Goal: Task Accomplishment & Management: Use online tool/utility

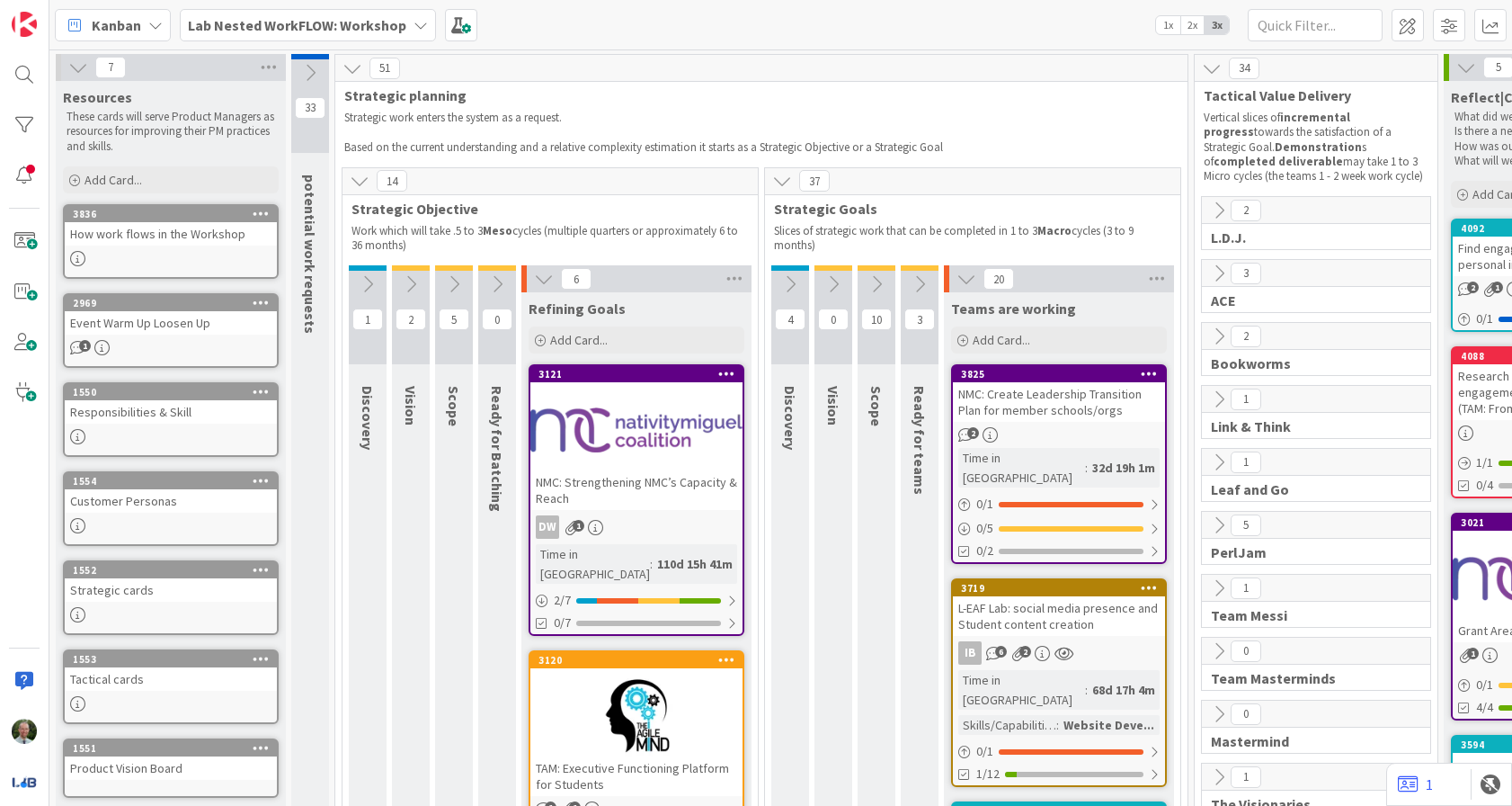
click at [294, 25] on b "Lab Nested WorkFLOW: Workshop" at bounding box center [297, 25] width 219 height 18
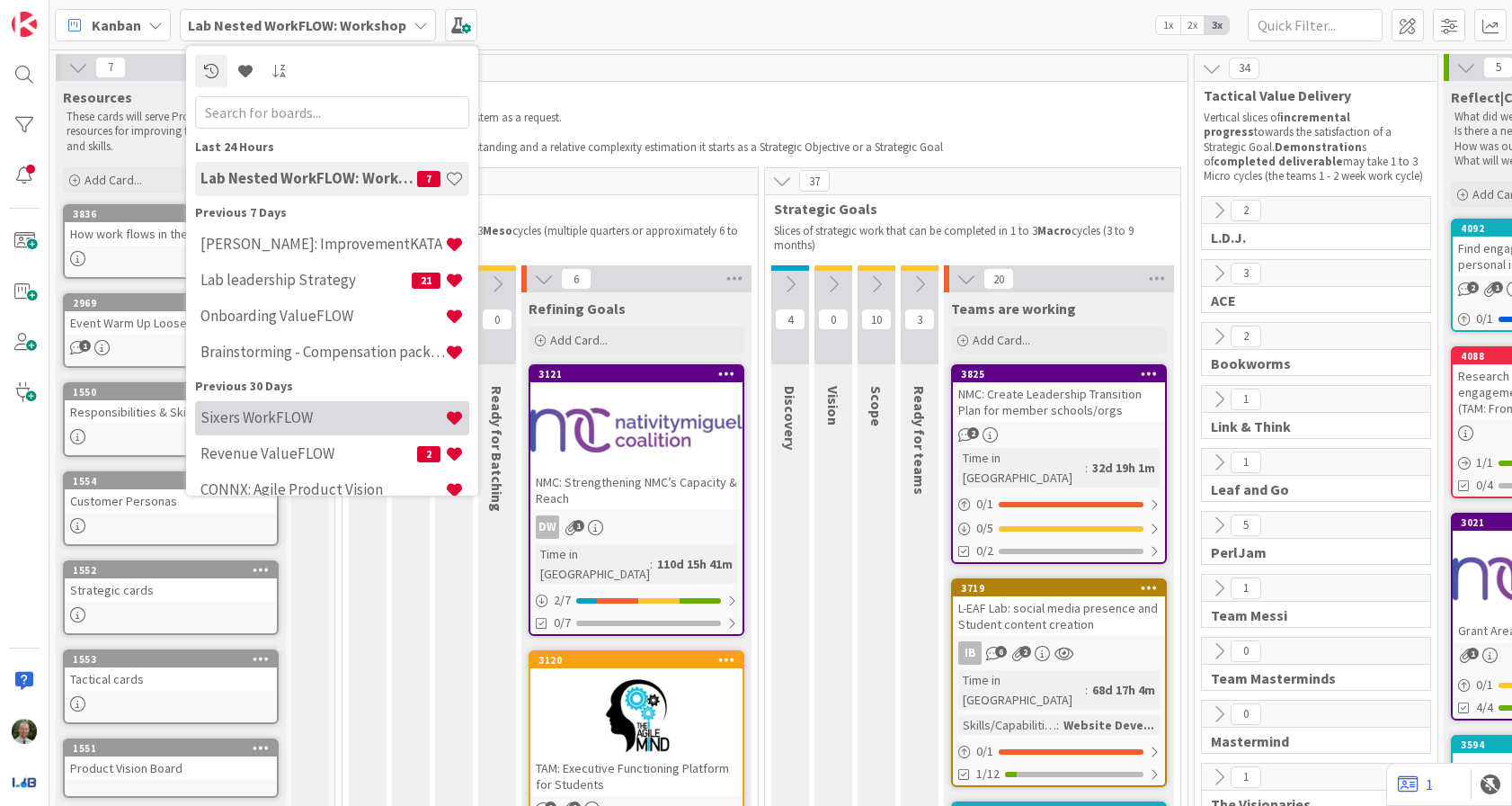
click at [268, 416] on h4 "Sixers WorkFLOW" at bounding box center [322, 417] width 245 height 18
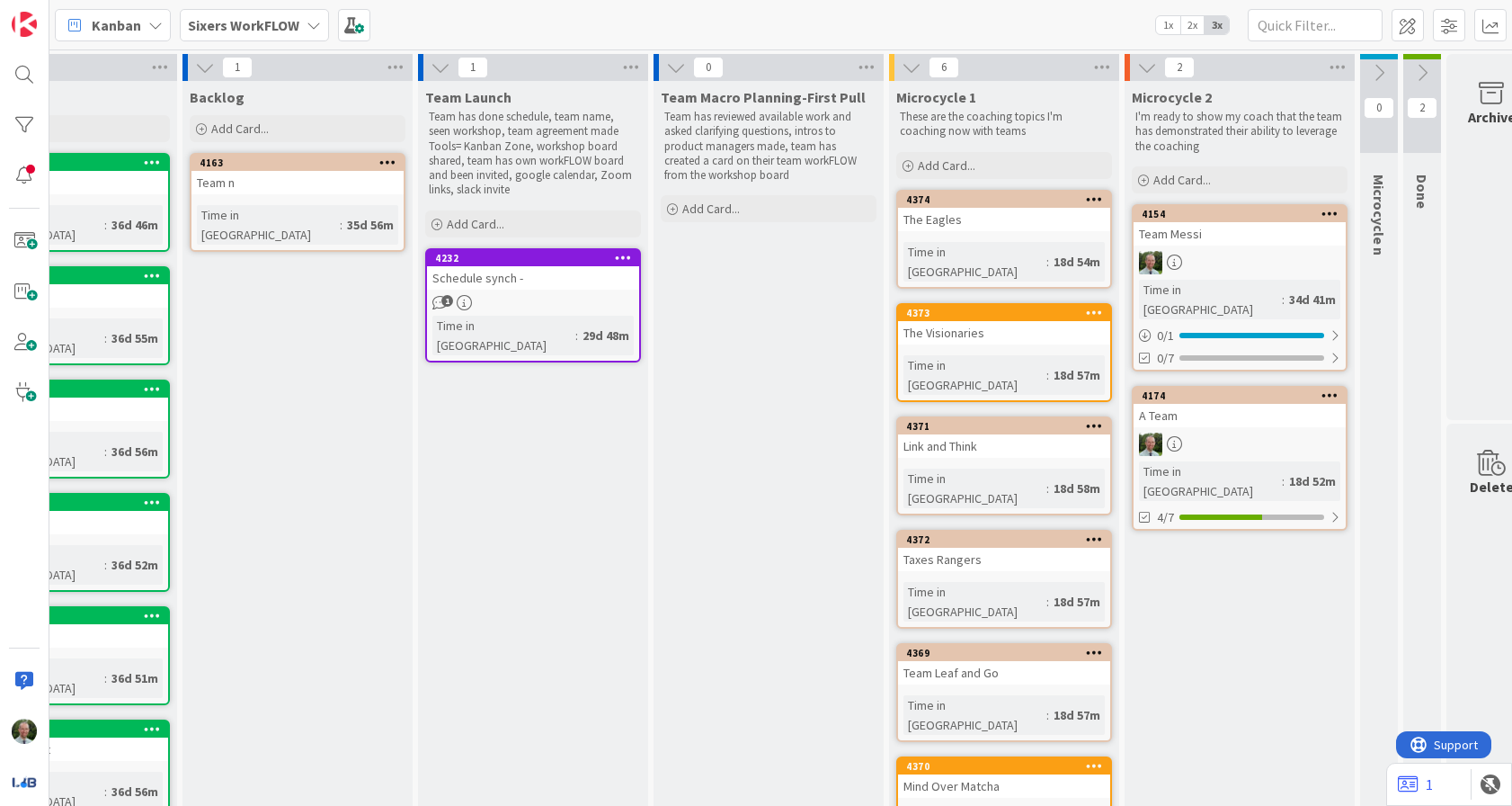
scroll to position [0, 140]
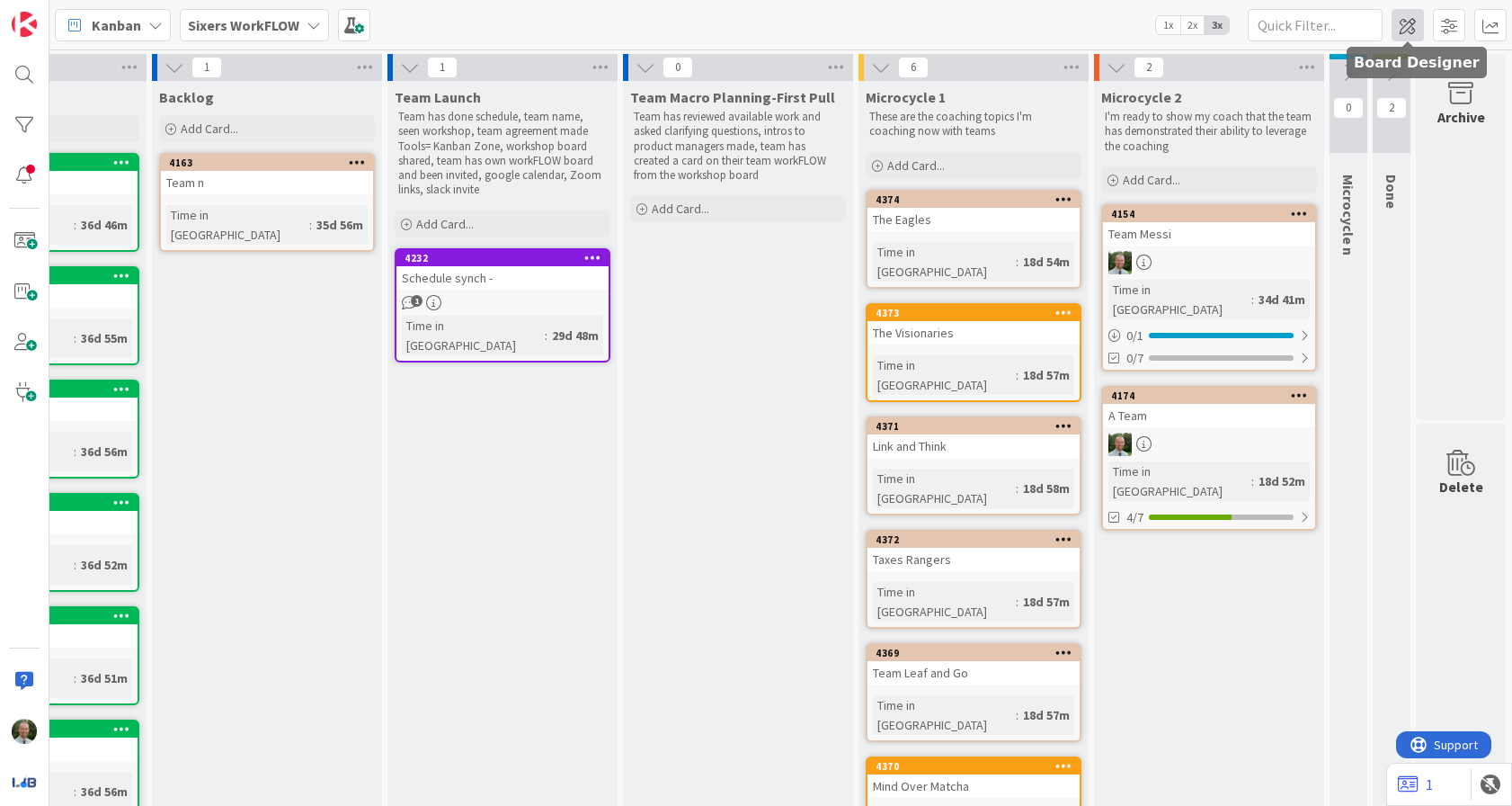
click at [1404, 34] on span at bounding box center [1408, 25] width 33 height 33
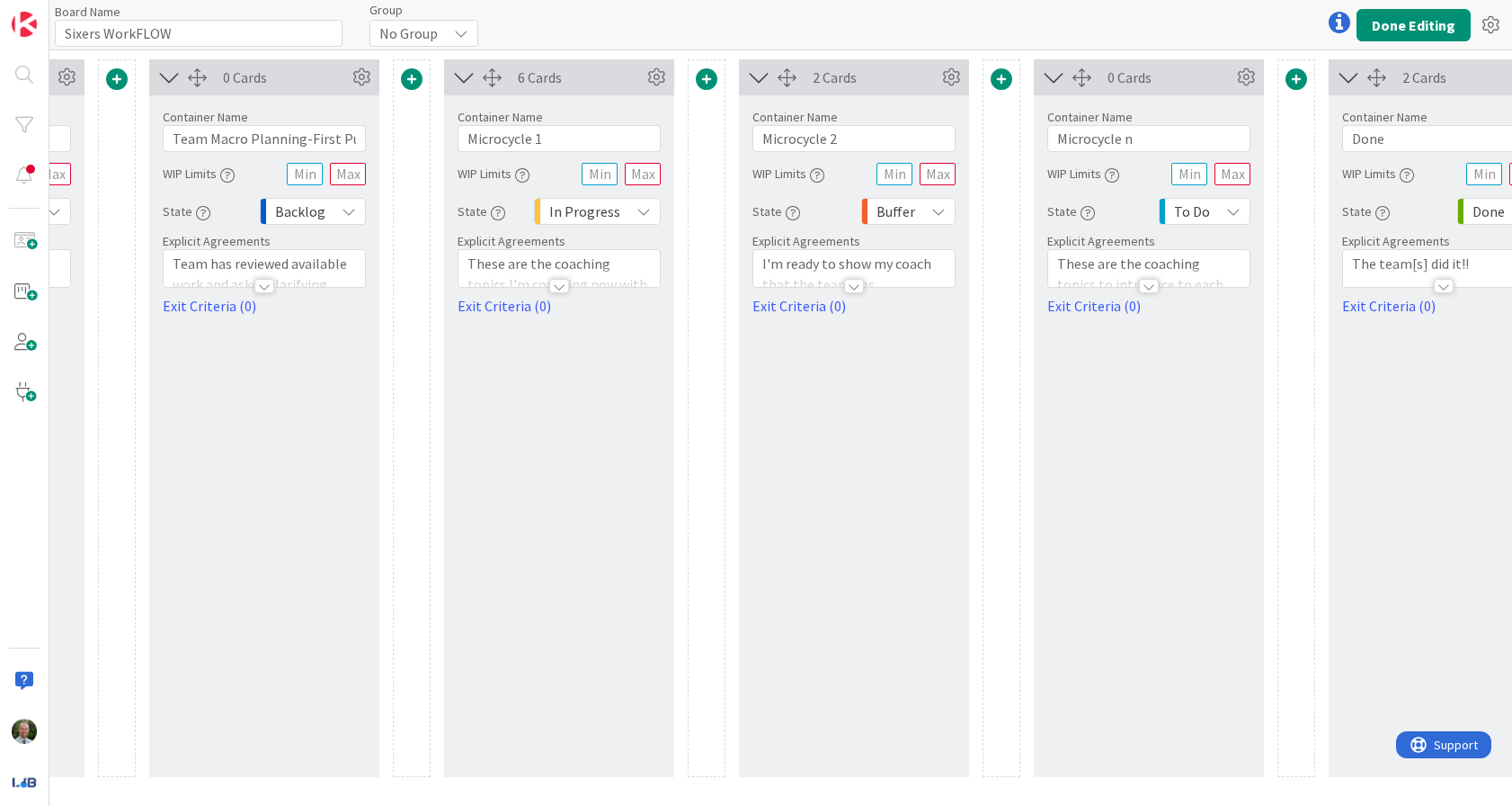
scroll to position [0, 849]
click at [850, 282] on div at bounding box center [851, 285] width 20 height 15
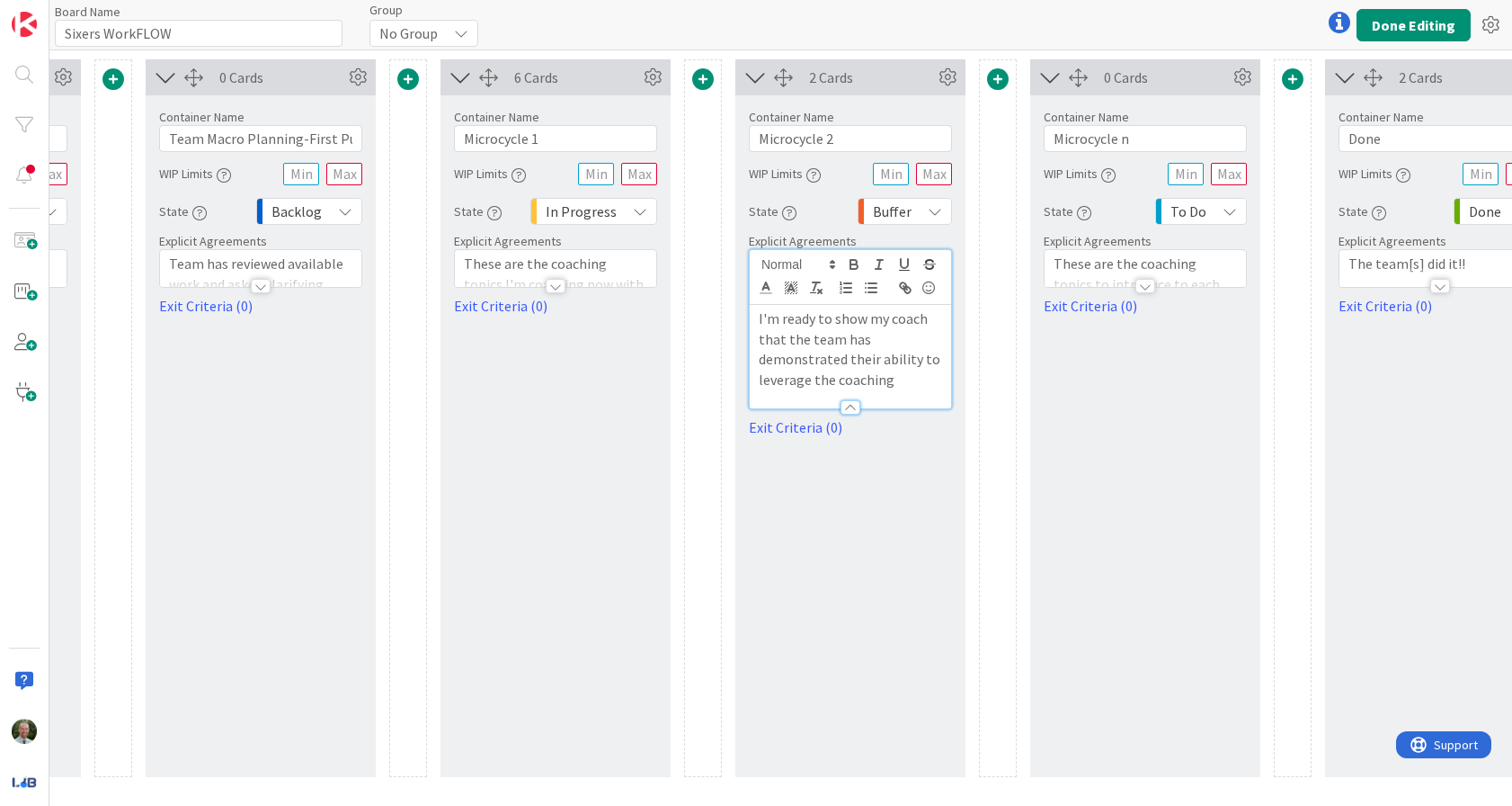
click at [1152, 287] on div at bounding box center [1146, 285] width 20 height 15
click at [1247, 72] on icon at bounding box center [1242, 76] width 27 height 27
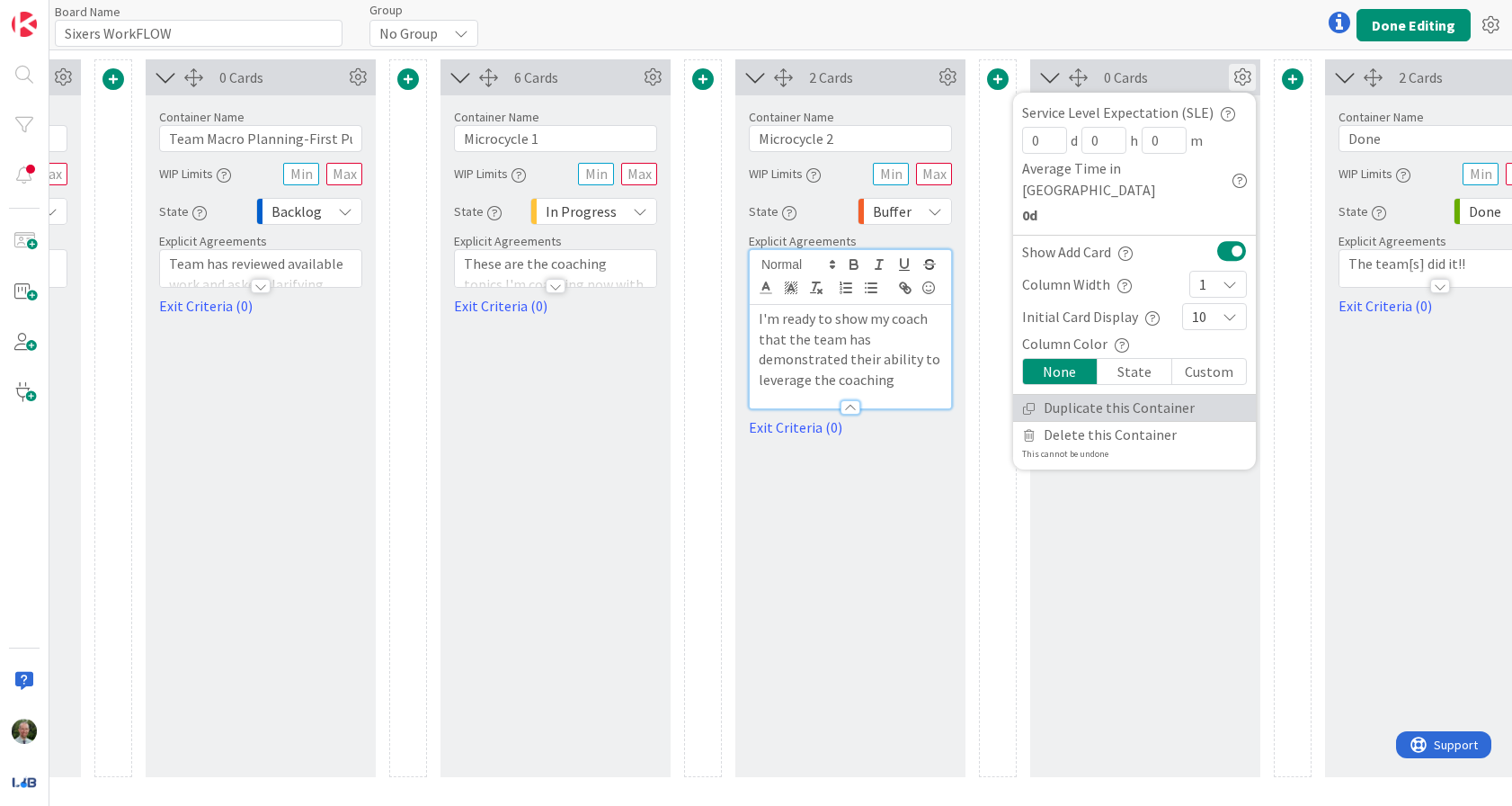
click at [1099, 395] on link "Duplicate this Container" at bounding box center [1134, 408] width 243 height 26
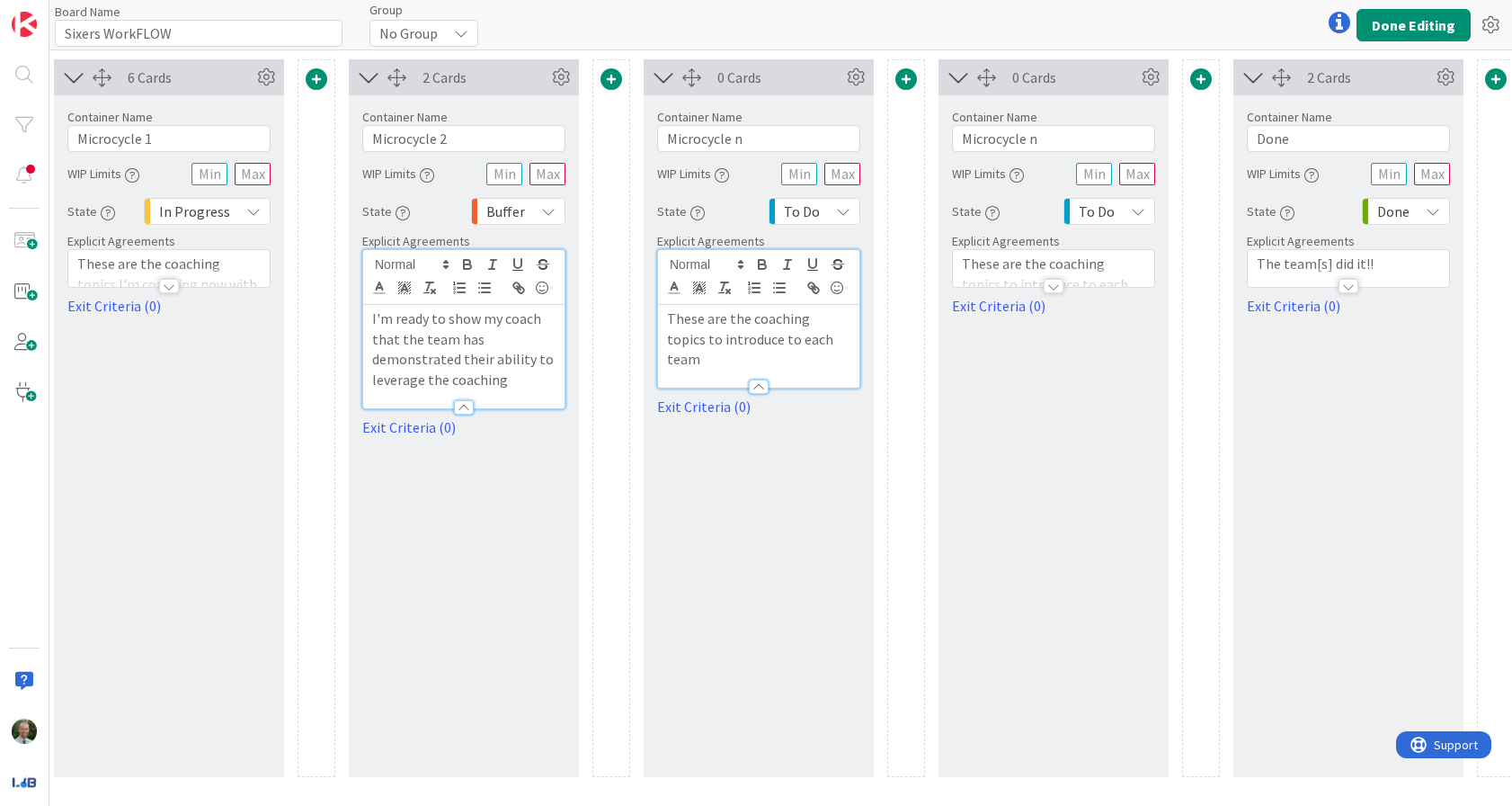
scroll to position [0, 1247]
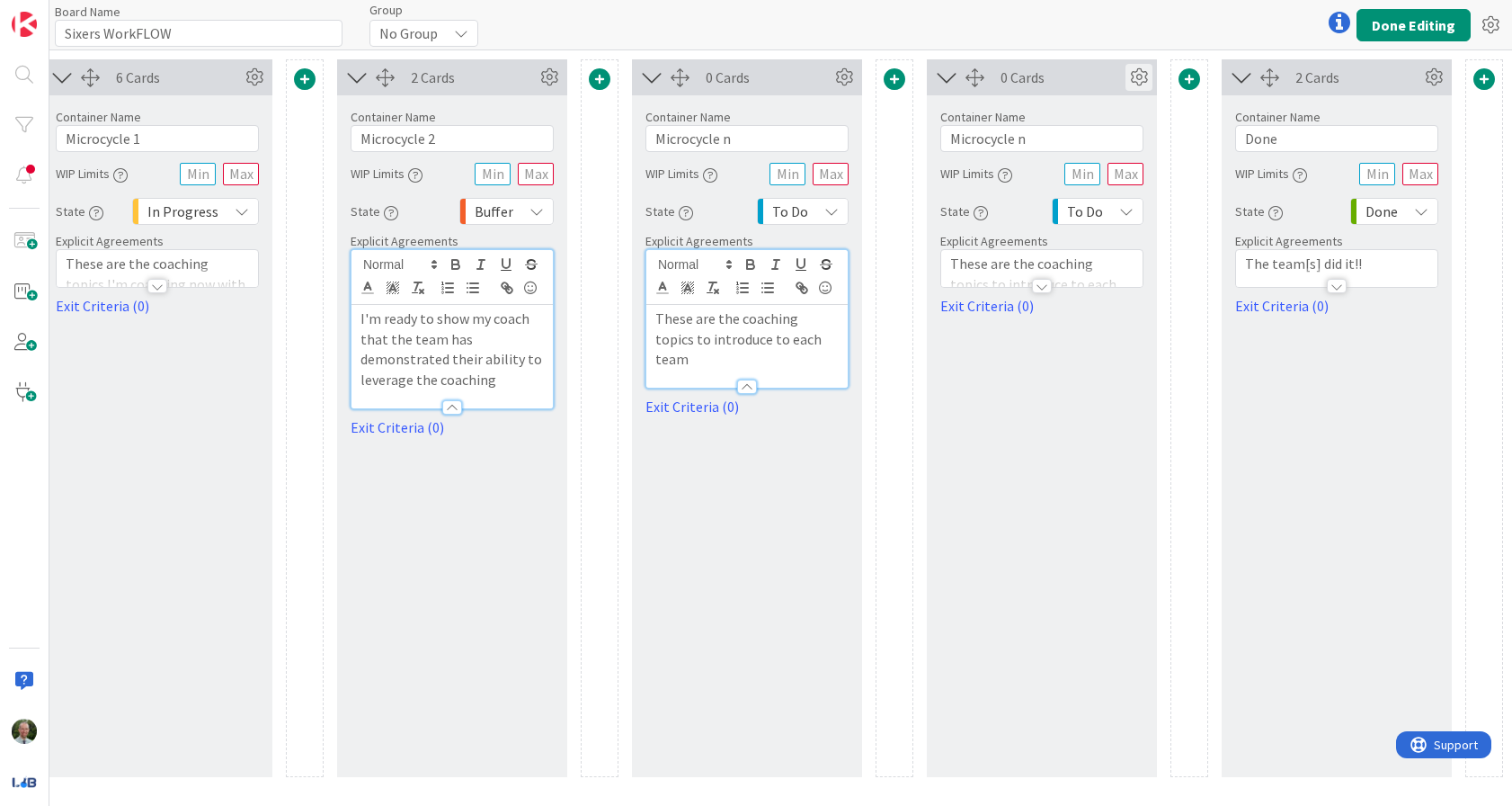
click at [1134, 73] on icon at bounding box center [1139, 76] width 27 height 27
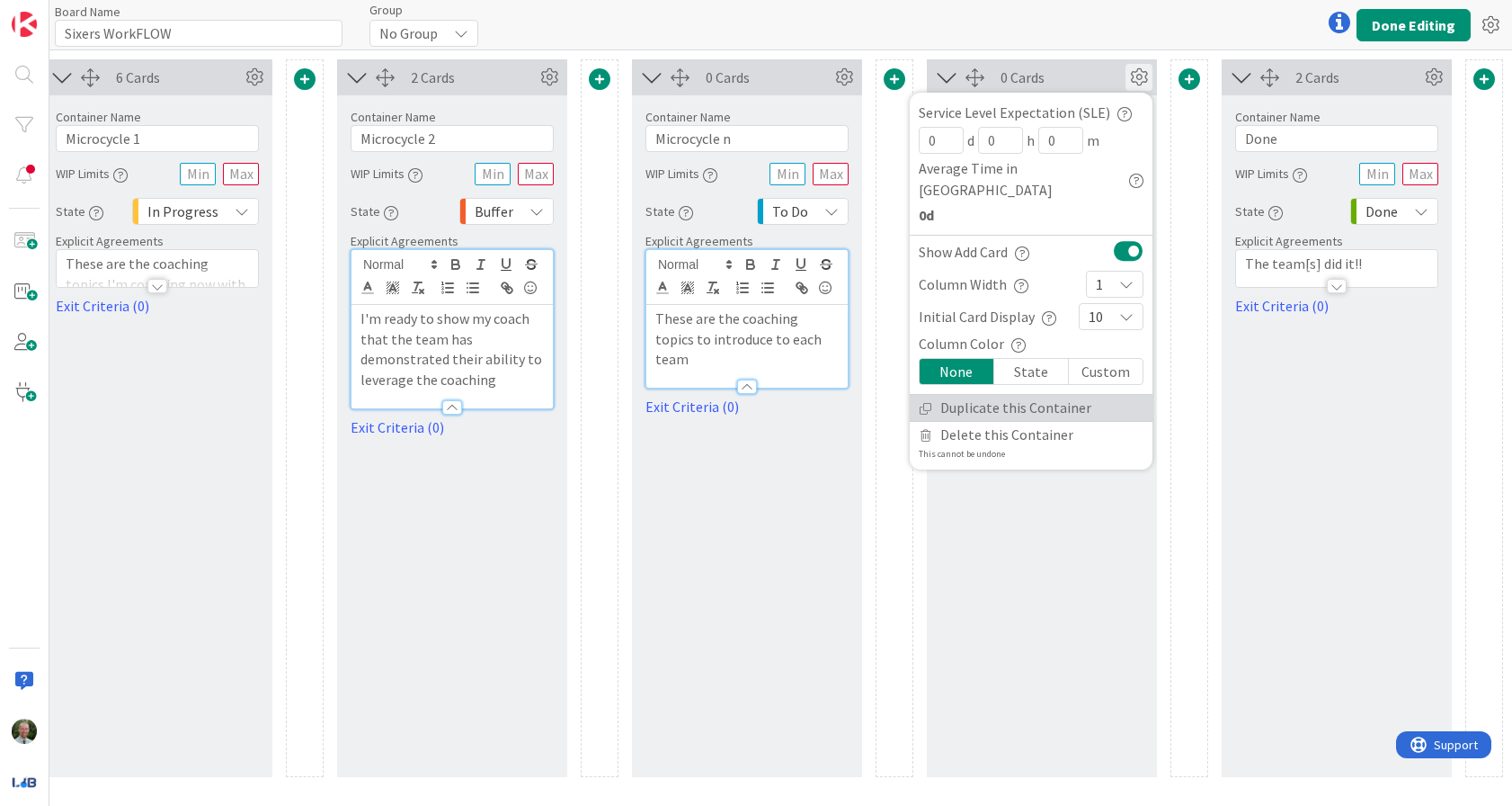
click at [1073, 395] on link "Duplicate this Container" at bounding box center [1031, 408] width 243 height 26
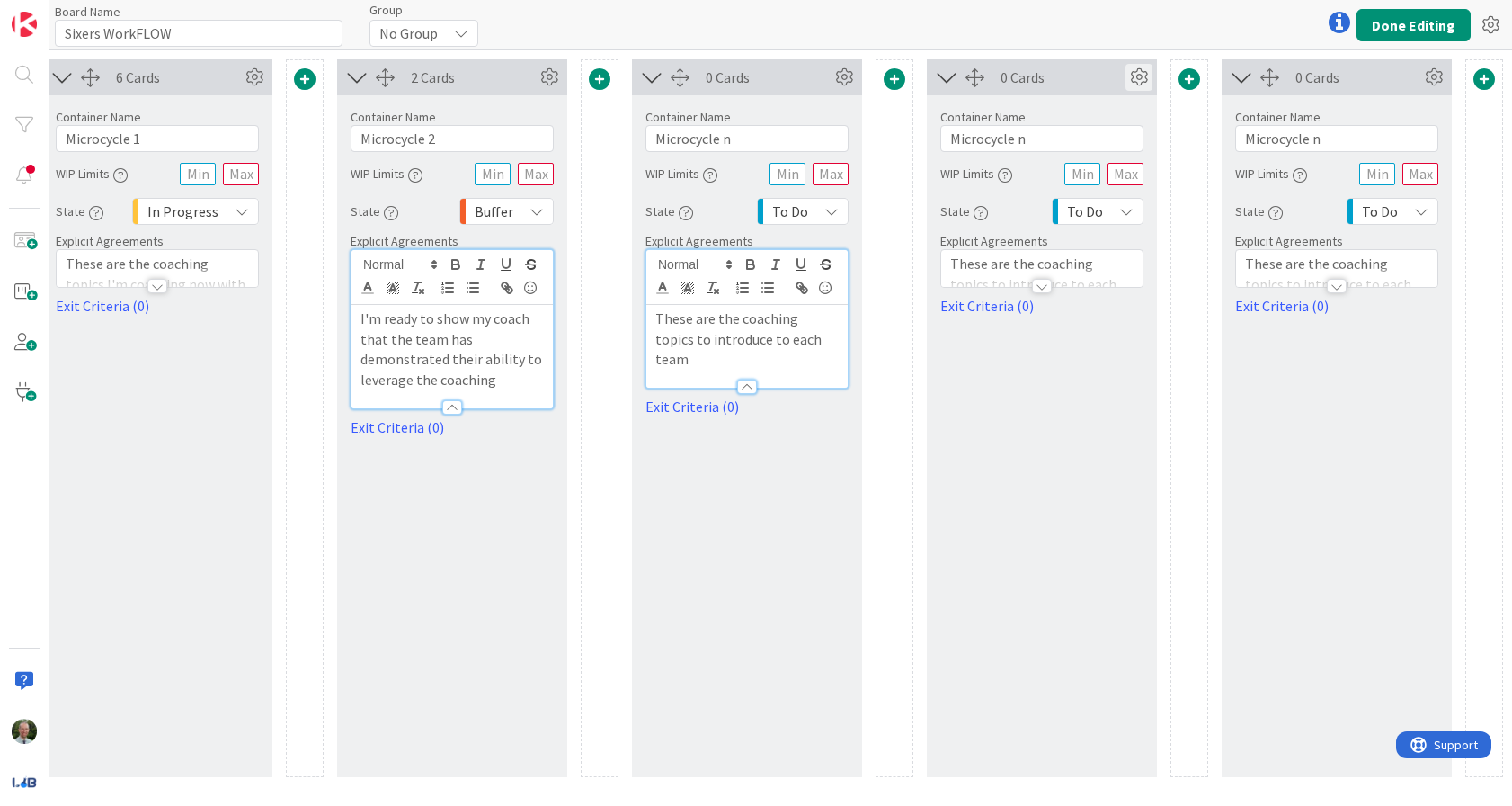
click at [1141, 80] on icon at bounding box center [1139, 76] width 27 height 27
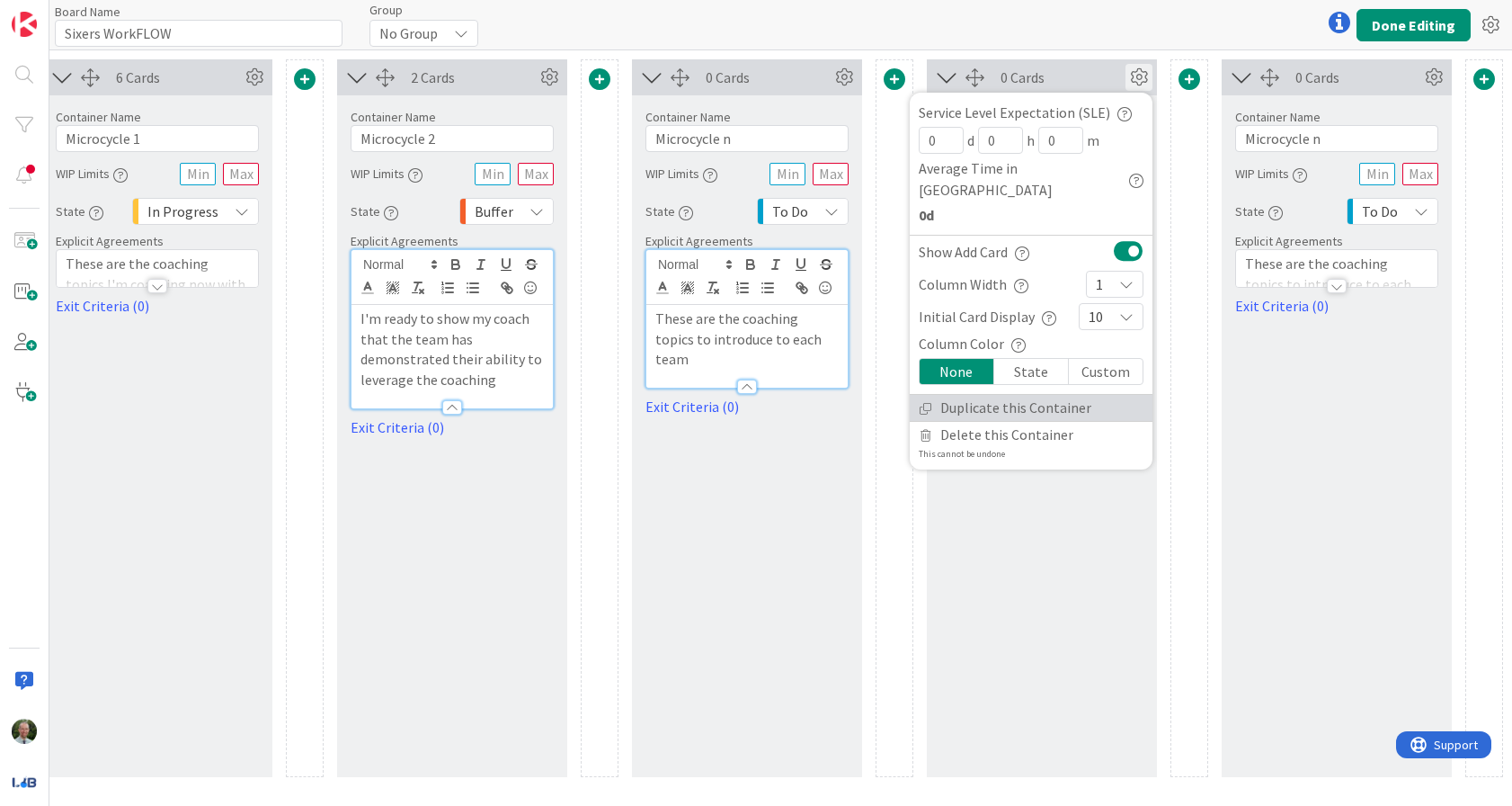
click at [1005, 395] on link "Duplicate this Container" at bounding box center [1031, 408] width 243 height 26
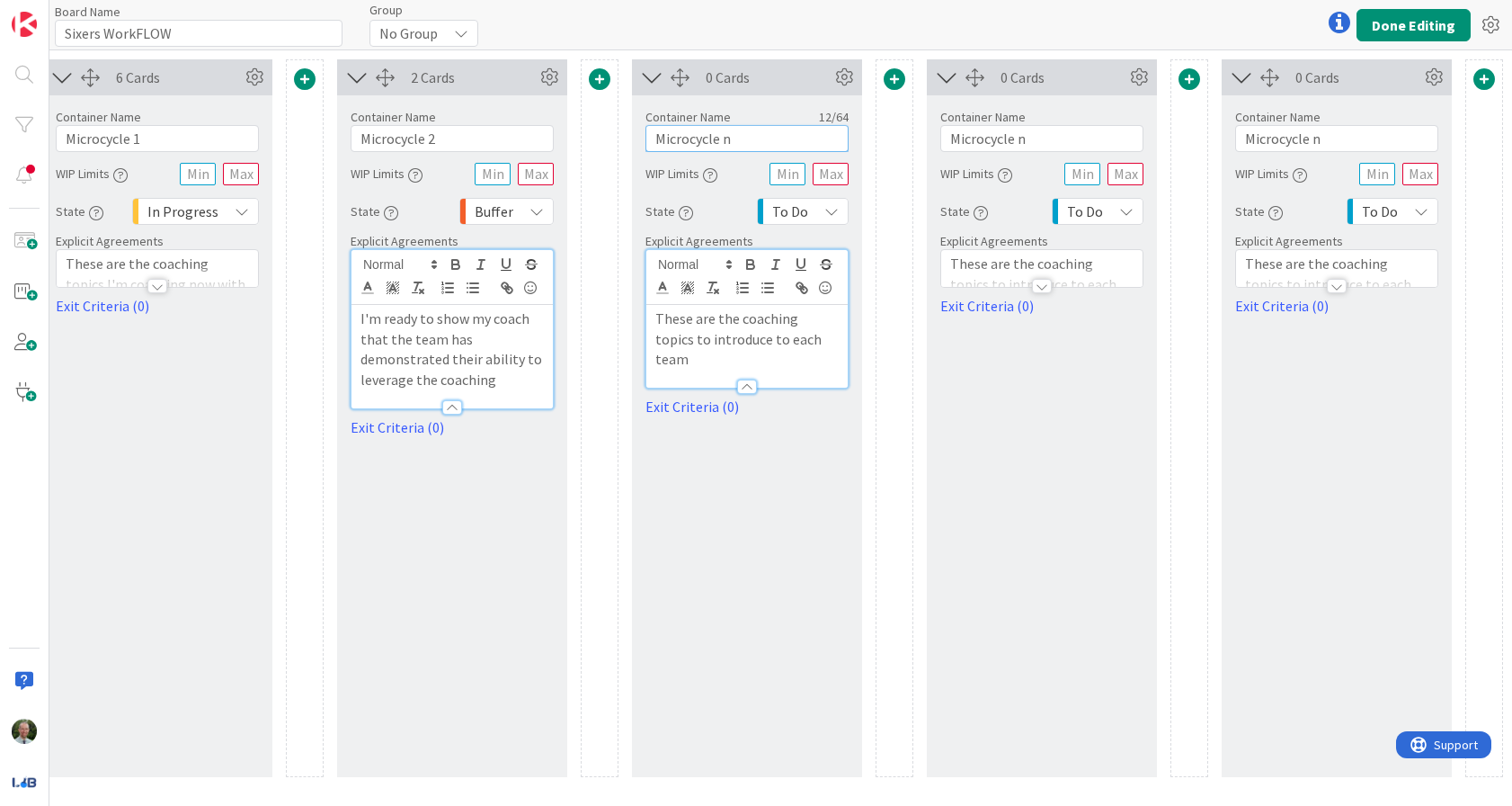
click at [765, 142] on input "Microcycle n" at bounding box center [747, 138] width 203 height 27
type input "Microcycle 3"
click at [1026, 142] on input "Microcycle n" at bounding box center [1042, 138] width 203 height 27
type input "Microcycle 4"
click at [1318, 143] on input "Microcycle n" at bounding box center [1337, 138] width 203 height 27
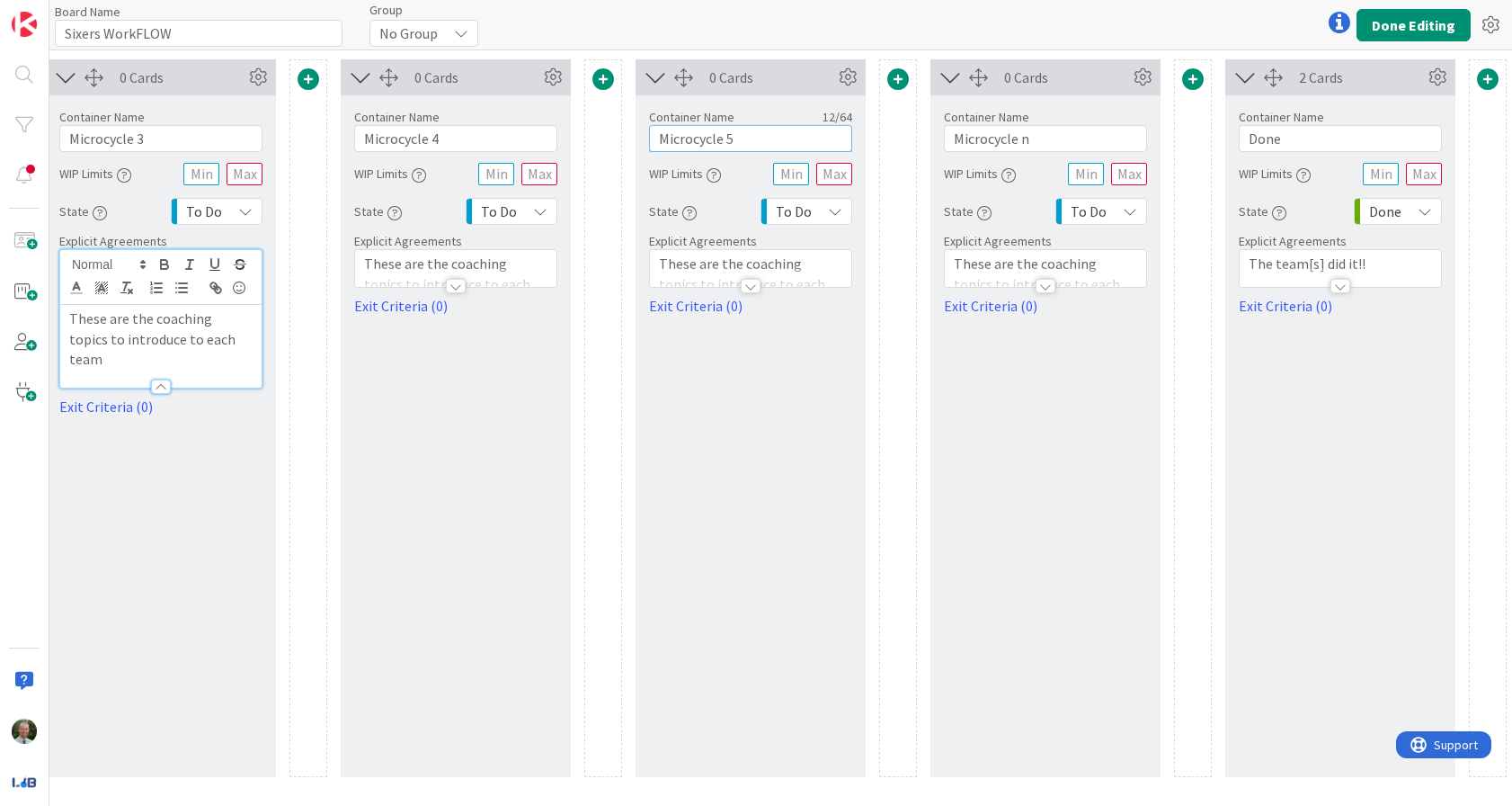
scroll to position [0, 1837]
type input "Microcycle 5"
click at [846, 76] on icon at bounding box center [844, 76] width 27 height 27
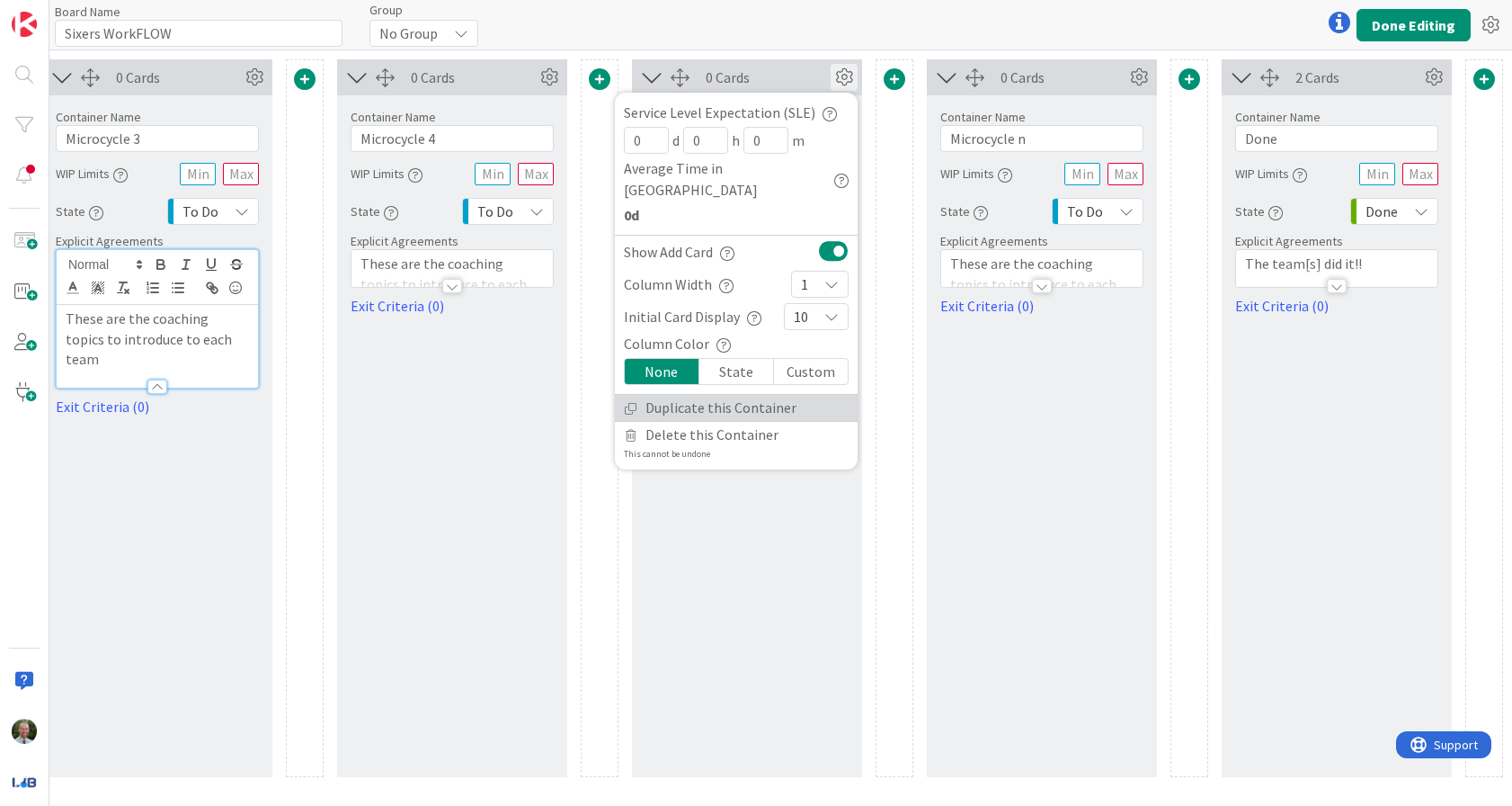
click at [753, 395] on link "Duplicate this Container" at bounding box center [736, 408] width 243 height 26
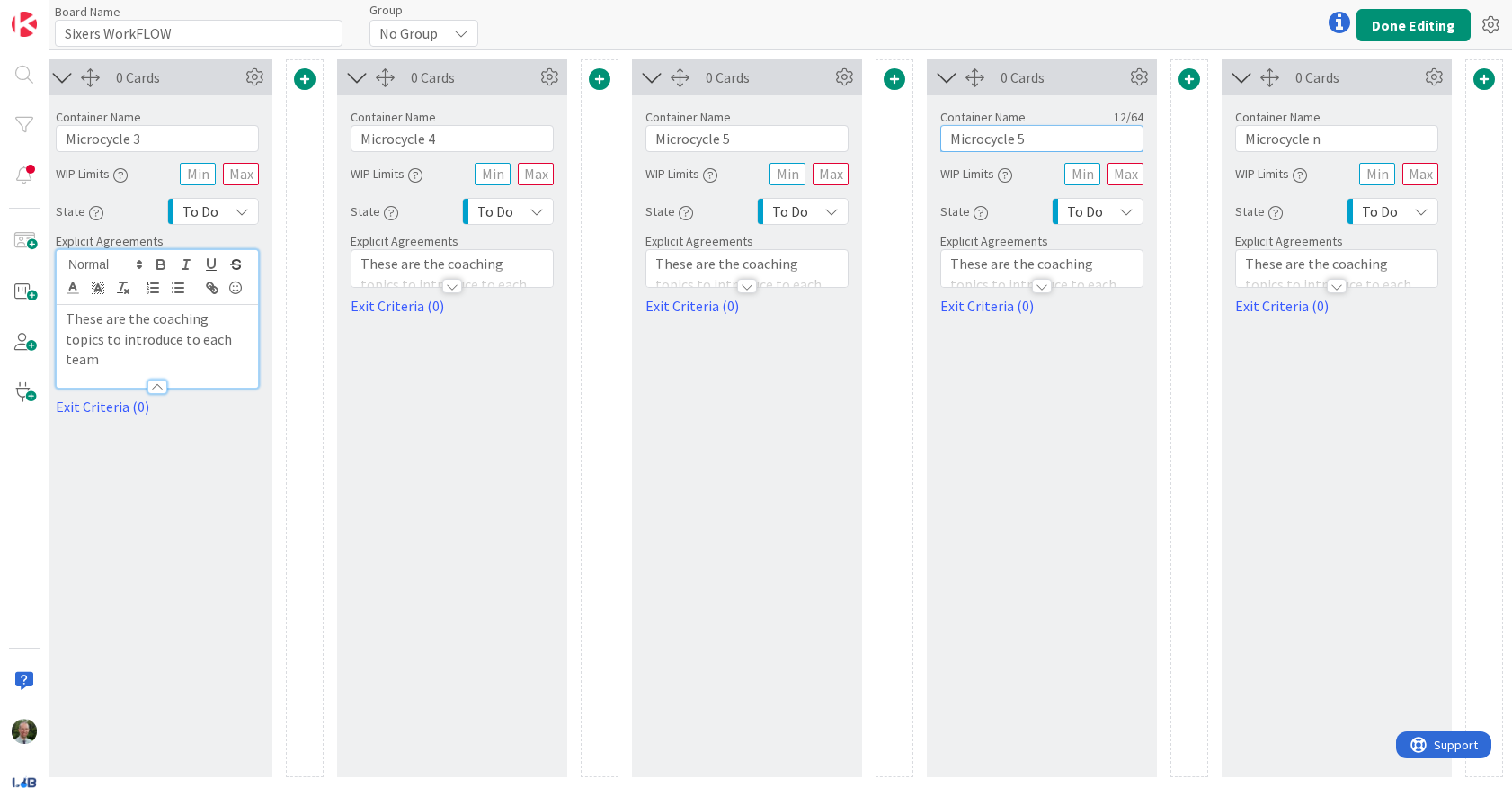
click at [1047, 142] on input "Microcycle 5" at bounding box center [1042, 138] width 203 height 27
type input "Microcycle 6"
click at [1416, 28] on button "Done Editing" at bounding box center [1413, 25] width 114 height 33
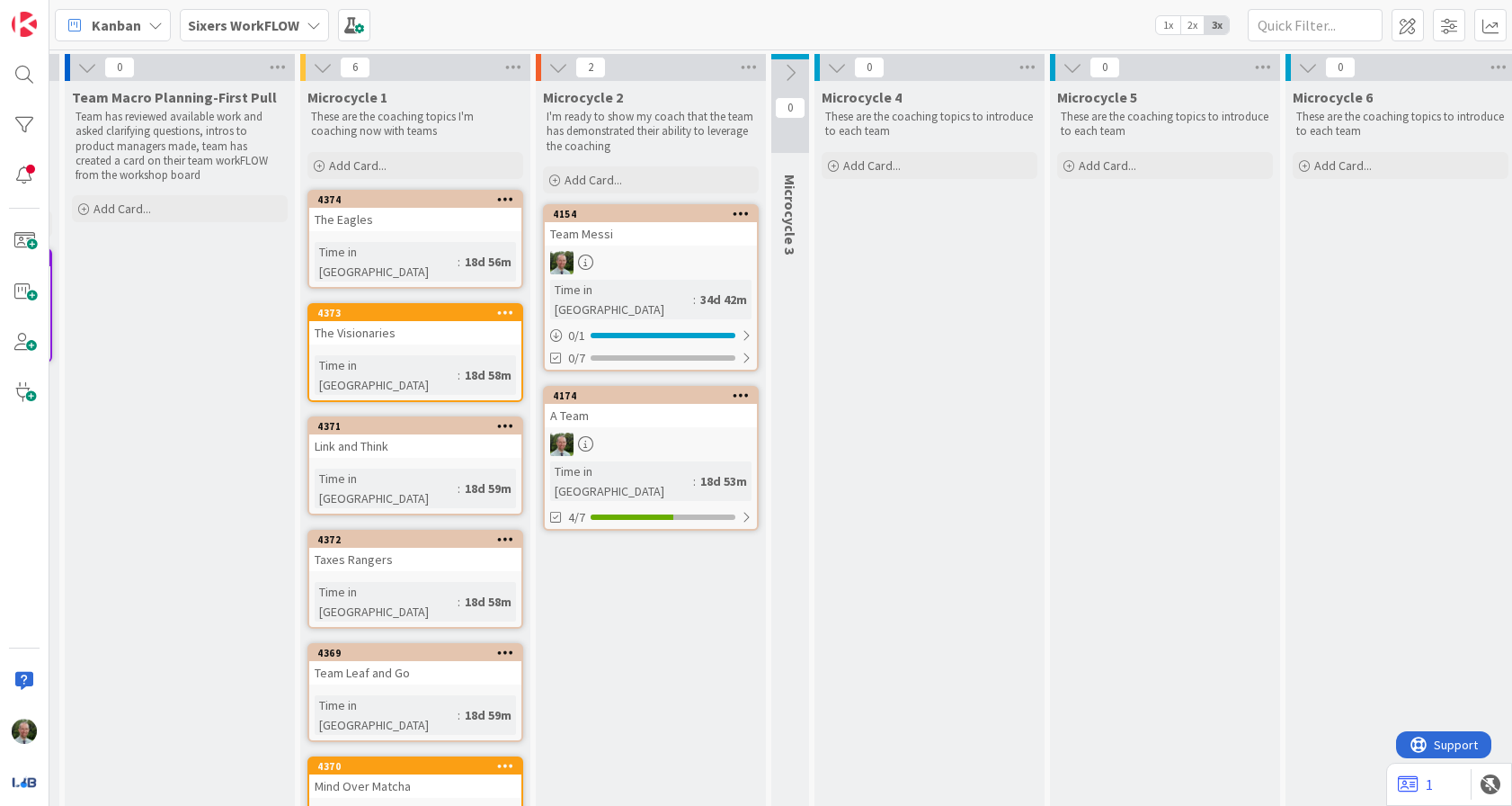
scroll to position [0, 704]
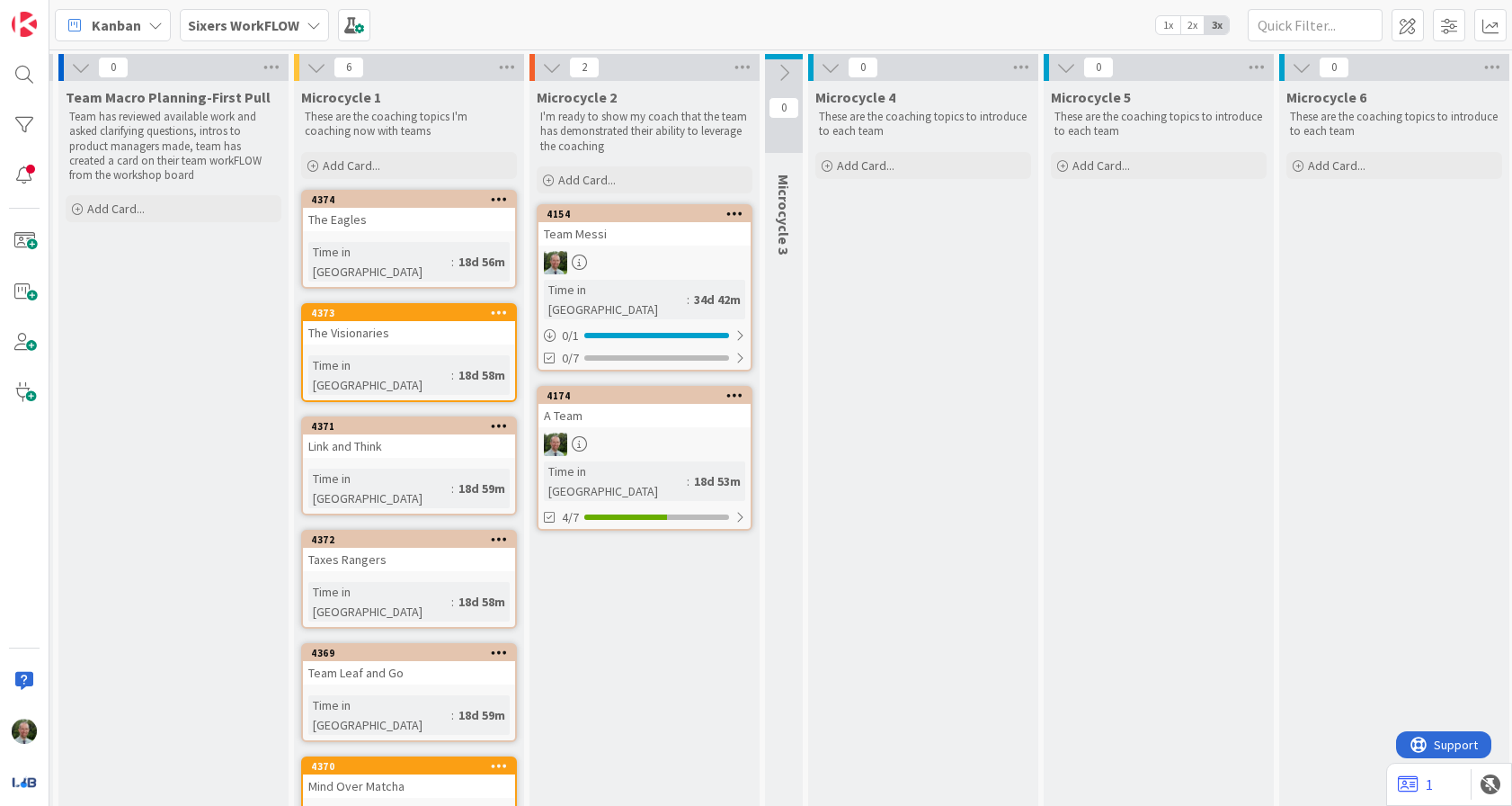
click at [781, 75] on icon at bounding box center [784, 73] width 20 height 20
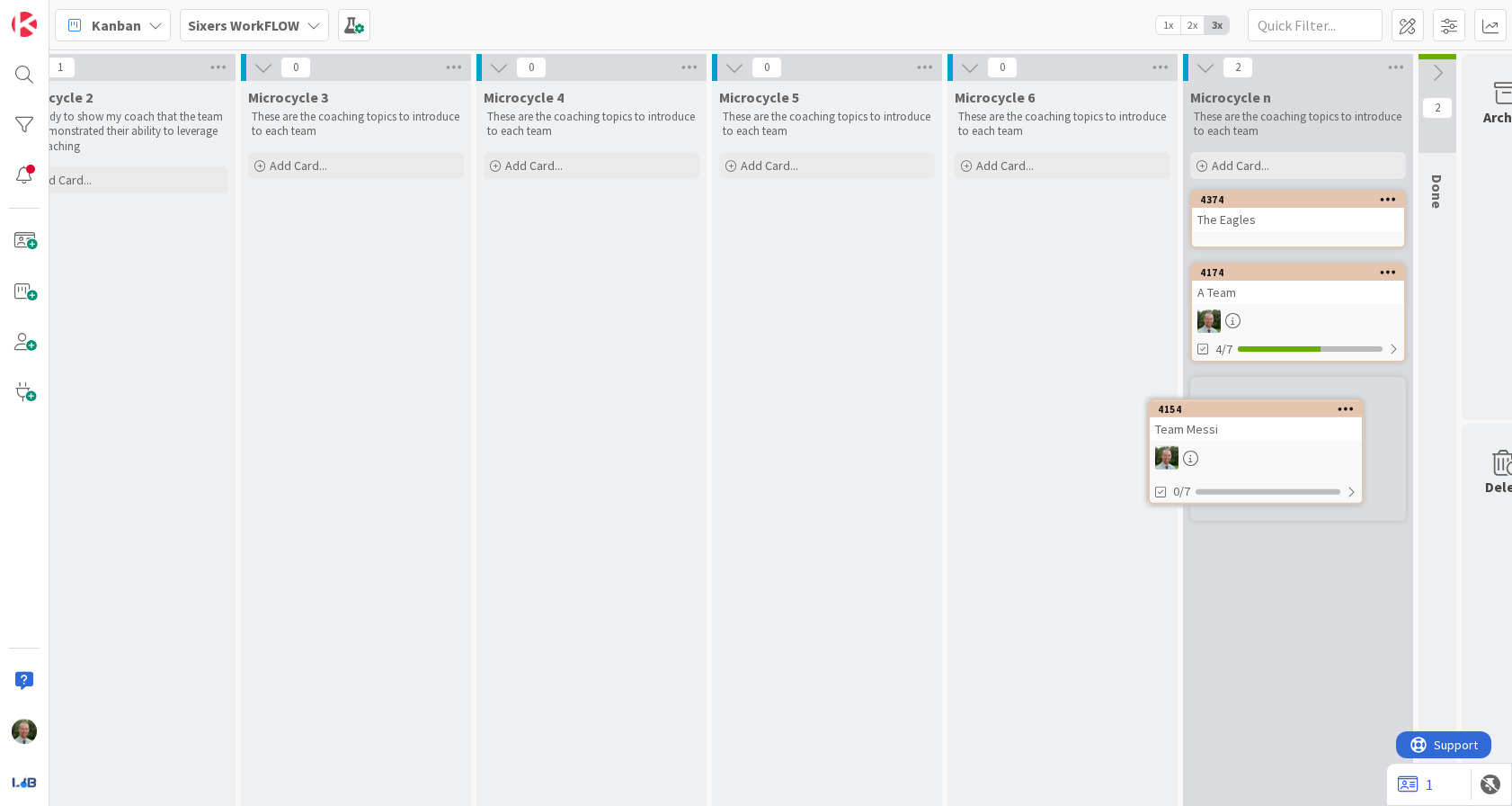
scroll to position [0, 1274]
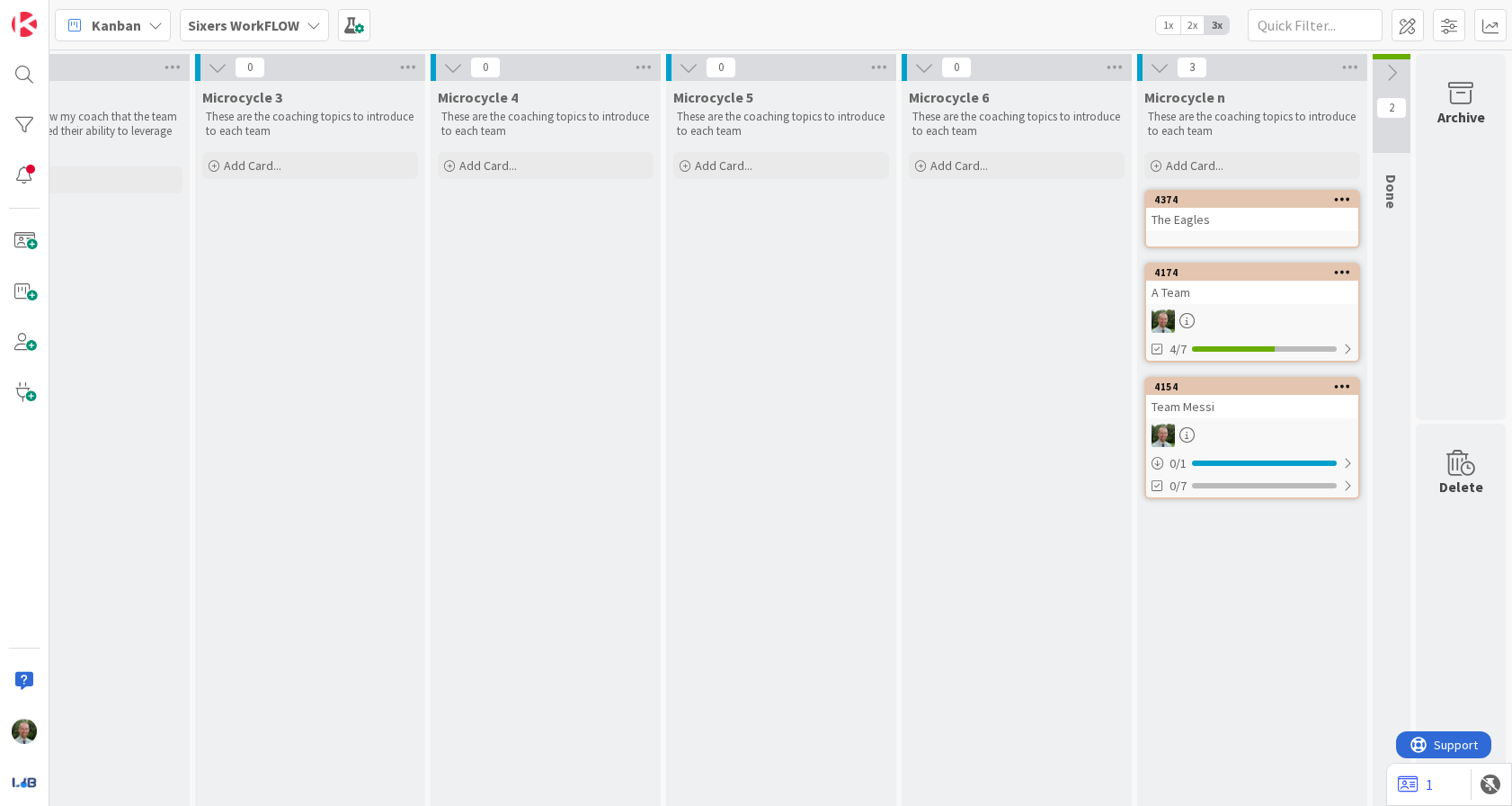
click at [693, 63] on icon at bounding box center [689, 67] width 20 height 20
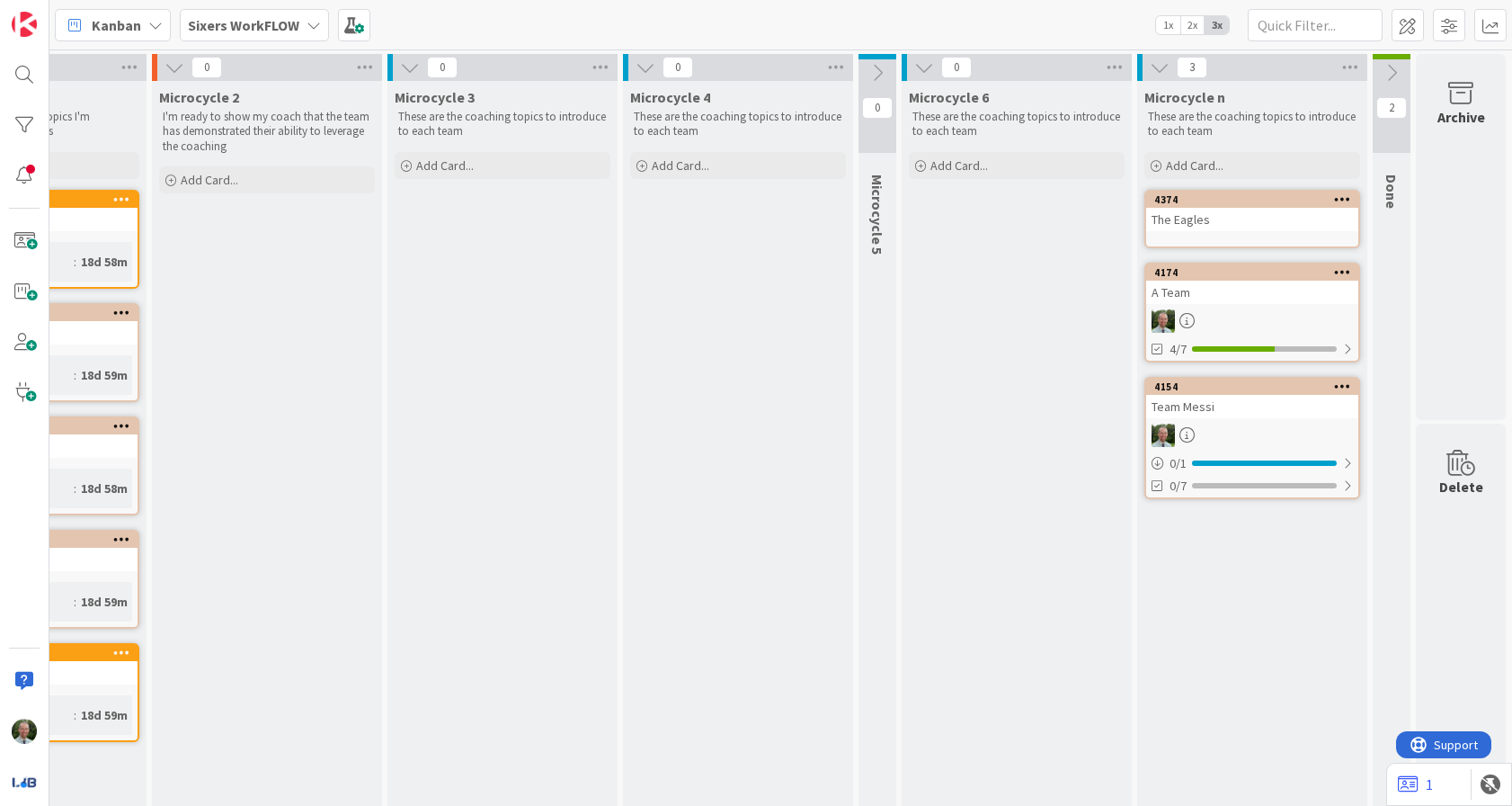
click at [406, 63] on icon at bounding box center [410, 67] width 20 height 20
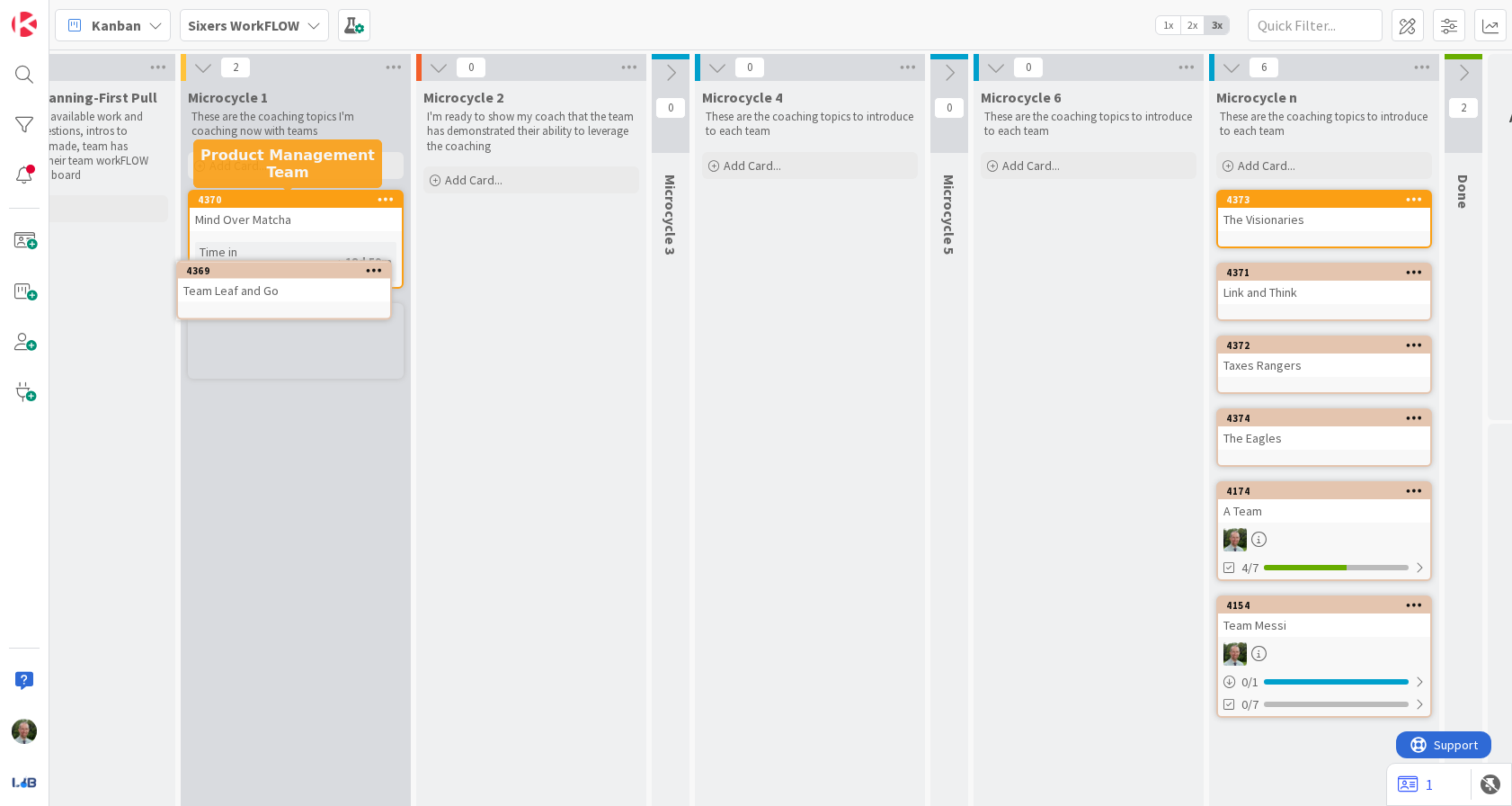
scroll to position [0, 811]
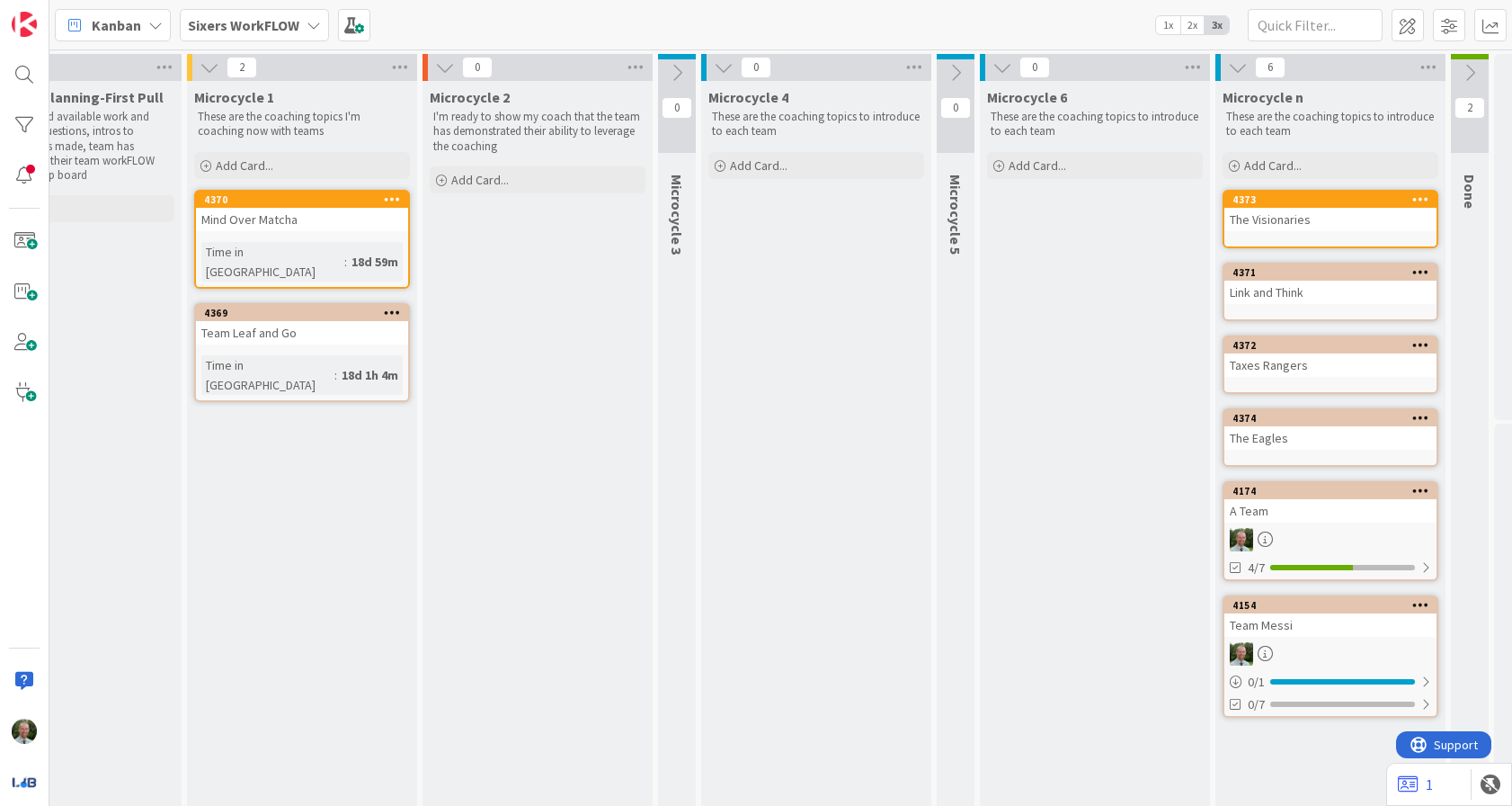
click at [728, 71] on icon at bounding box center [724, 67] width 20 height 20
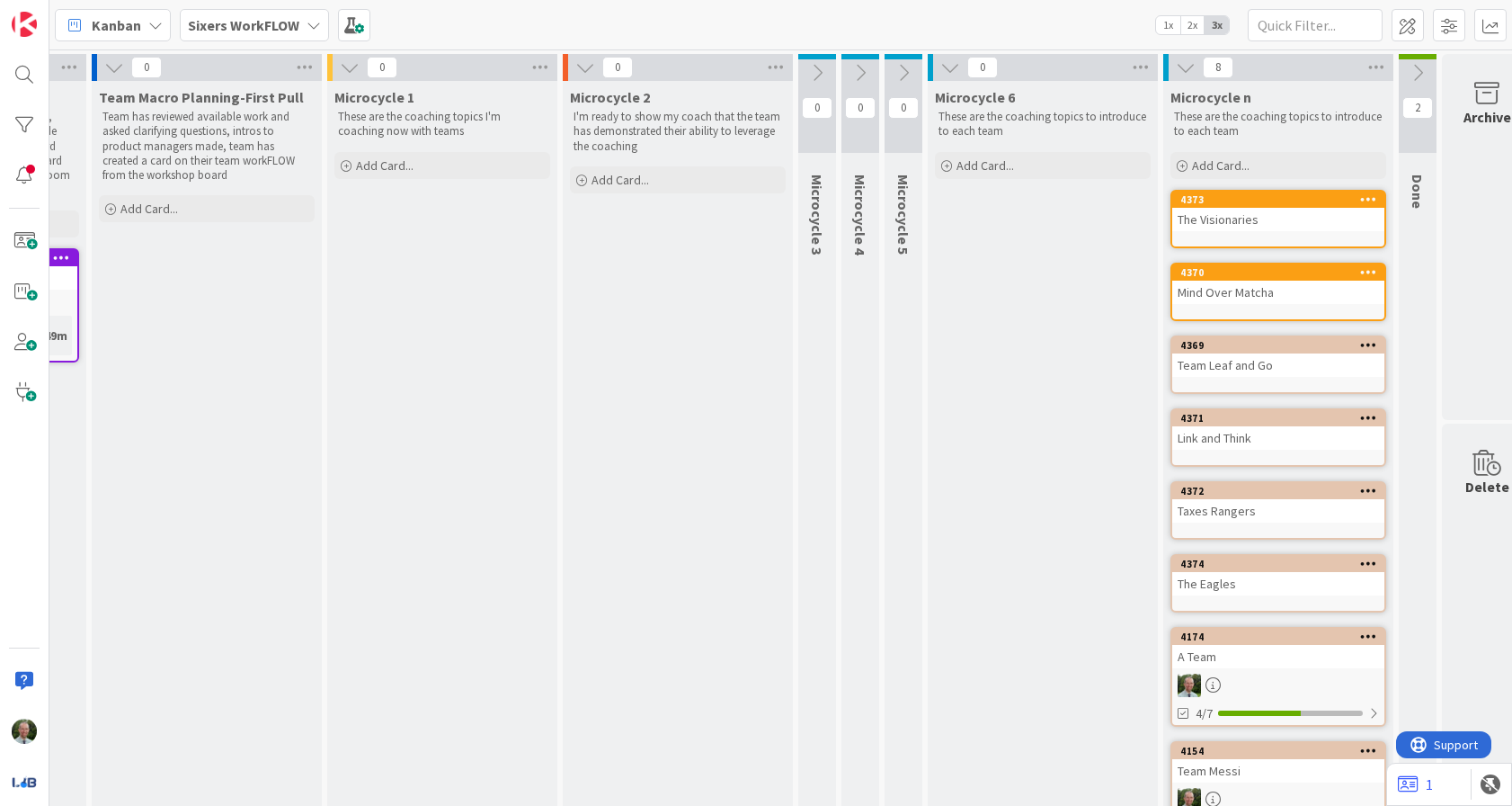
scroll to position [0, 697]
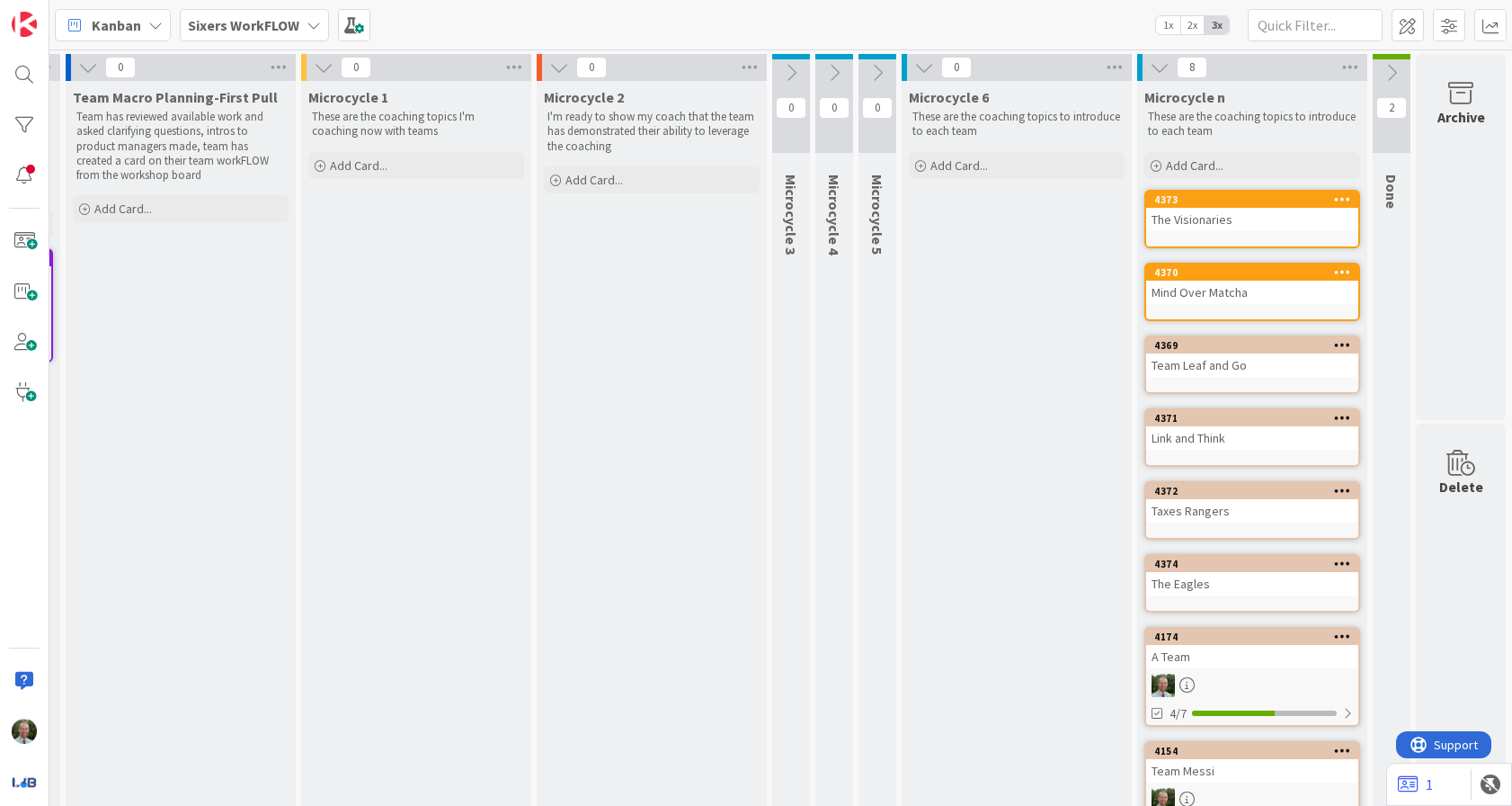
click at [316, 61] on icon at bounding box center [324, 67] width 20 height 20
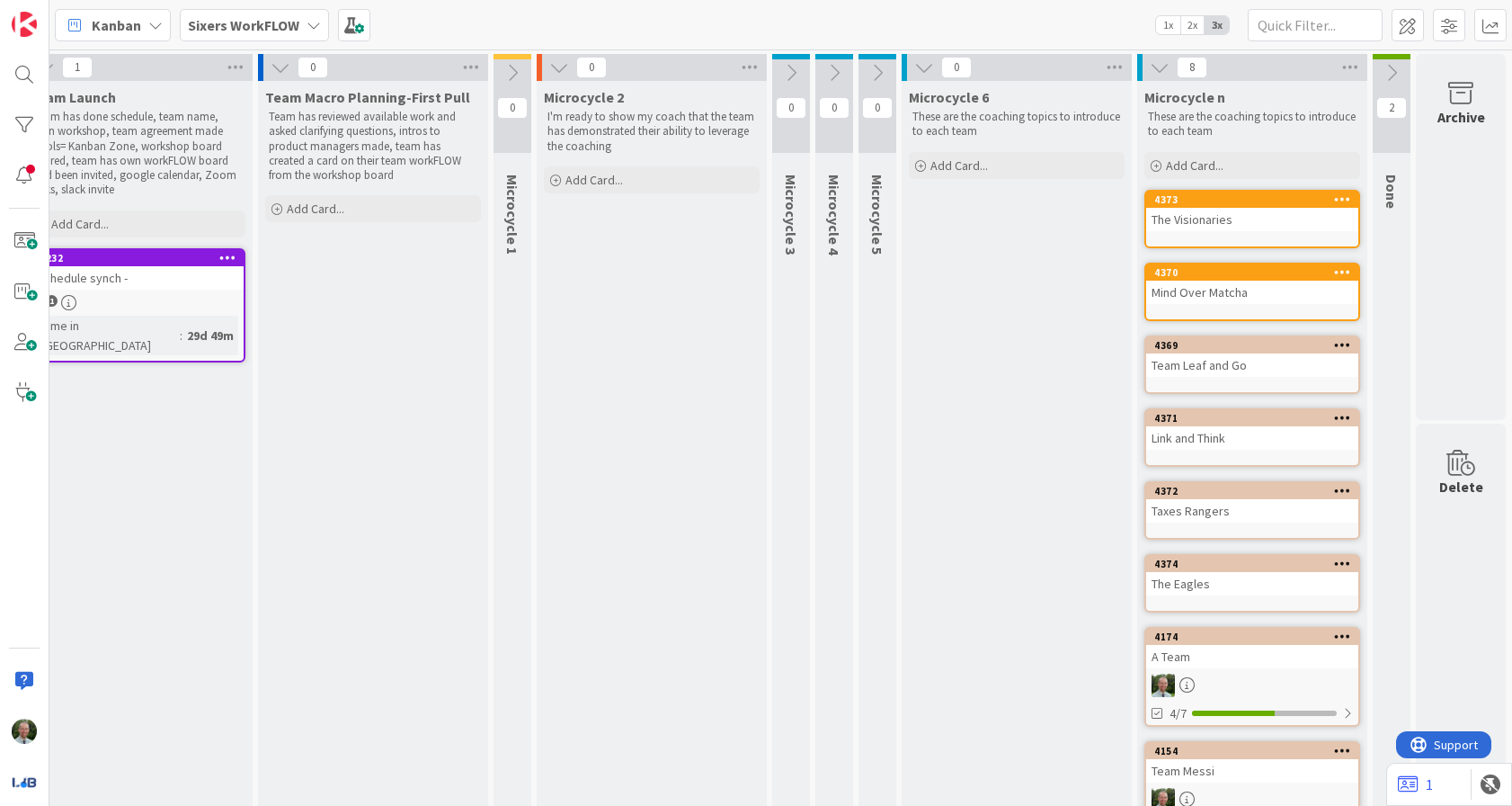
scroll to position [0, 504]
click at [275, 64] on icon at bounding box center [280, 67] width 20 height 20
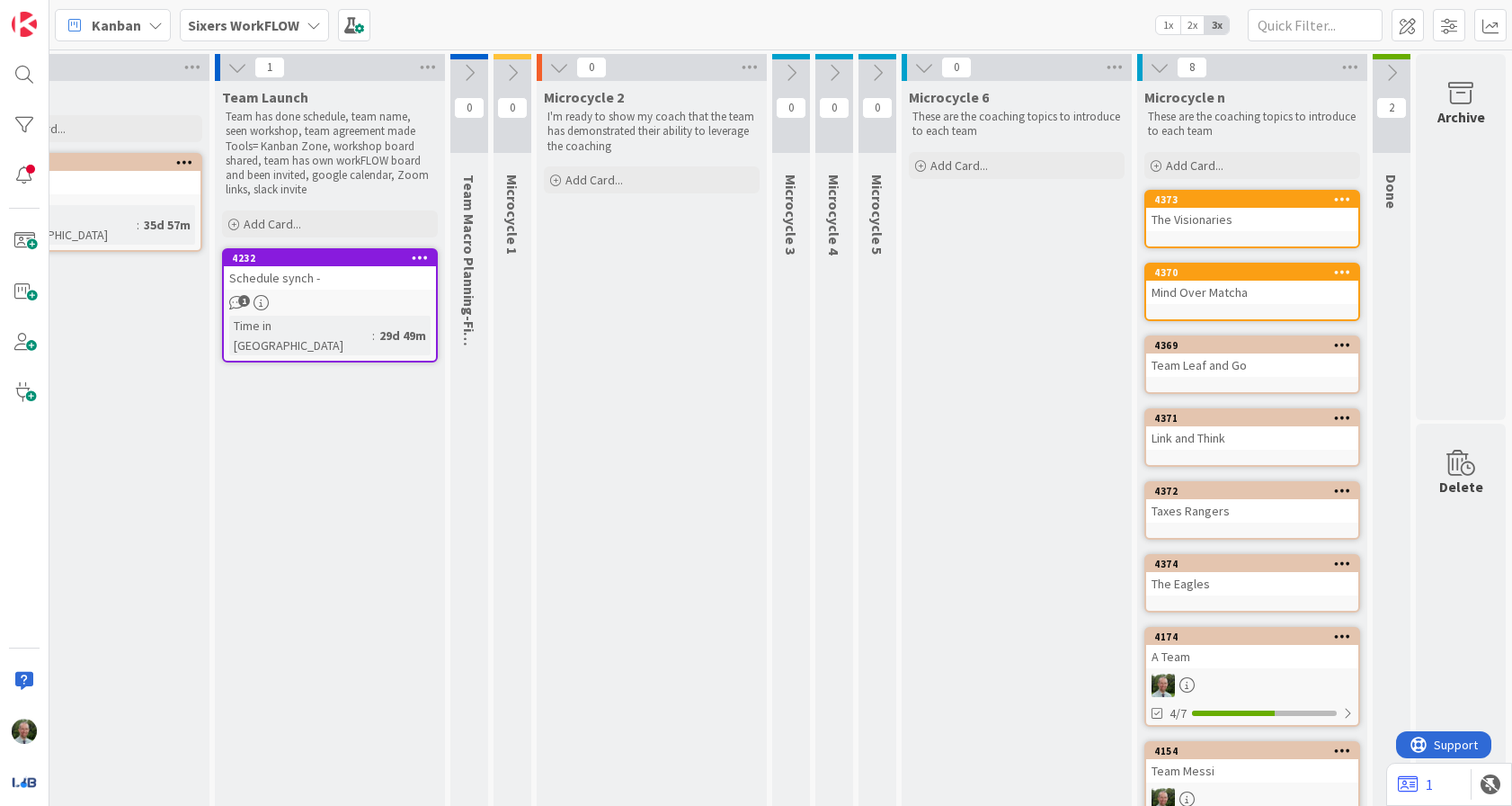
scroll to position [0, 312]
click at [468, 70] on icon at bounding box center [469, 73] width 20 height 20
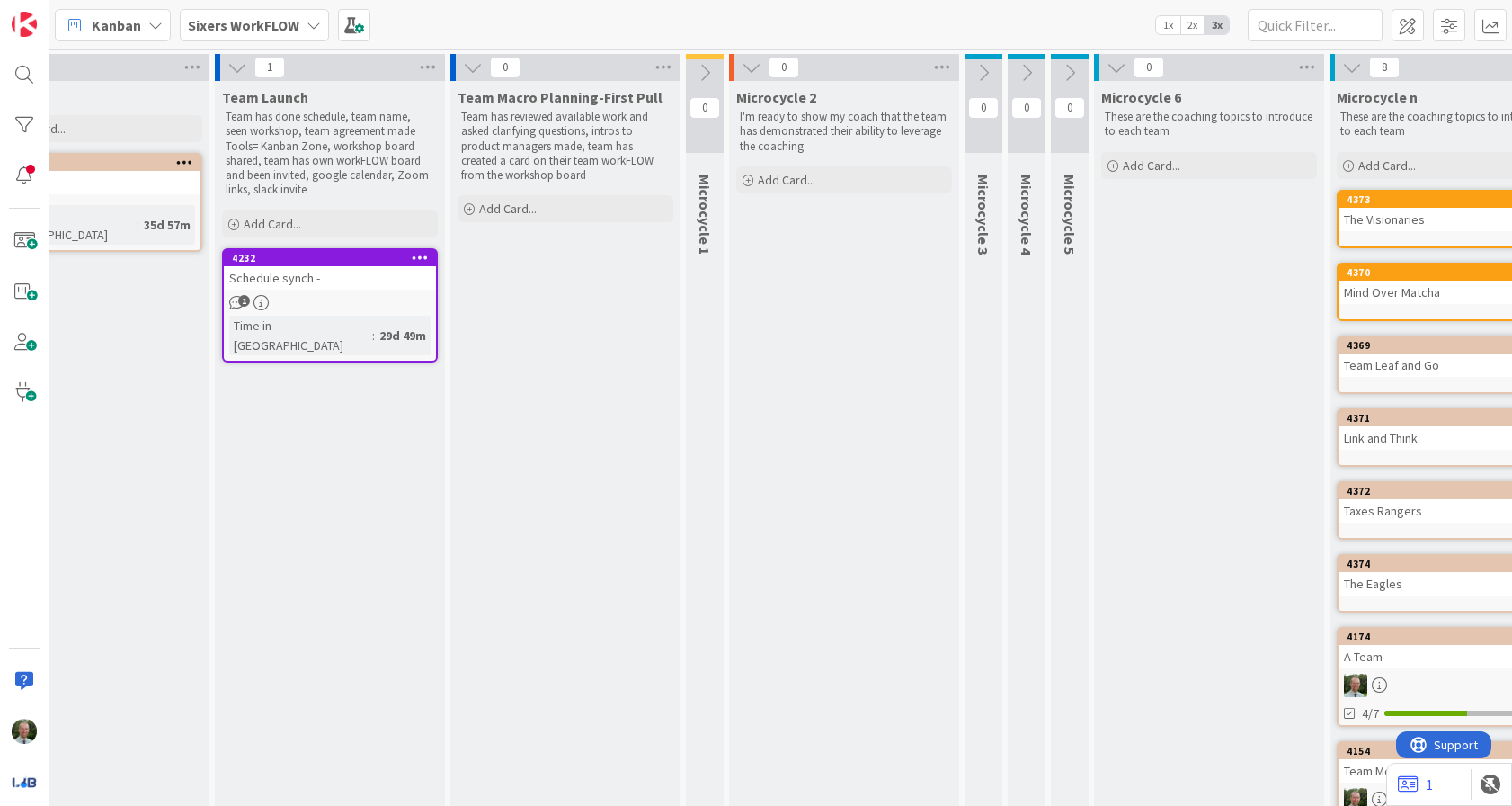
click at [700, 83] on button at bounding box center [705, 72] width 38 height 27
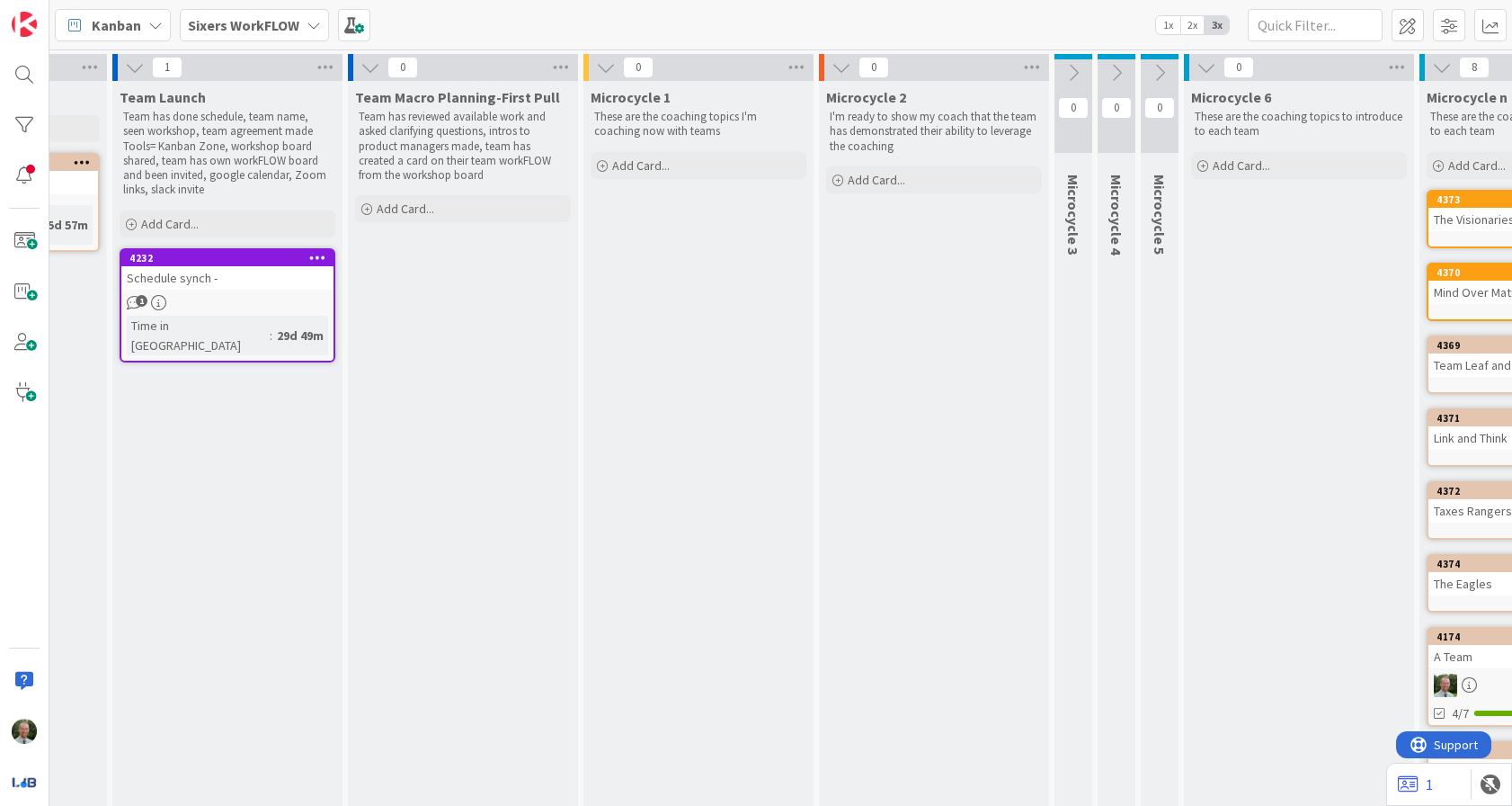
scroll to position [0, 418]
click at [1208, 58] on icon at bounding box center [1203, 67] width 20 height 20
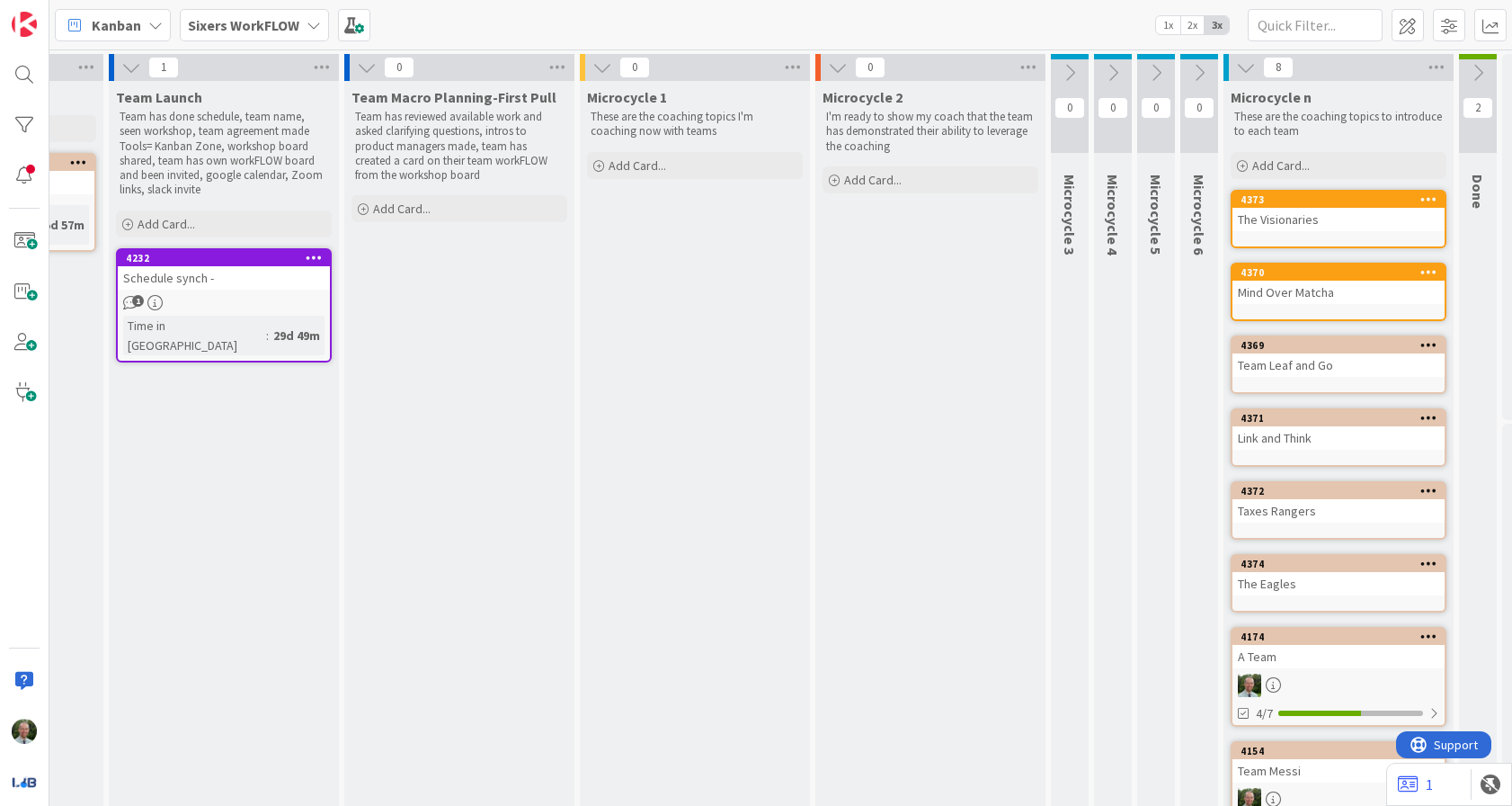
click at [833, 62] on icon at bounding box center [838, 67] width 20 height 20
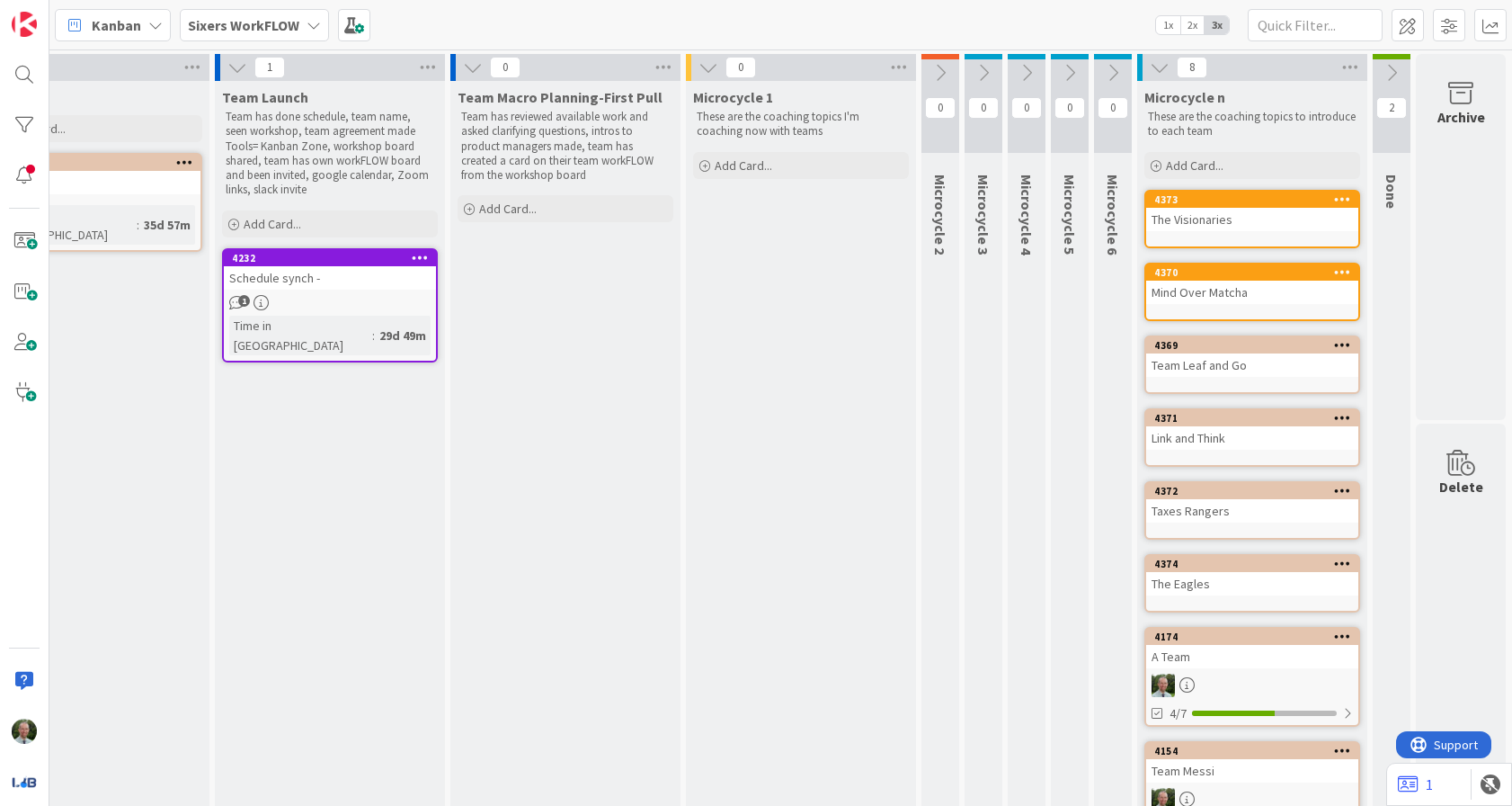
scroll to position [0, 312]
click at [484, 203] on span "Add Card..." at bounding box center [508, 208] width 57 height 16
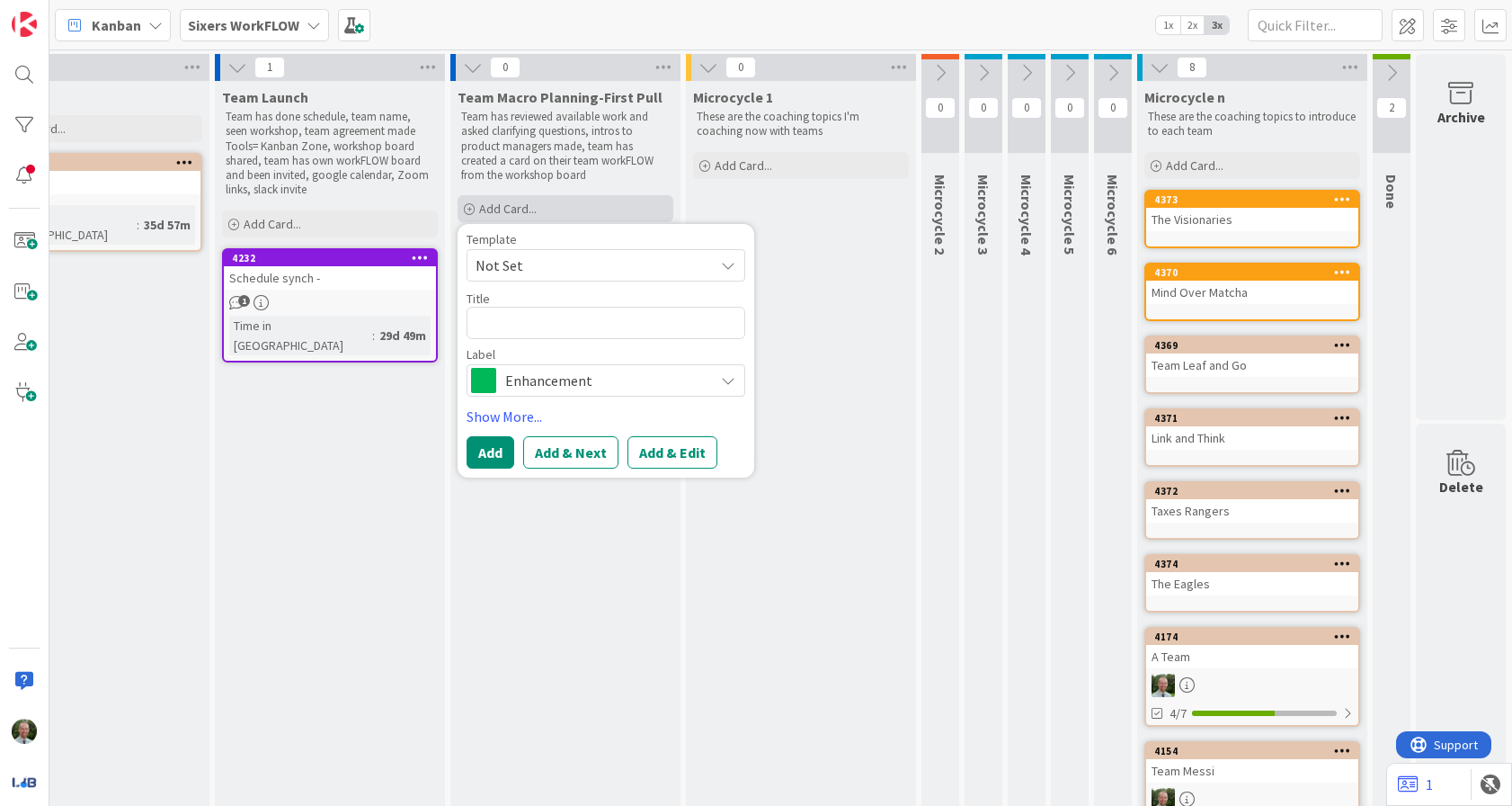
type textarea "x"
type textarea "T"
type textarea "x"
type textarea "Te"
type textarea "x"
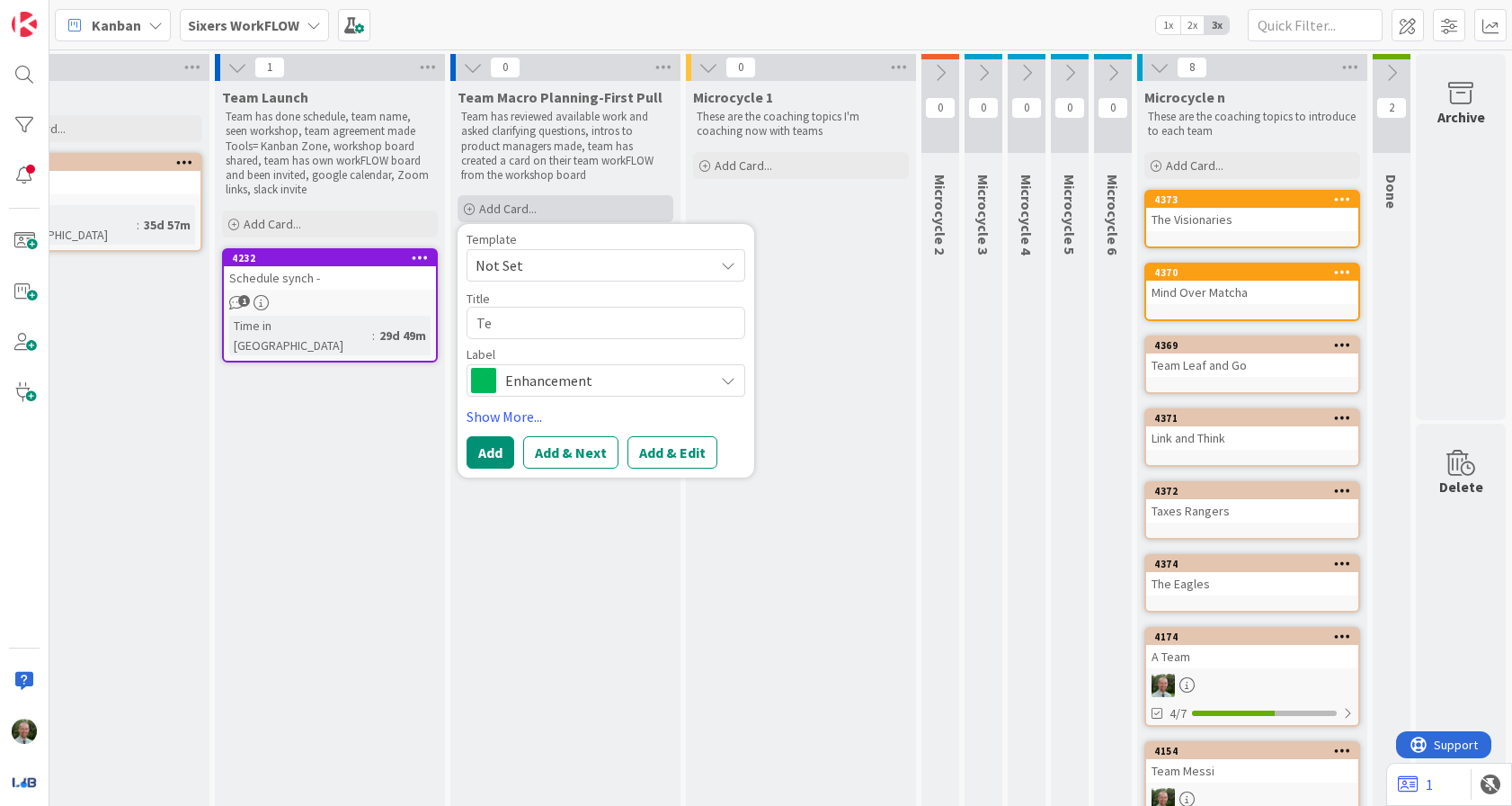
type textarea "Tea"
type textarea "x"
type textarea "Team"
type textarea "x"
type textarea "Team"
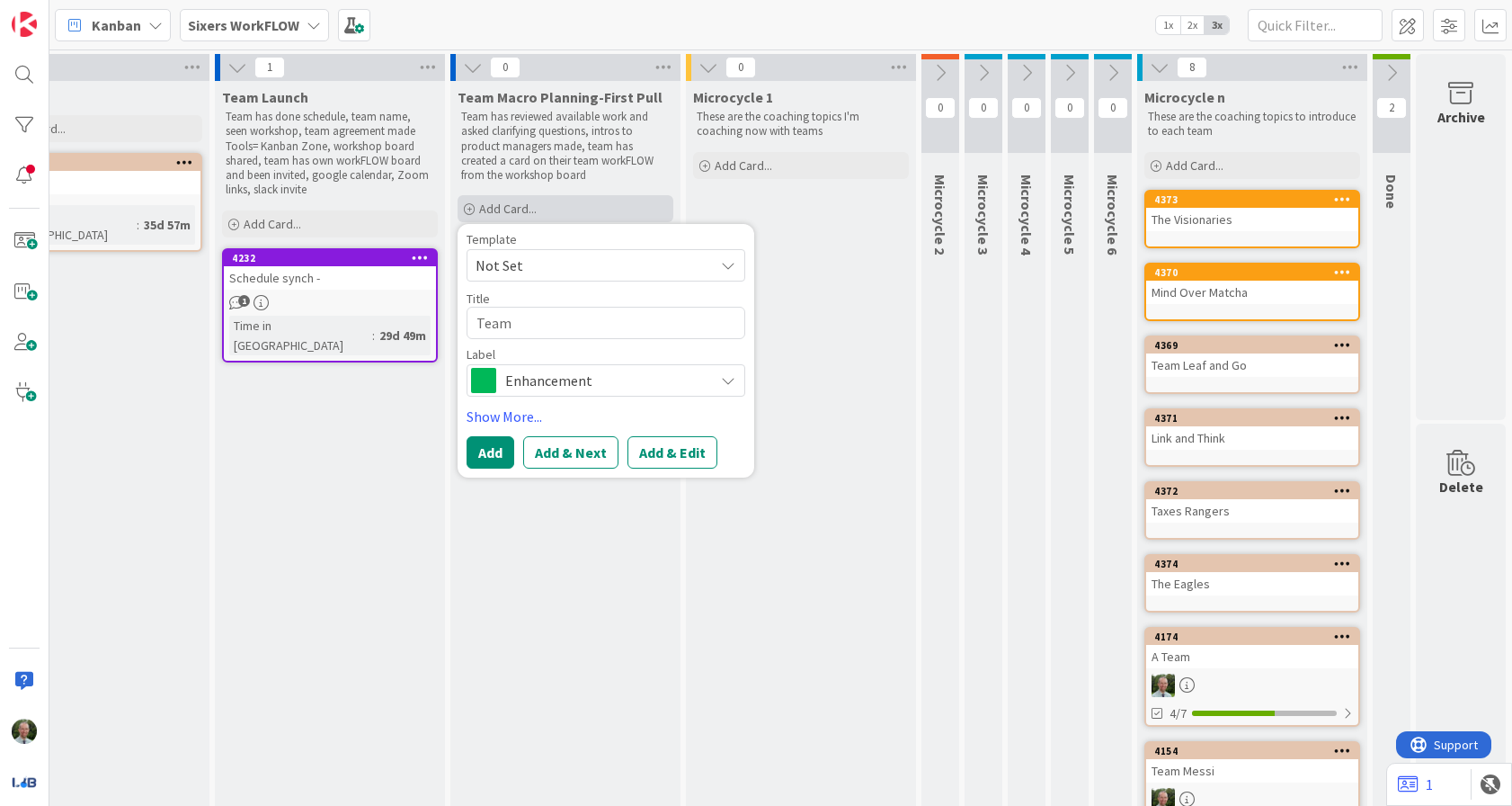
type textarea "x"
type textarea "Team L"
type textarea "x"
type textarea "Team La"
type textarea "x"
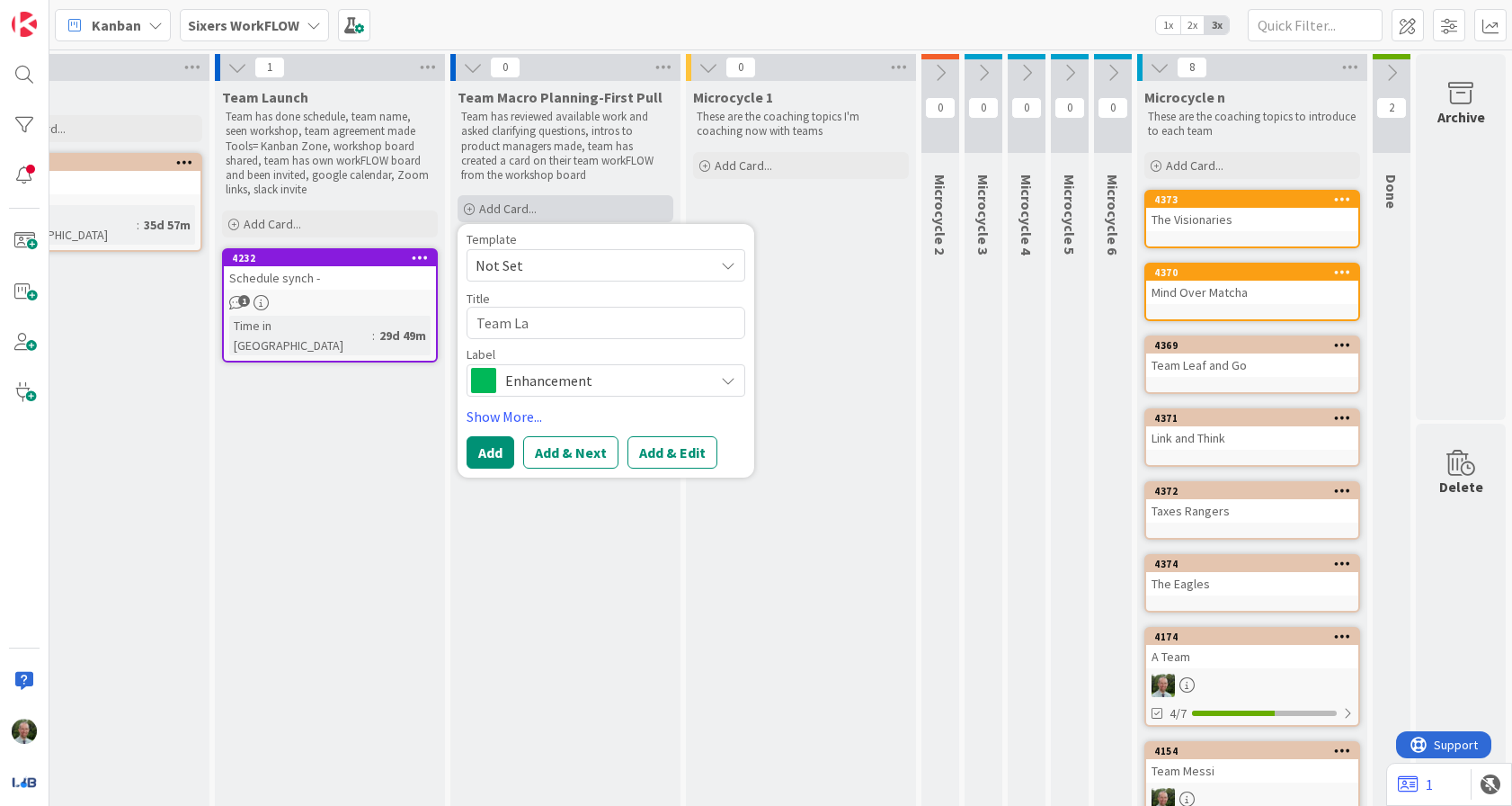
type textarea "Team Lat"
type textarea "x"
type textarea "Team Late"
type textarea "x"
type textarea "Team Laten"
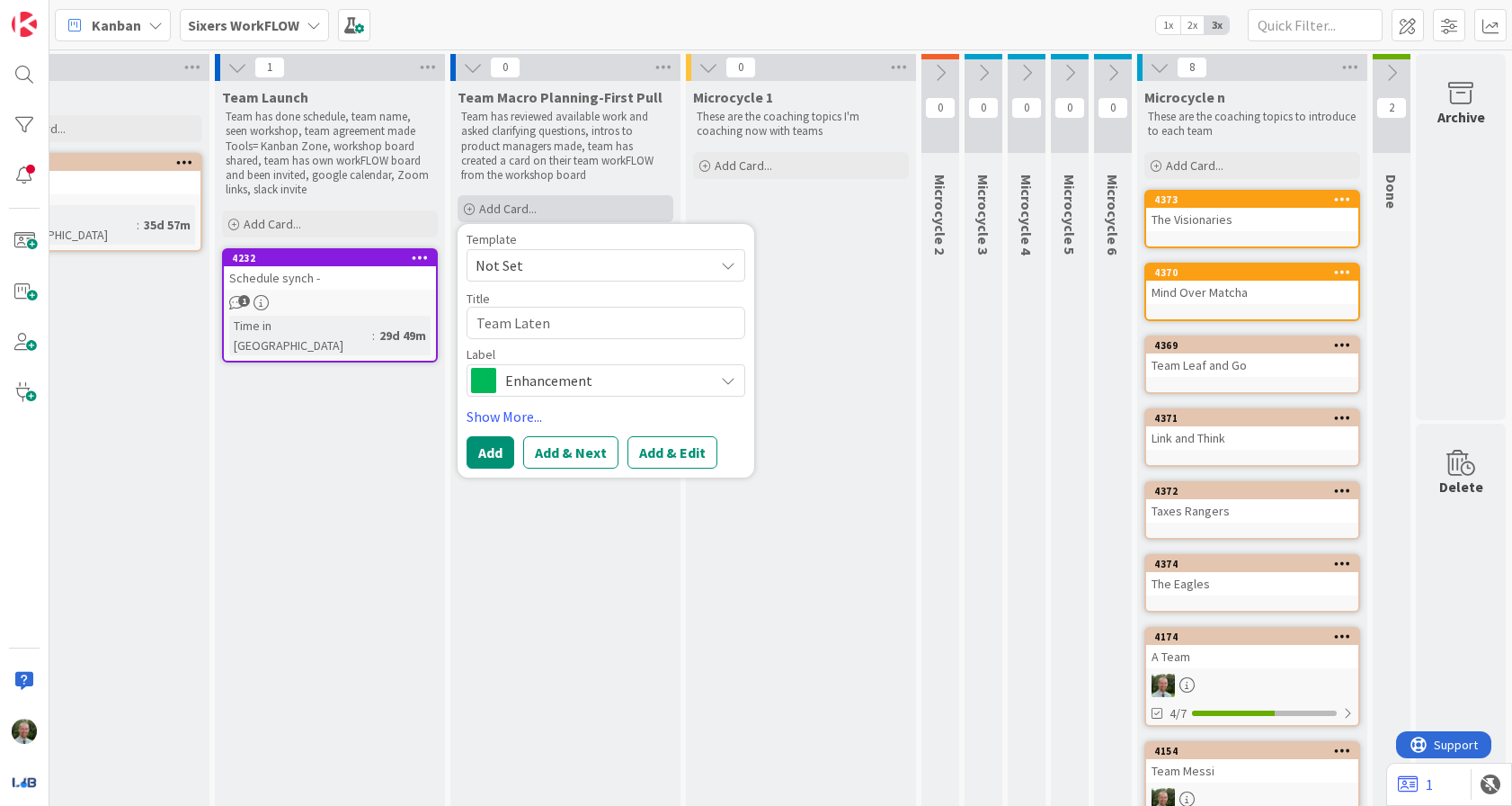
type textarea "x"
type textarea "Team Latenc"
type textarea "x"
type textarea "Team Latency"
type textarea "x"
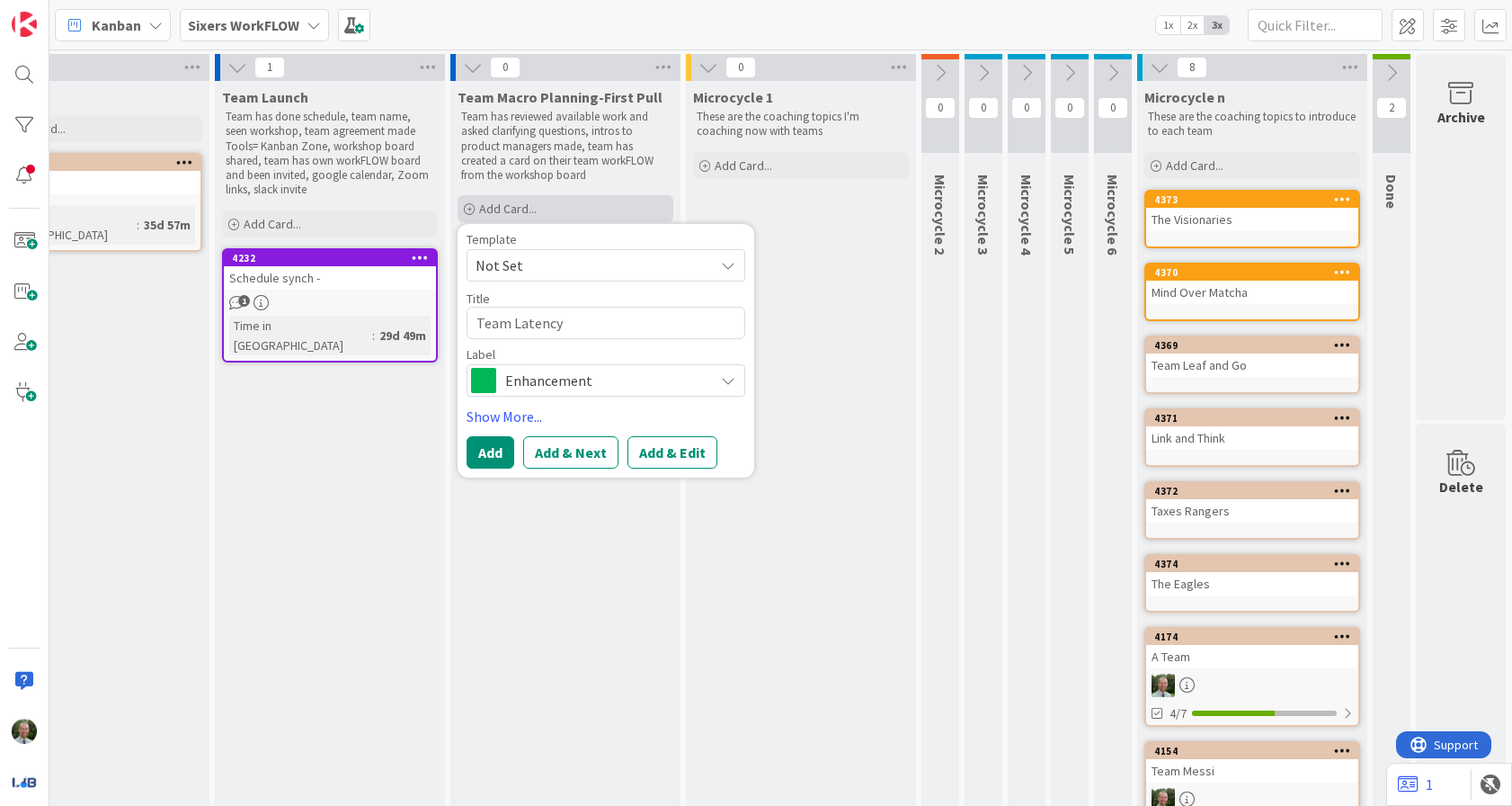
type textarea "Team Latency"
type textarea "x"
type textarea "Team Latency W"
type textarea "x"
type textarea "Team Latency War"
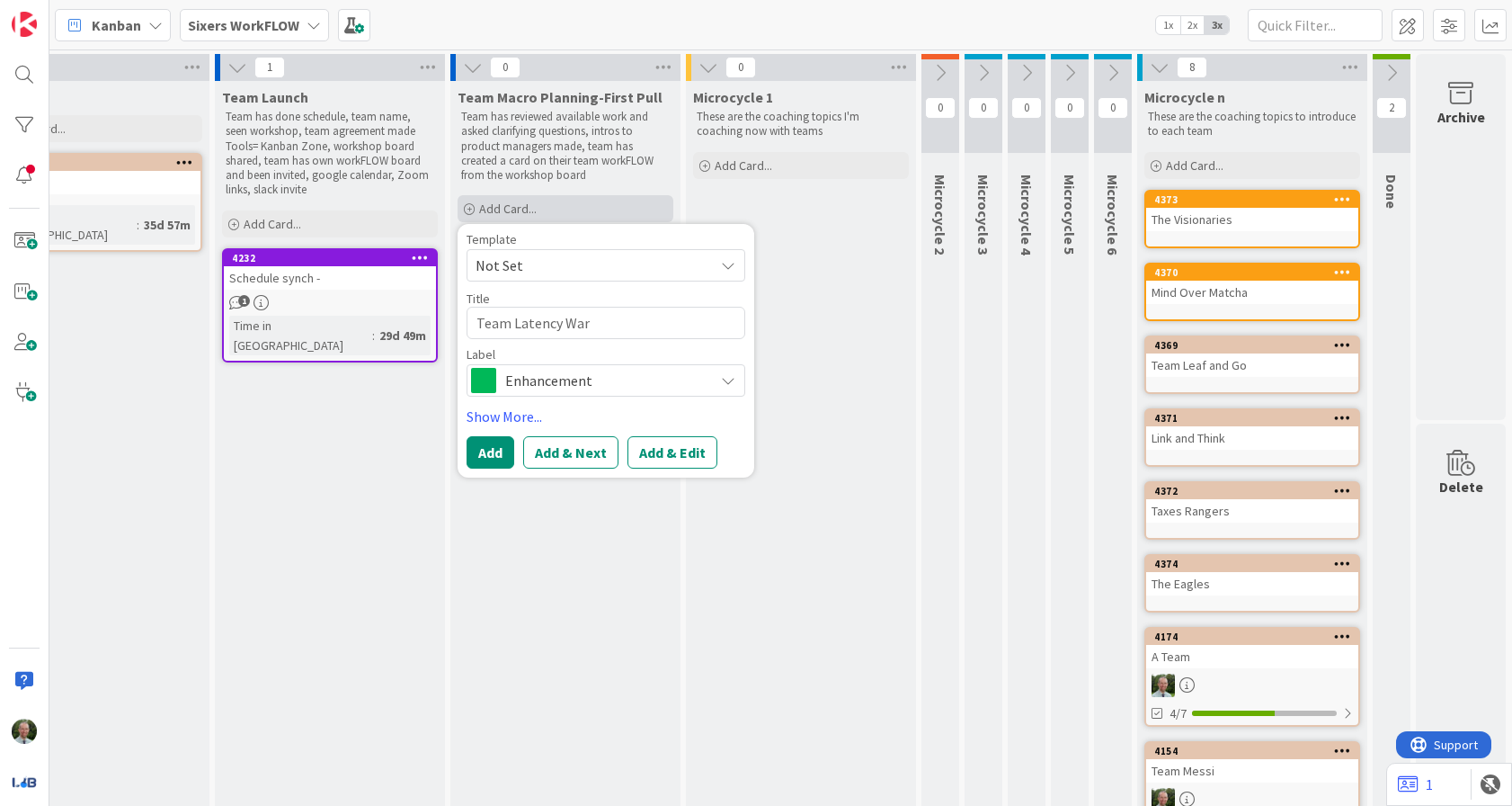
type textarea "x"
type textarea "Team Latency Warn"
type textarea "x"
type textarea "Team Latency Warni"
type textarea "x"
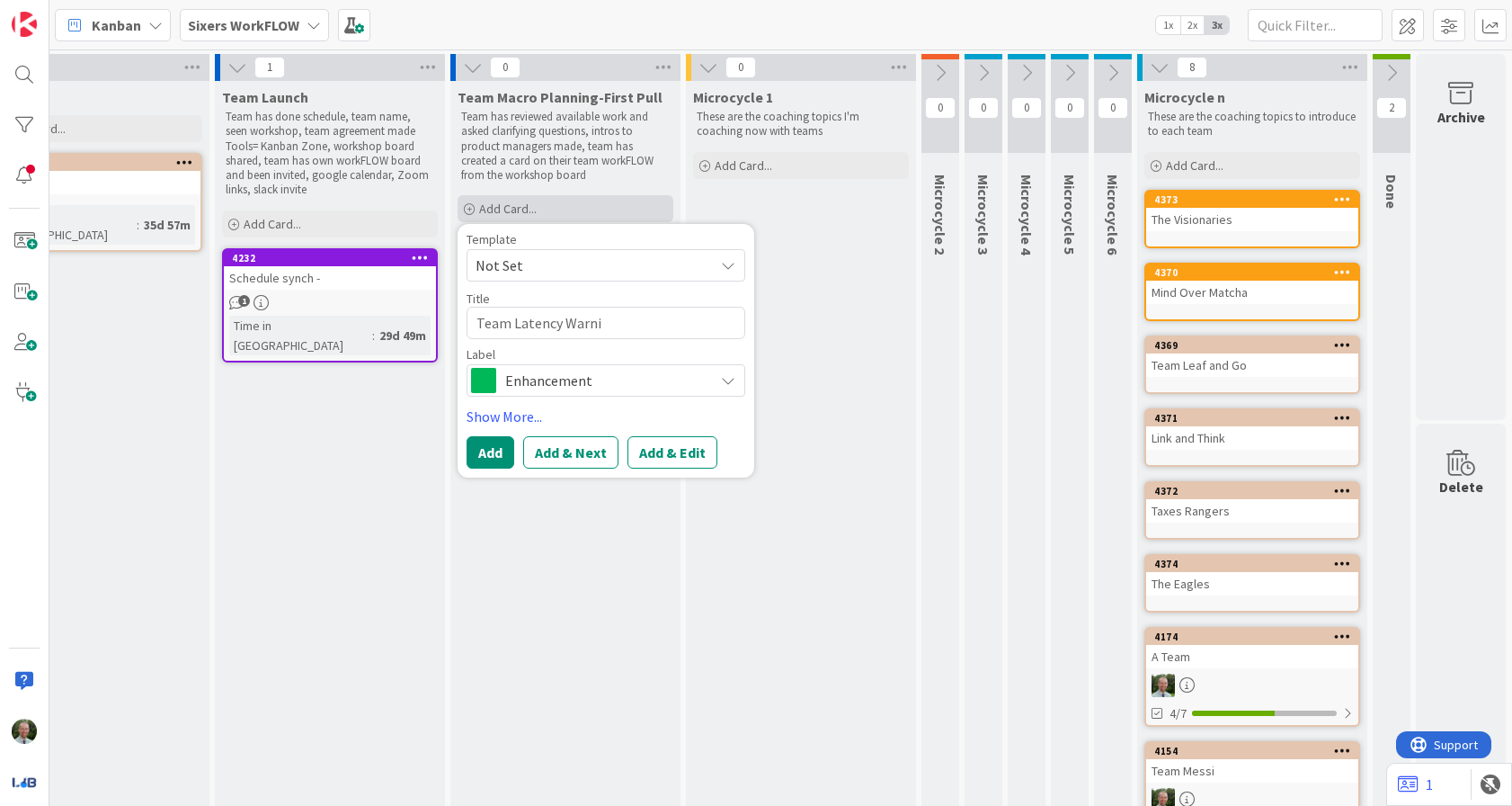
type textarea "Team Latency Warnin"
type textarea "x"
type textarea "Team Latency Warning"
click at [535, 380] on span "Enhancement" at bounding box center [605, 379] width 200 height 25
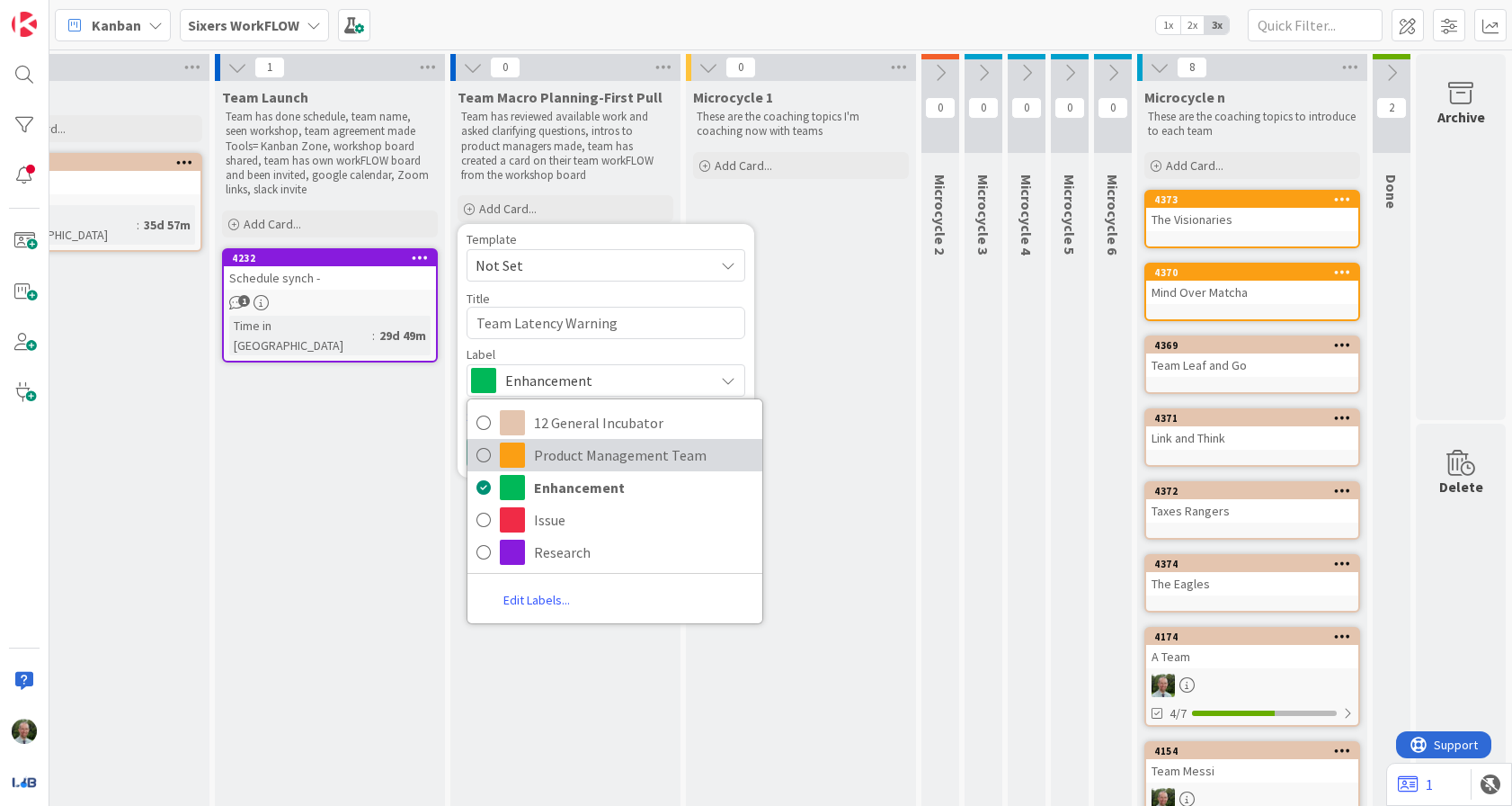
click at [532, 457] on link "Product Management Team" at bounding box center [615, 454] width 295 height 33
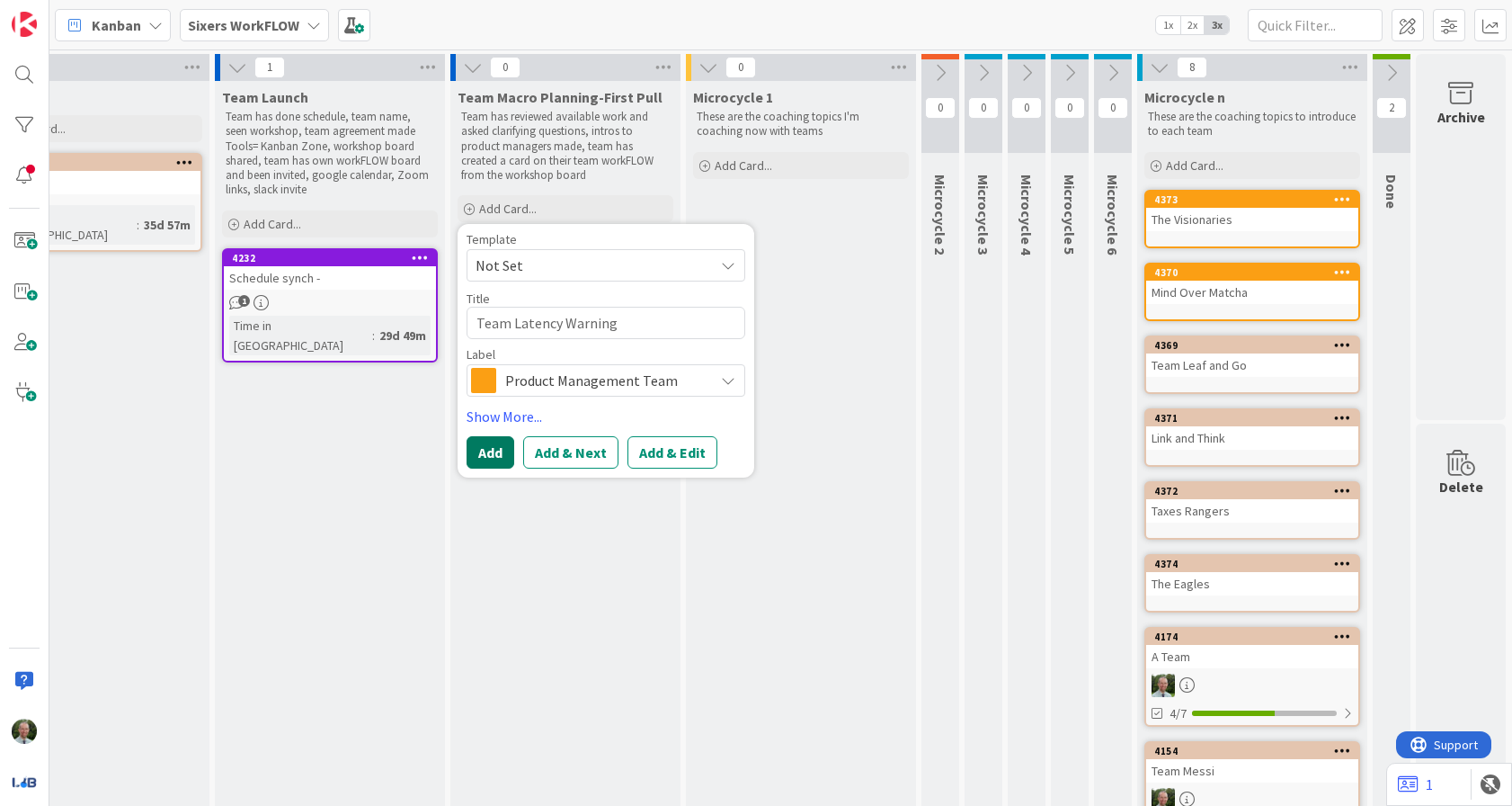
click at [487, 455] on button "Add" at bounding box center [490, 452] width 48 height 33
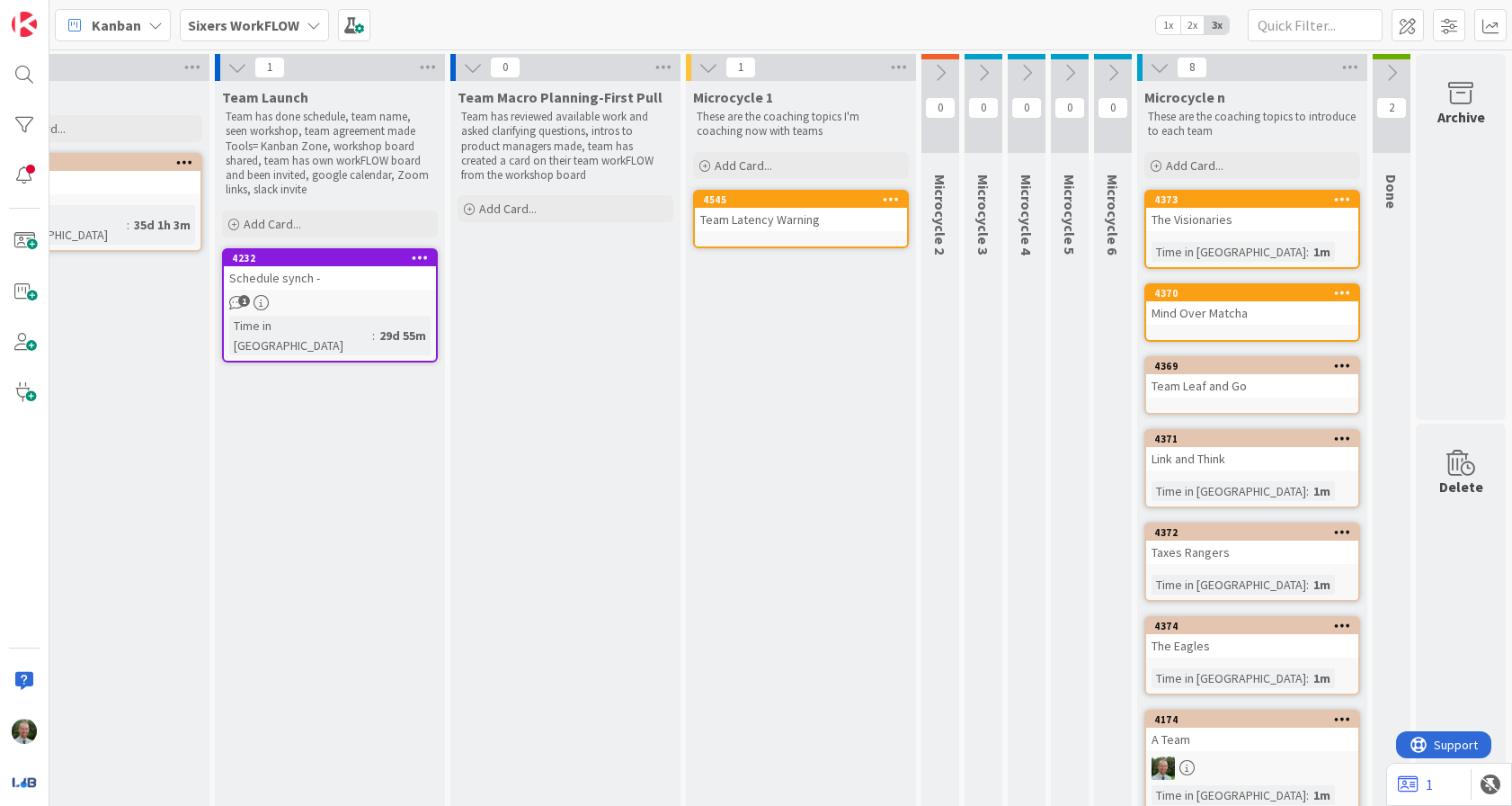
click at [956, 69] on button at bounding box center [941, 72] width 38 height 27
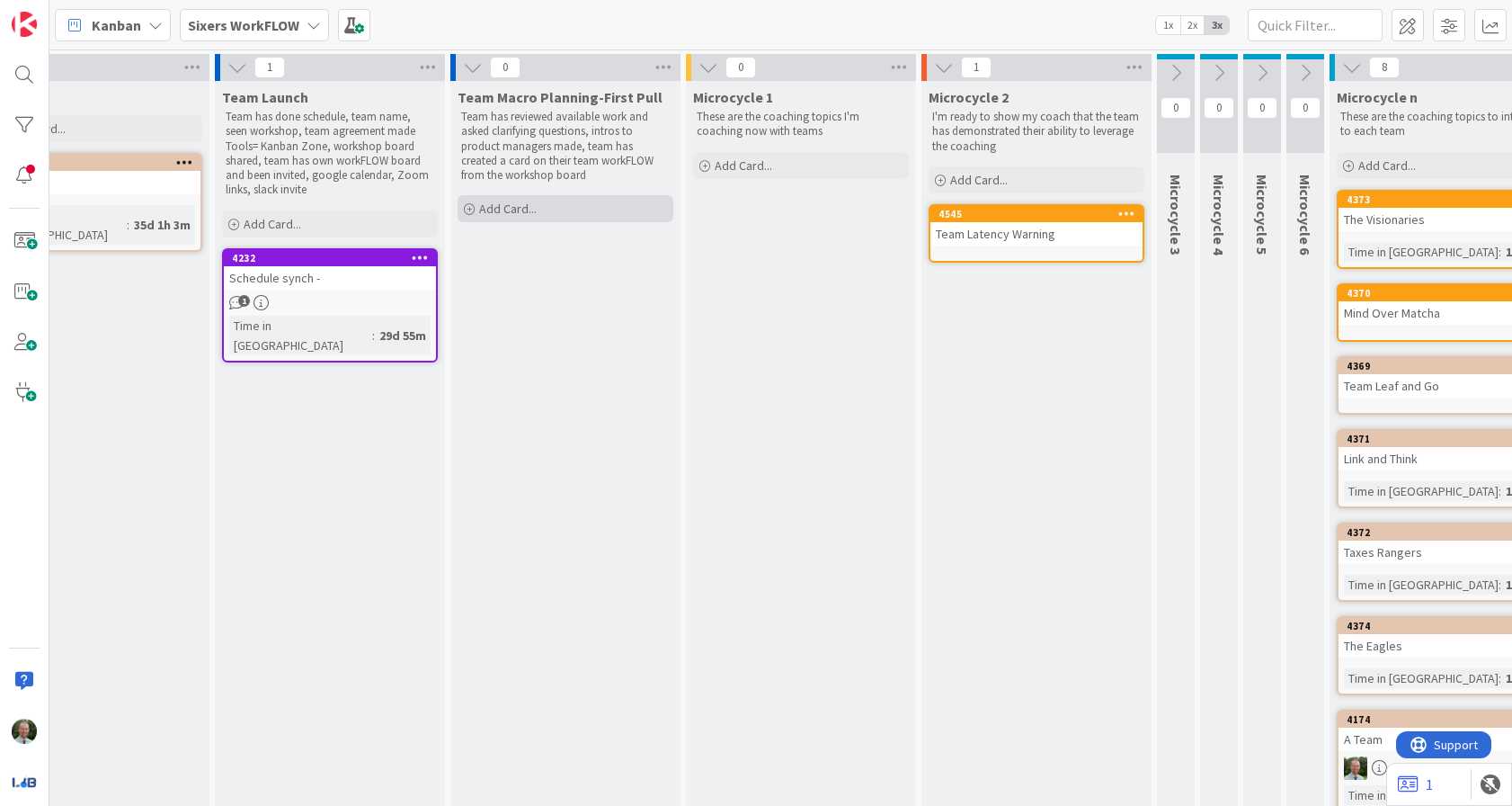
click at [530, 203] on span "Add Card..." at bounding box center [508, 208] width 57 height 16
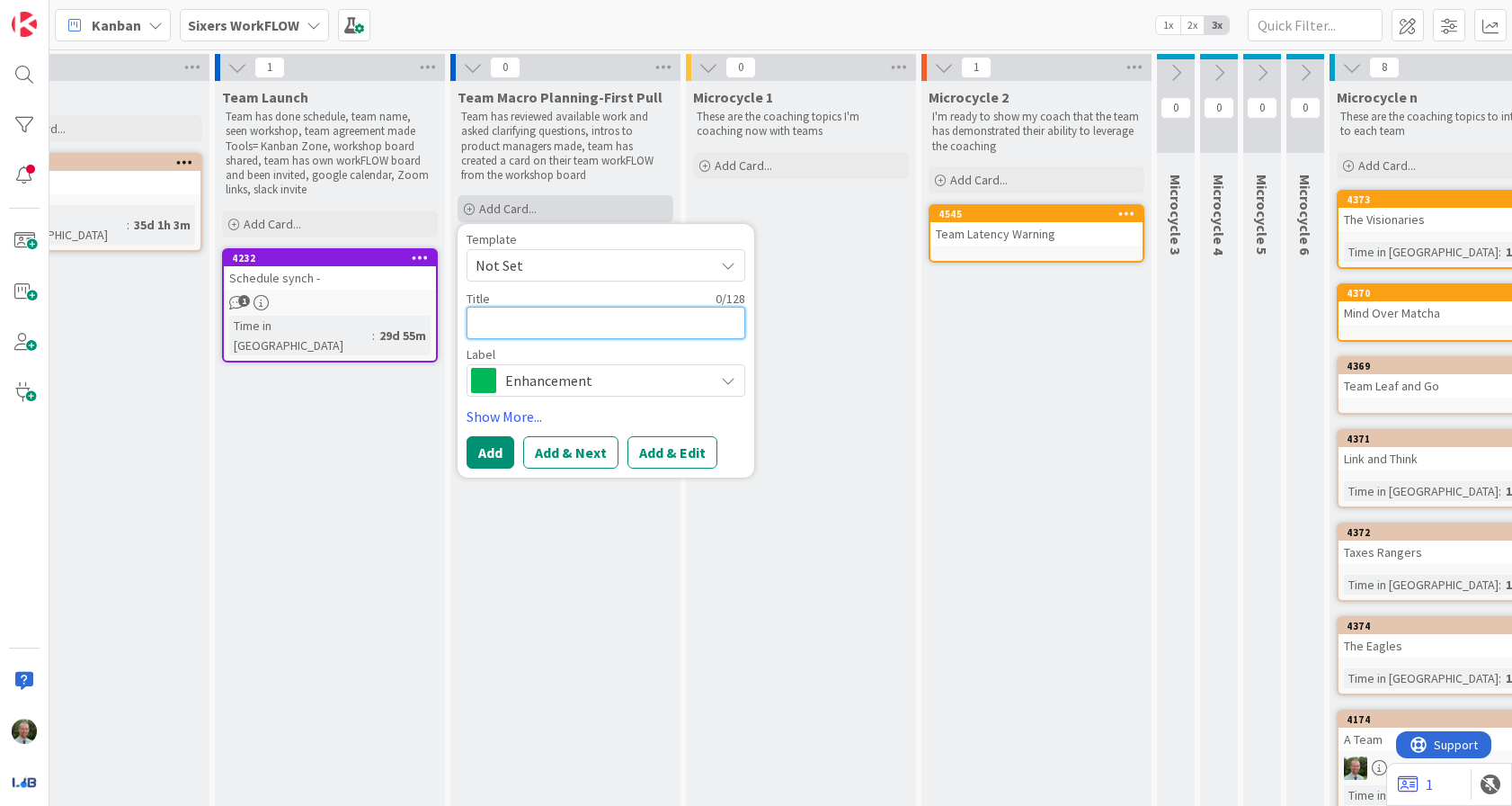
type textarea "x"
type textarea "B"
type textarea "x"
type textarea "Bo"
type textarea "x"
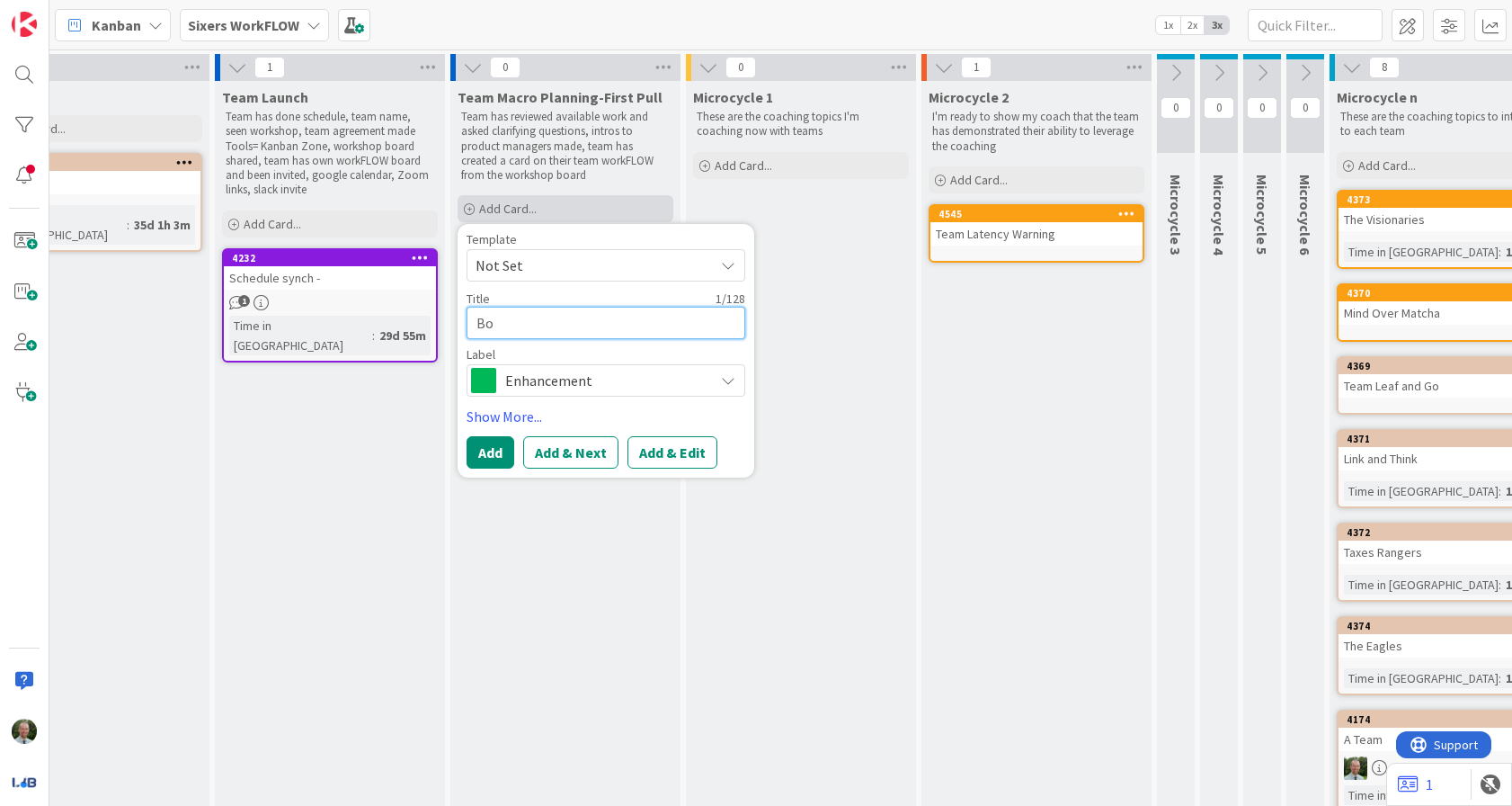
type textarea "Boo"
type textarea "x"
type textarea "Book"
type textarea "x"
type textarea "Book"
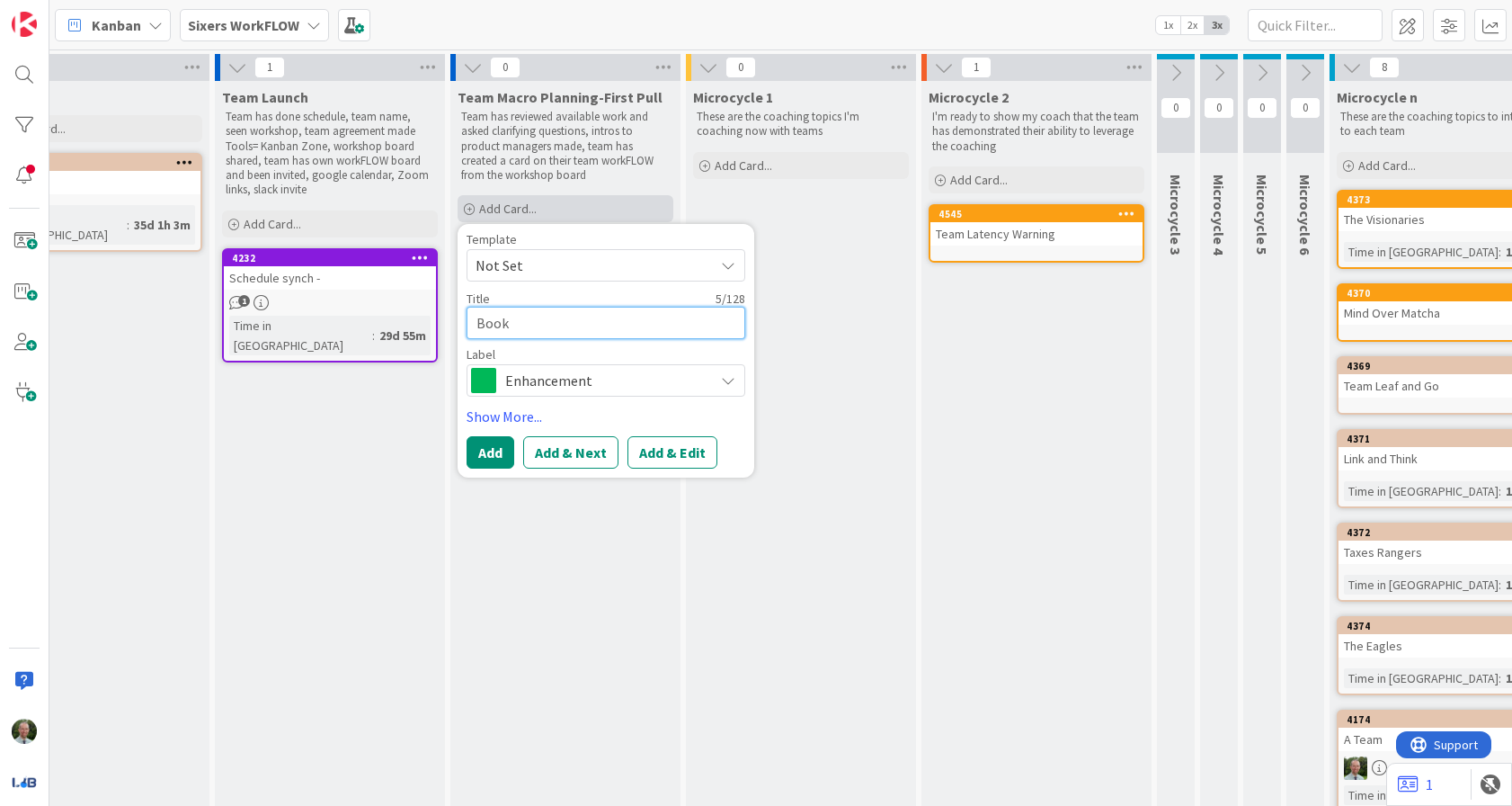
type textarea "x"
type textarea "Book"
type textarea "x"
type textarea "Book"
type textarea "x"
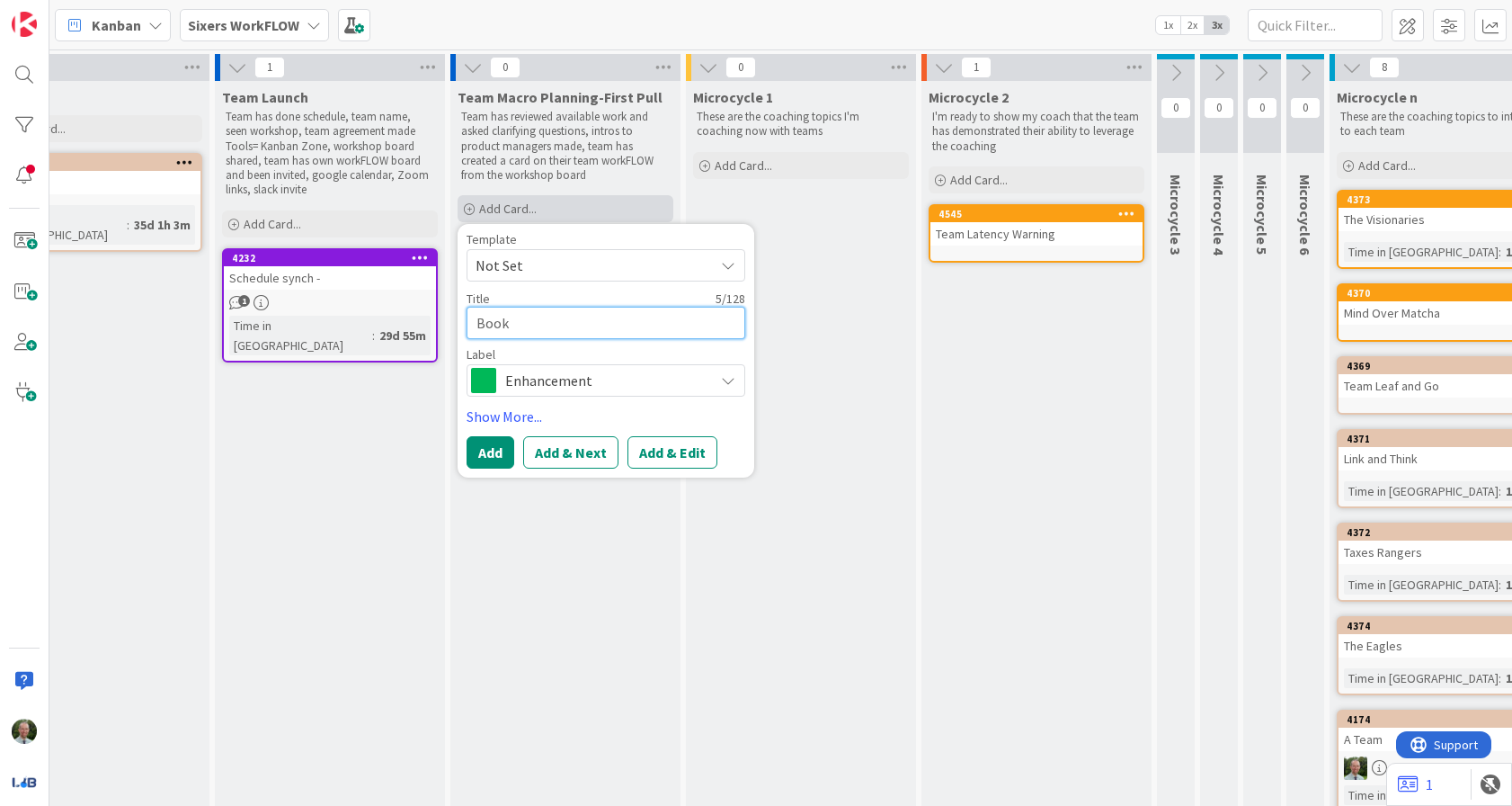
type textarea "Book w"
type textarea "x"
type textarea "Book wo"
type textarea "x"
type textarea "Book wor"
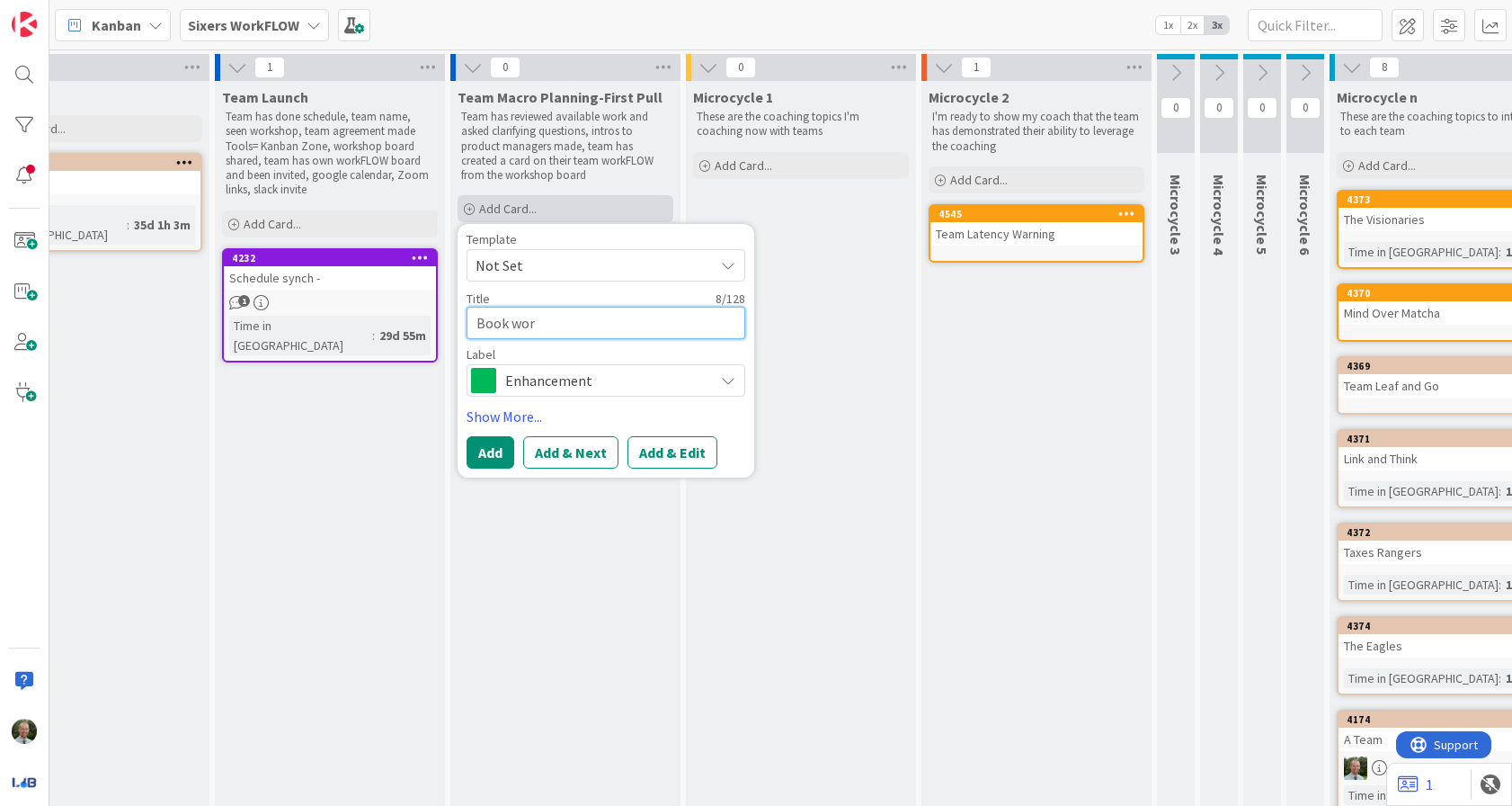
type textarea "x"
type textarea "Book work"
type textarea "x"
type textarea "Book wor"
type textarea "x"
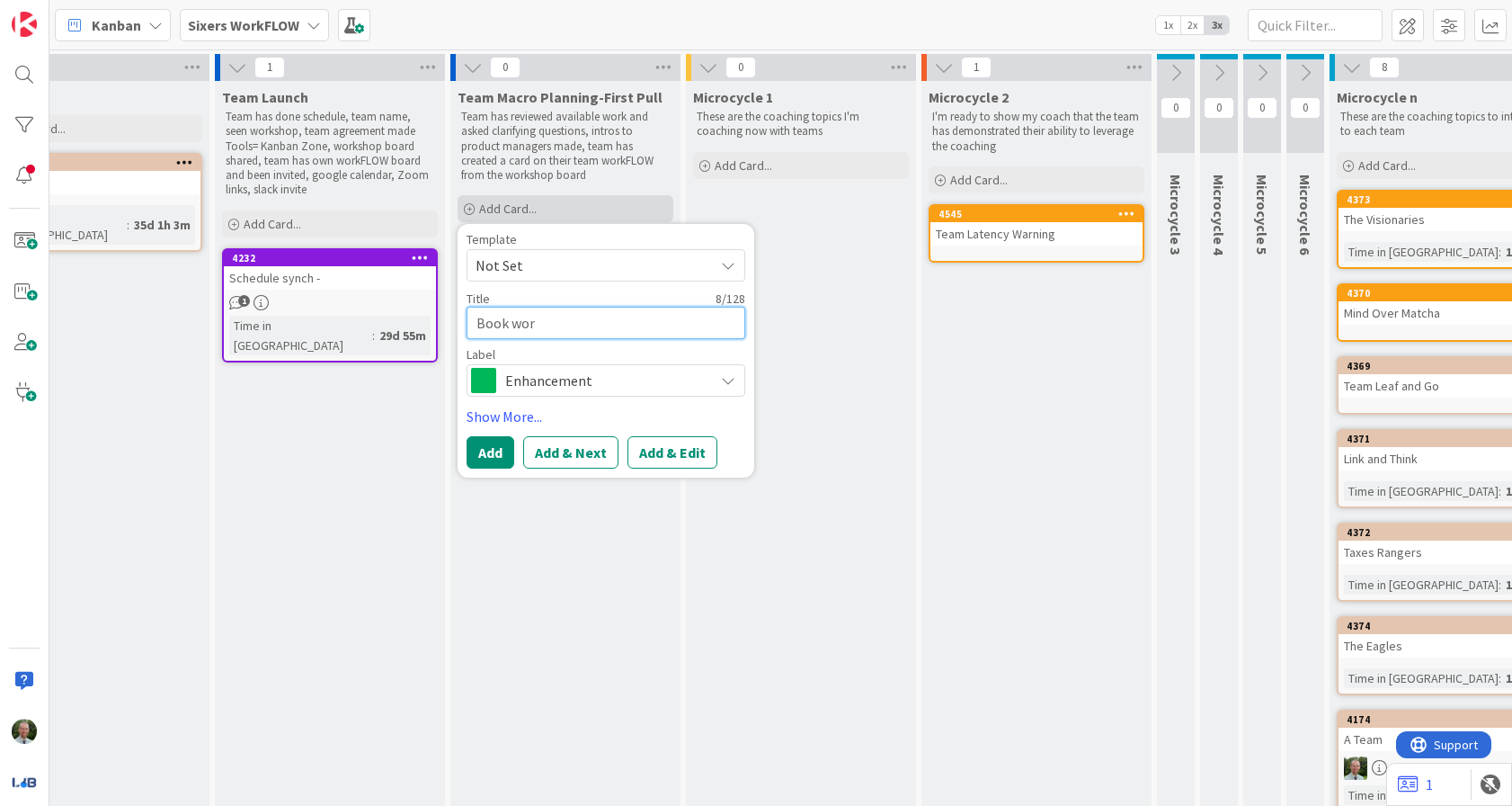
type textarea "Book worm"
type textarea "x"
type textarea "Book worm"
type textarea "x"
type textarea "Book worm C"
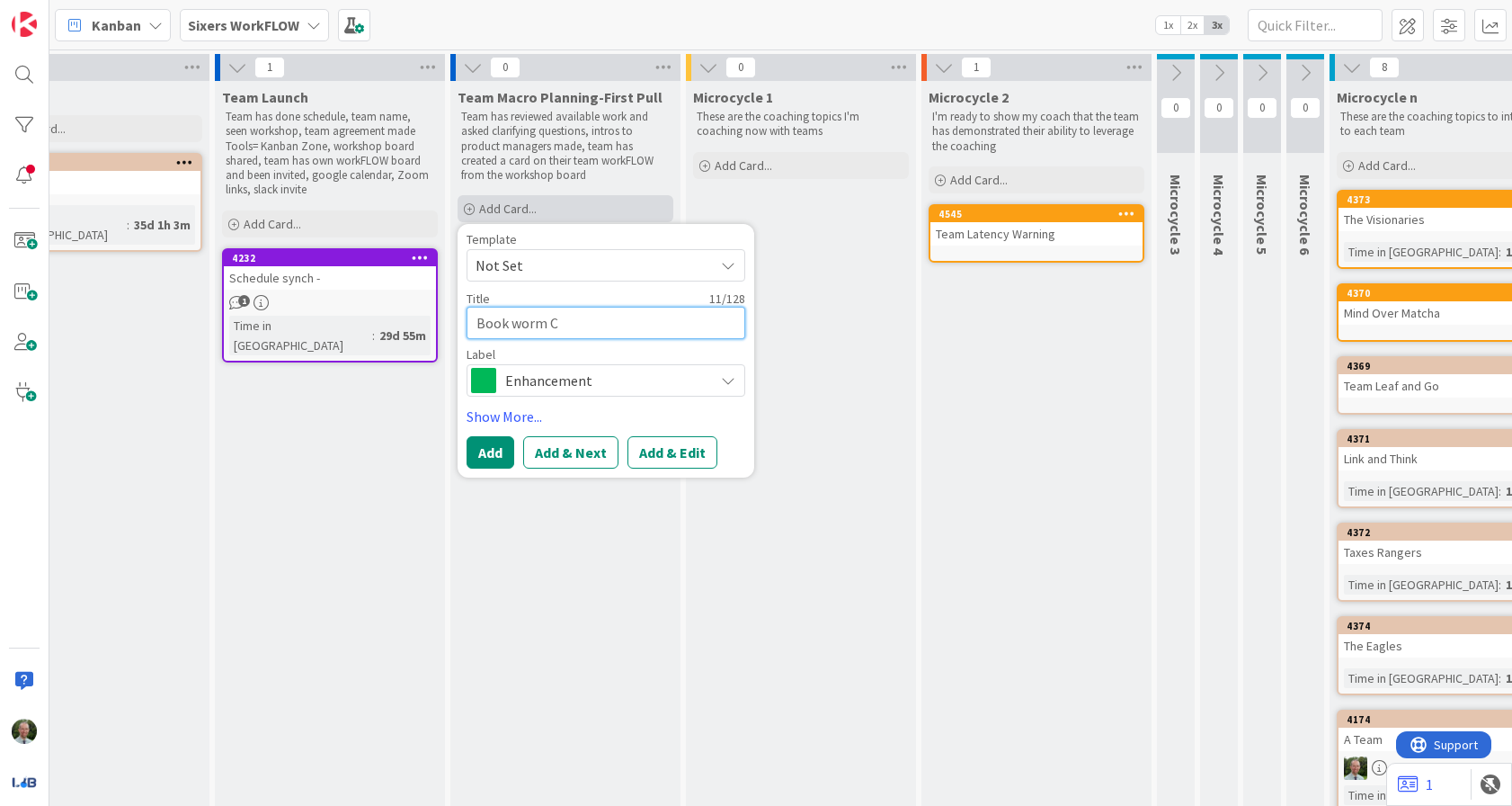
type textarea "x"
type textarea "Book worm Co"
type textarea "x"
type textarea "Book worm Col"
type textarea "x"
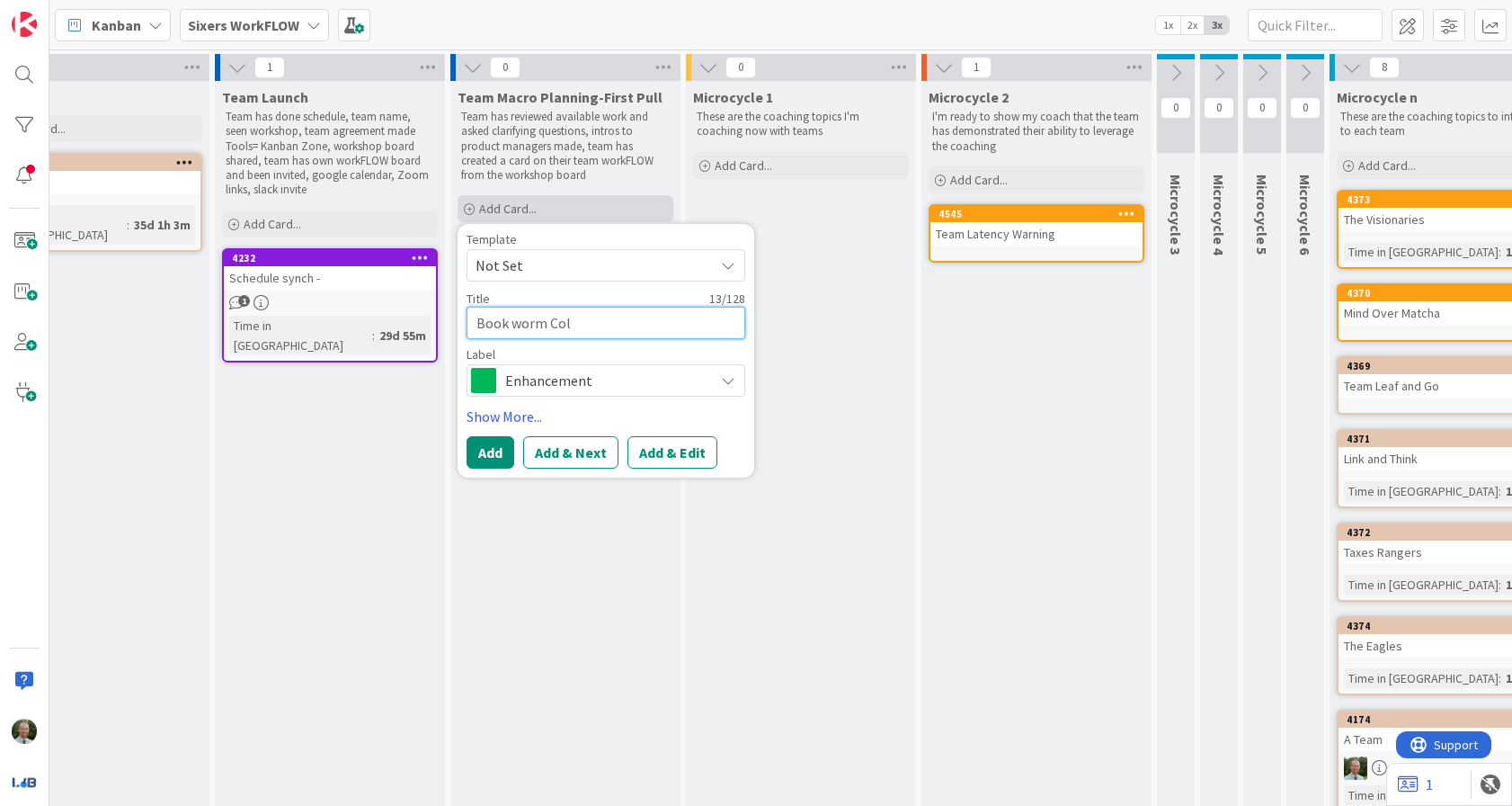
type textarea "Book worm Coll"
type textarea "x"
type textarea "Book worm Colla"
type textarea "x"
type textarea "Book worm Collab"
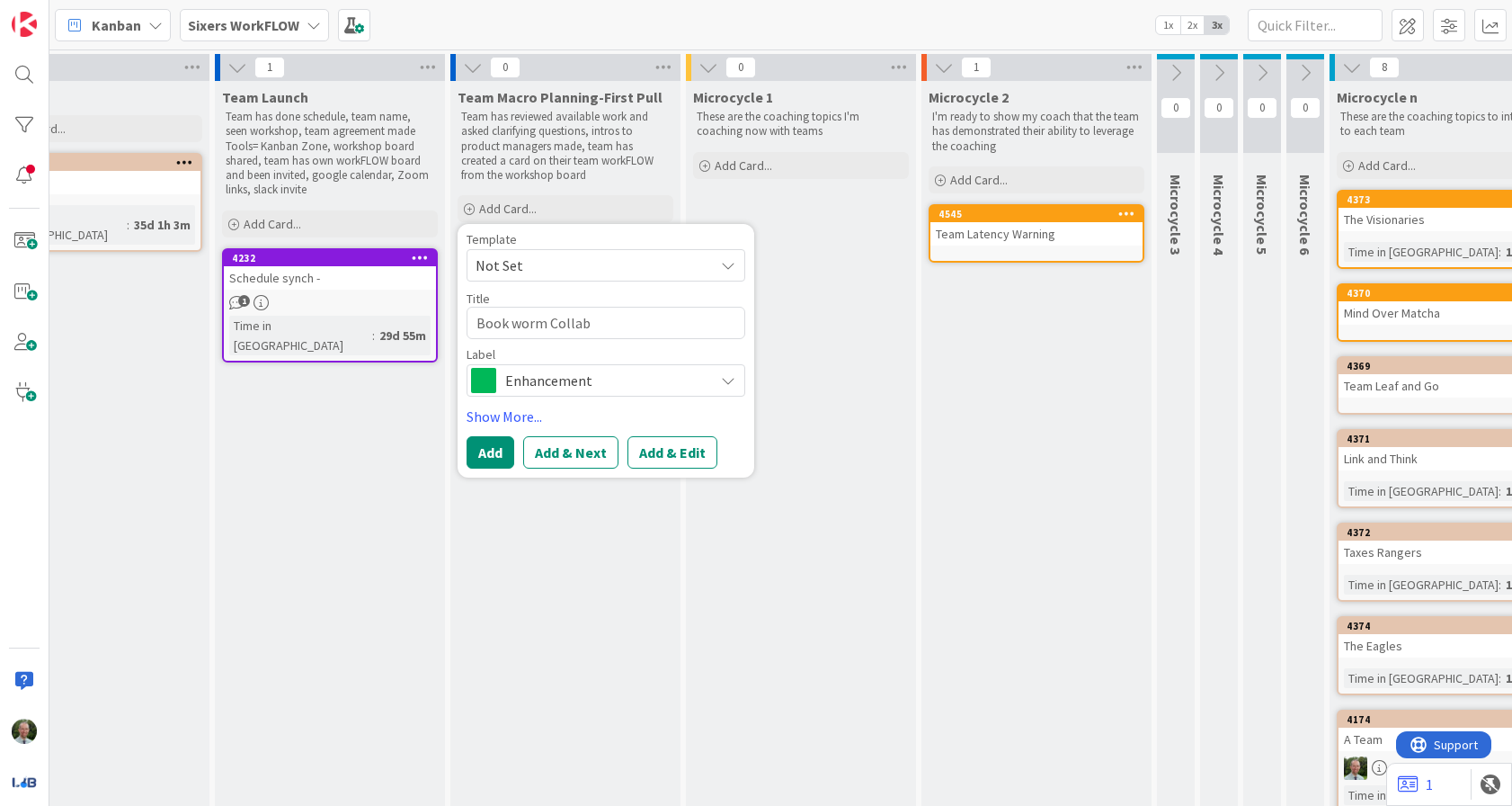
click at [561, 383] on span "Enhancement" at bounding box center [605, 379] width 200 height 25
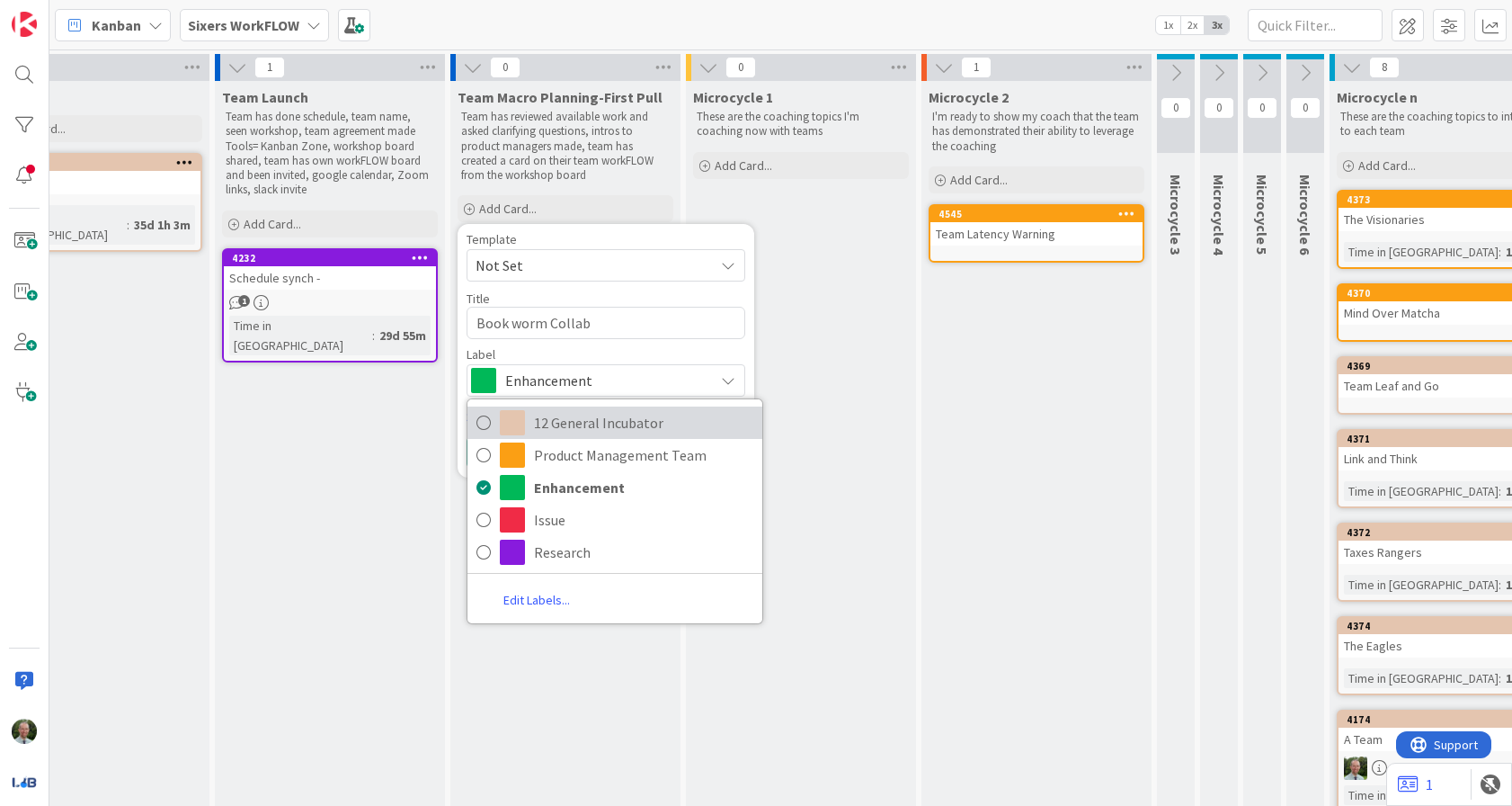
click at [553, 420] on span "12 General Incubator" at bounding box center [644, 422] width 220 height 27
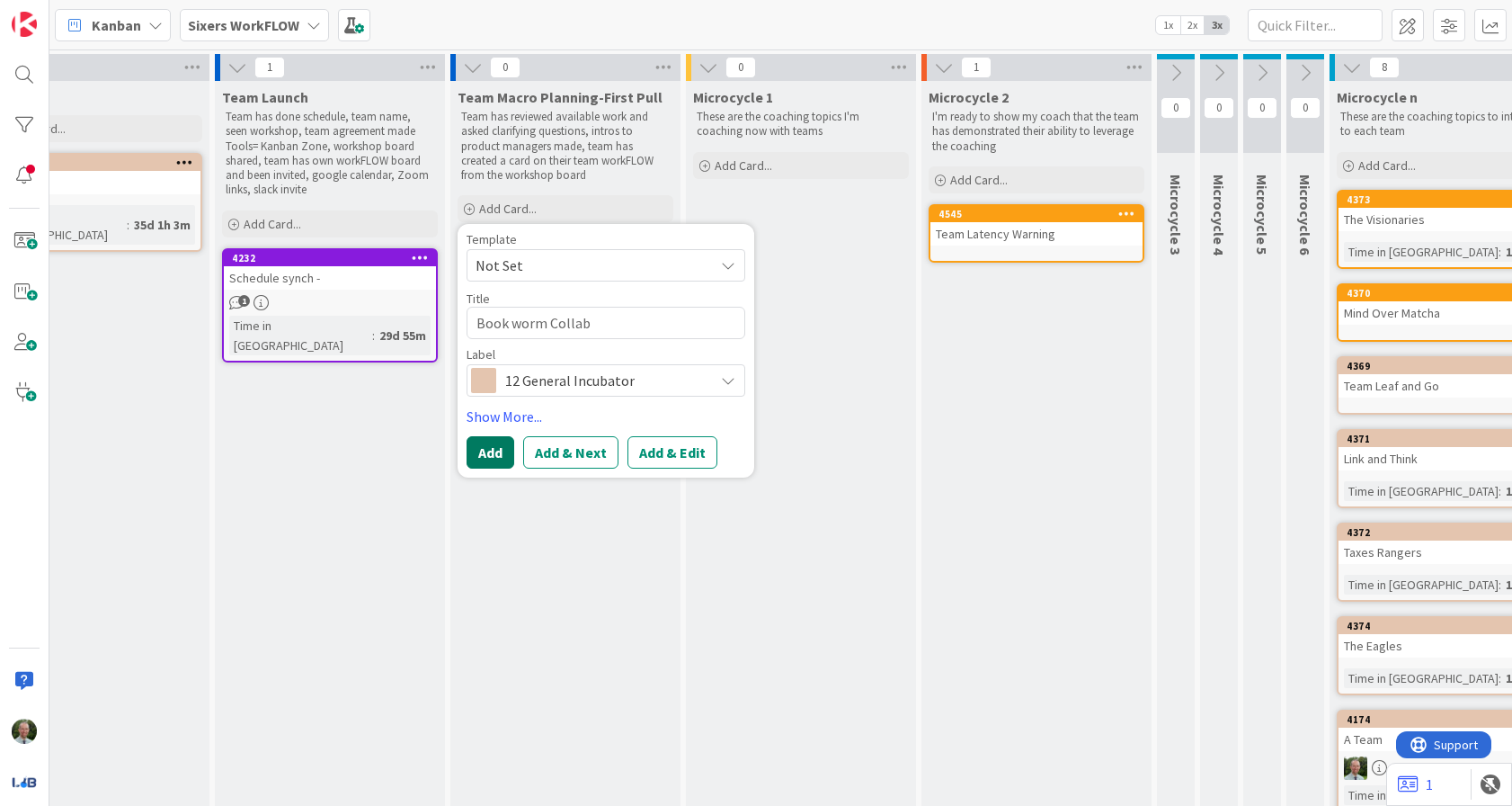
click at [479, 453] on button "Add" at bounding box center [490, 452] width 48 height 33
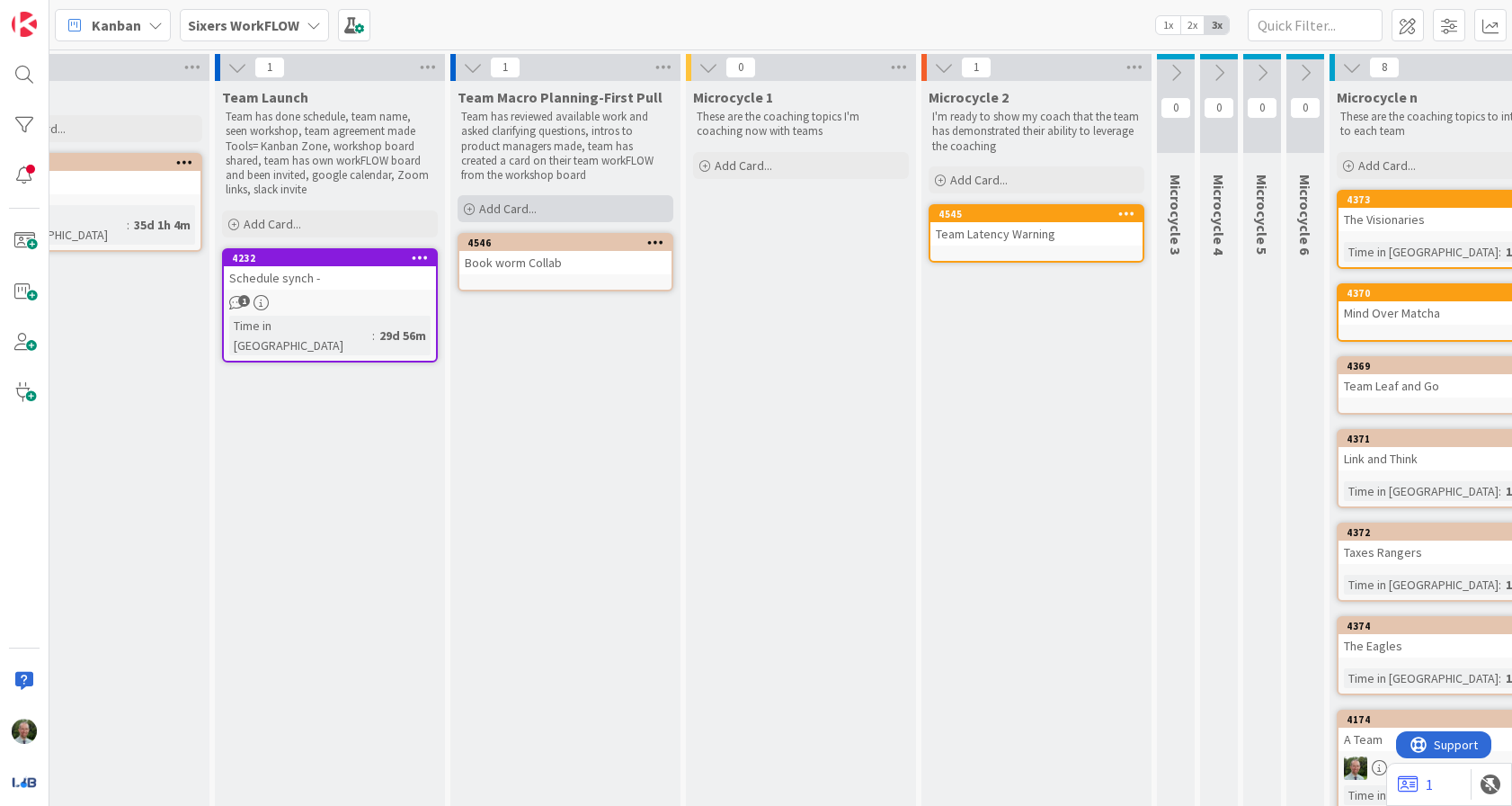
click at [536, 210] on span "Add Card..." at bounding box center [508, 208] width 57 height 16
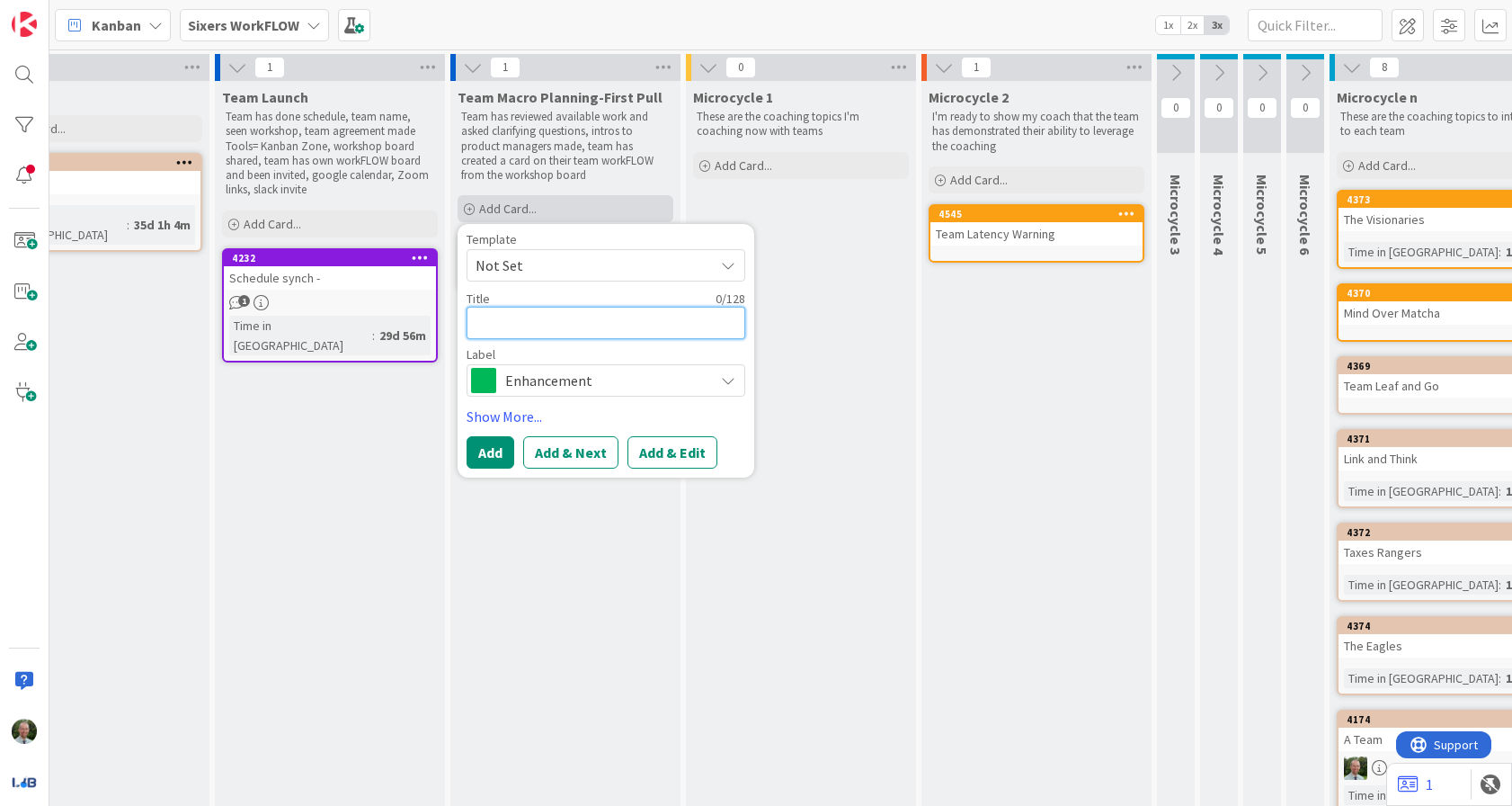
type textarea "x"
type textarea "N"
type textarea "x"
type textarea "No"
type textarea "x"
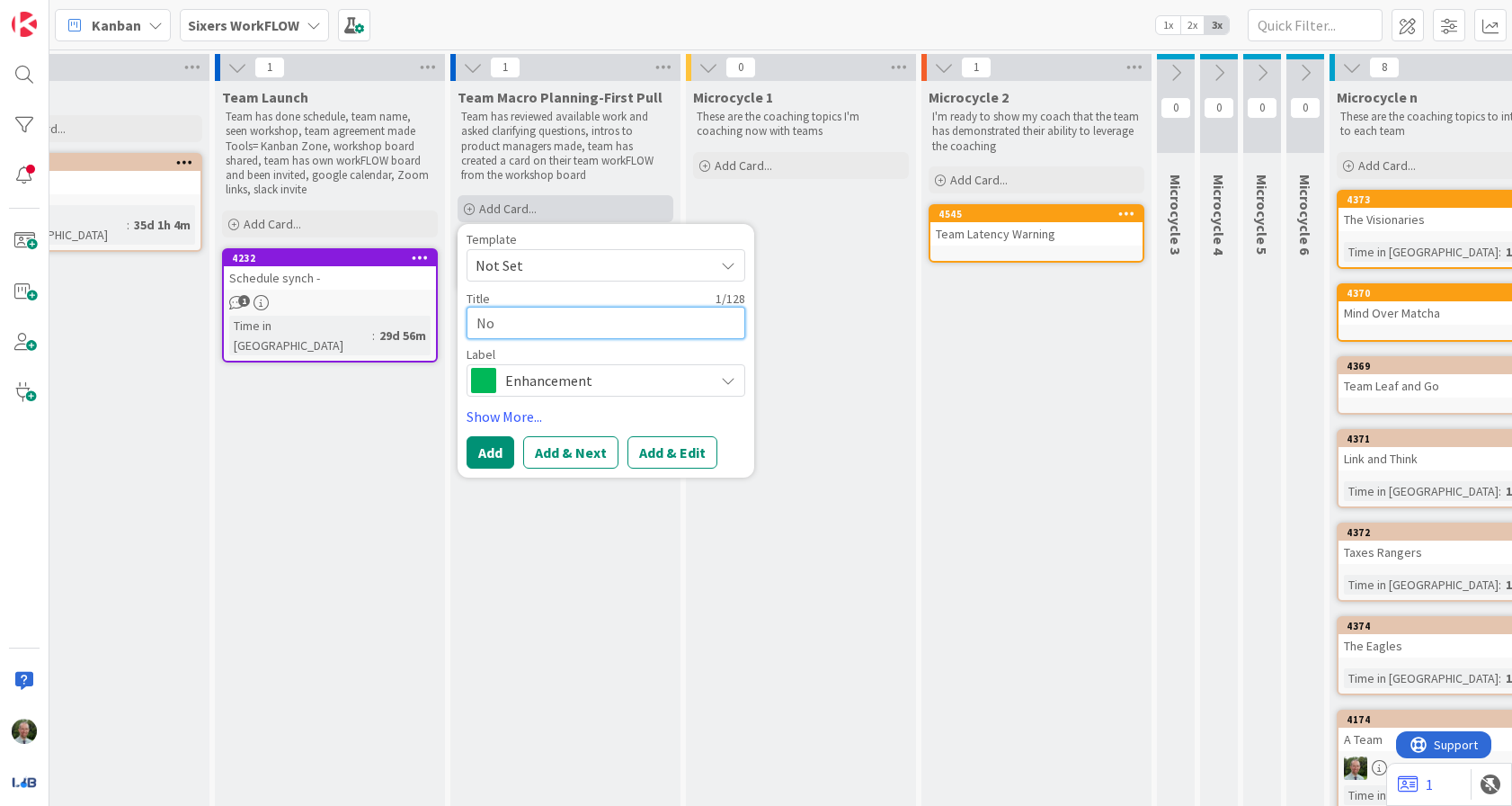
type textarea "Nor"
type textarea "x"
type textarea "Nort"
type textarea "x"
type textarea "North"
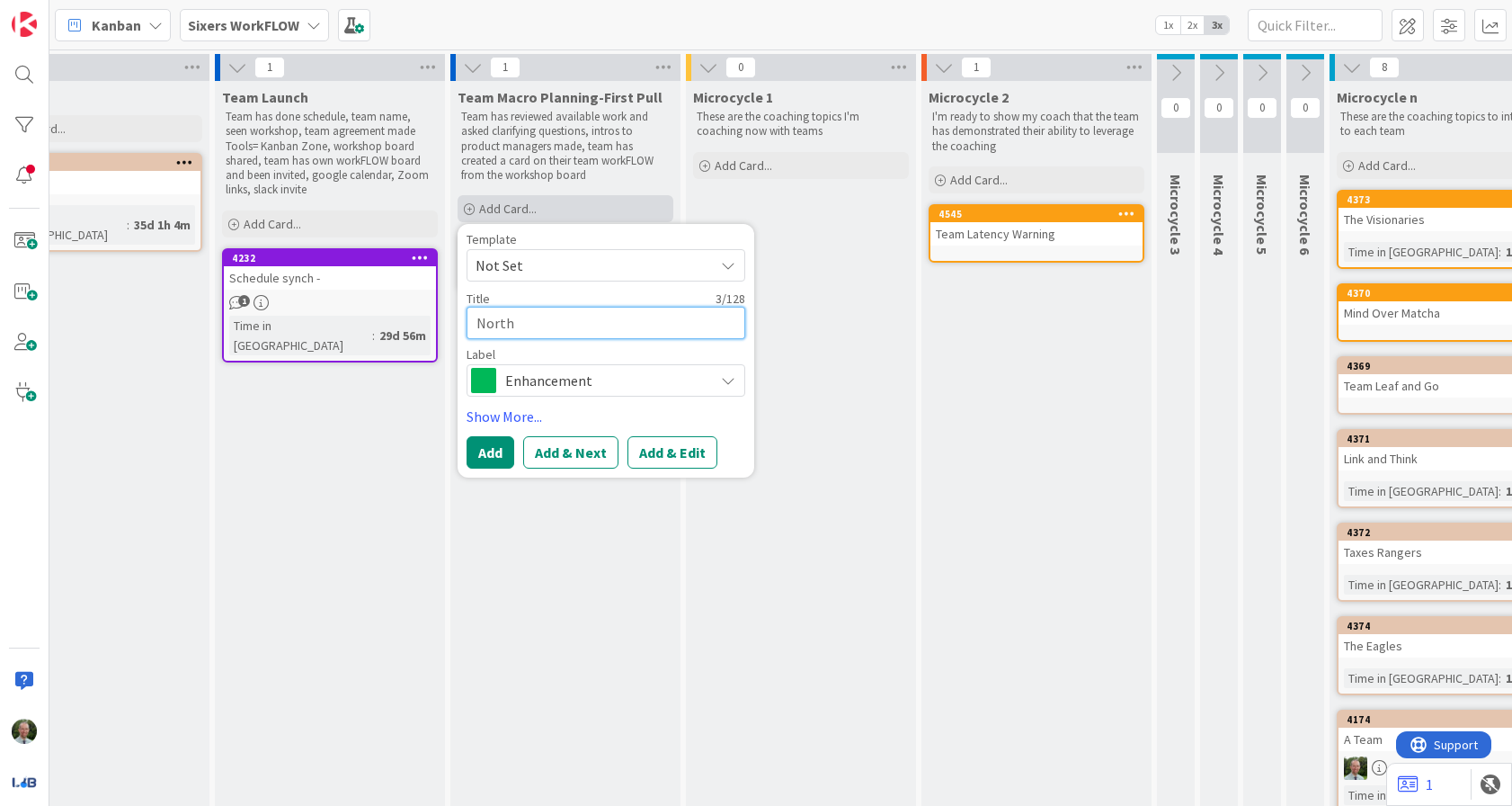
type textarea "x"
type textarea "North"
type textarea "x"
type textarea "North S"
type textarea "x"
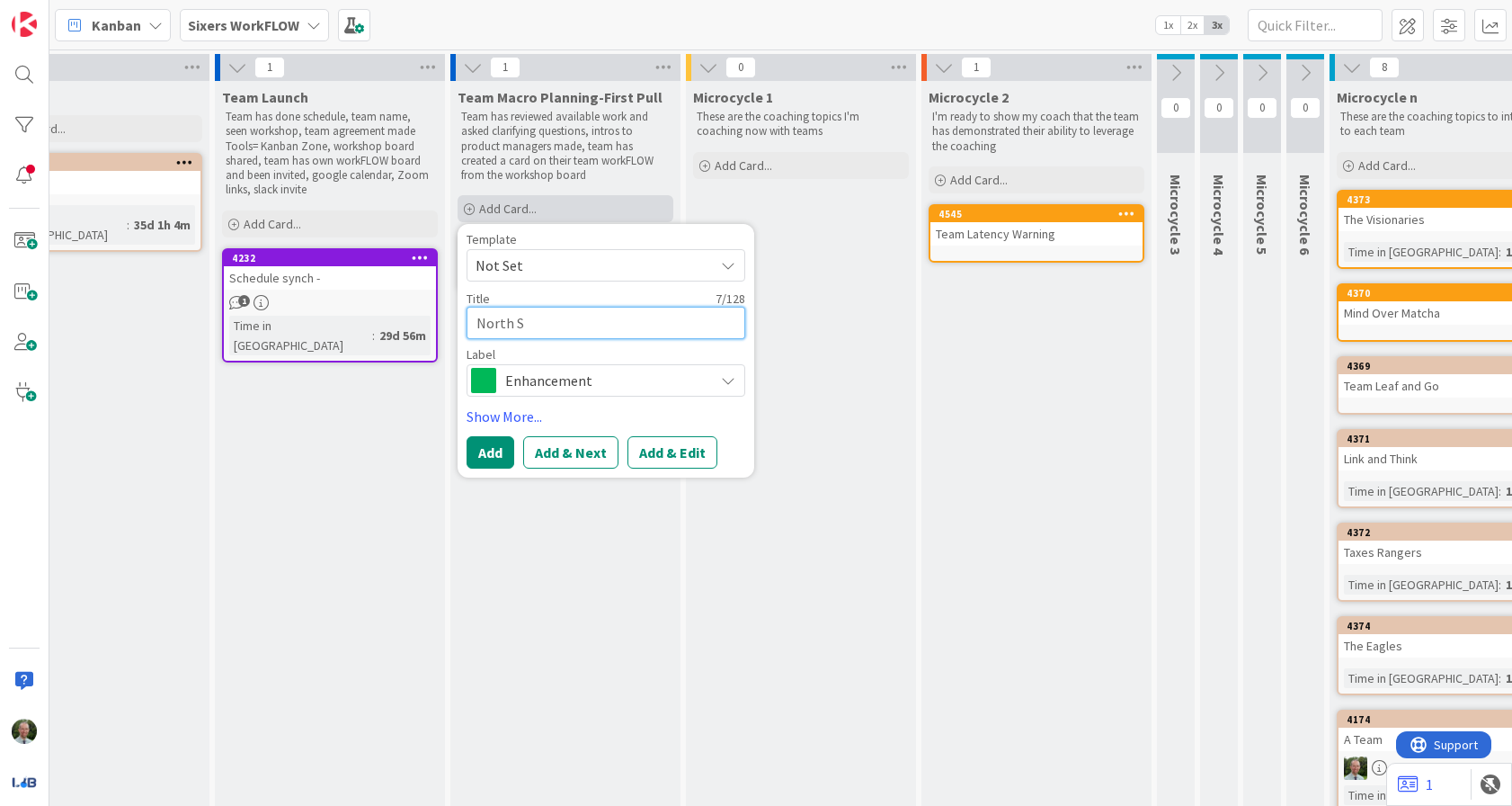
type textarea "[GEOGRAPHIC_DATA]"
type textarea "x"
type textarea "[GEOGRAPHIC_DATA]"
type textarea "x"
type textarea "North Star"
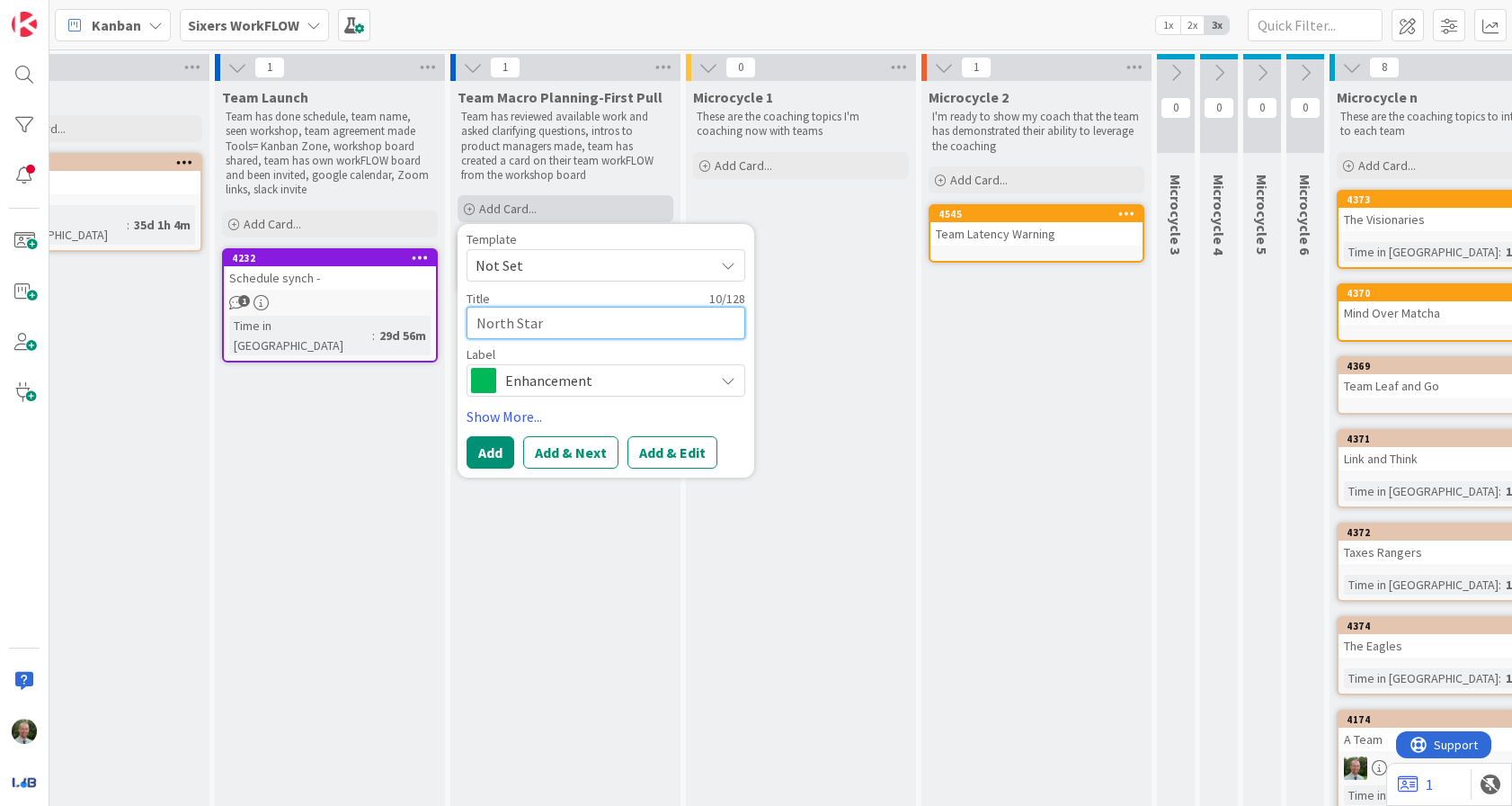
type textarea "x"
type textarea "North Stars"
click at [575, 387] on span "Enhancement" at bounding box center [605, 379] width 200 height 25
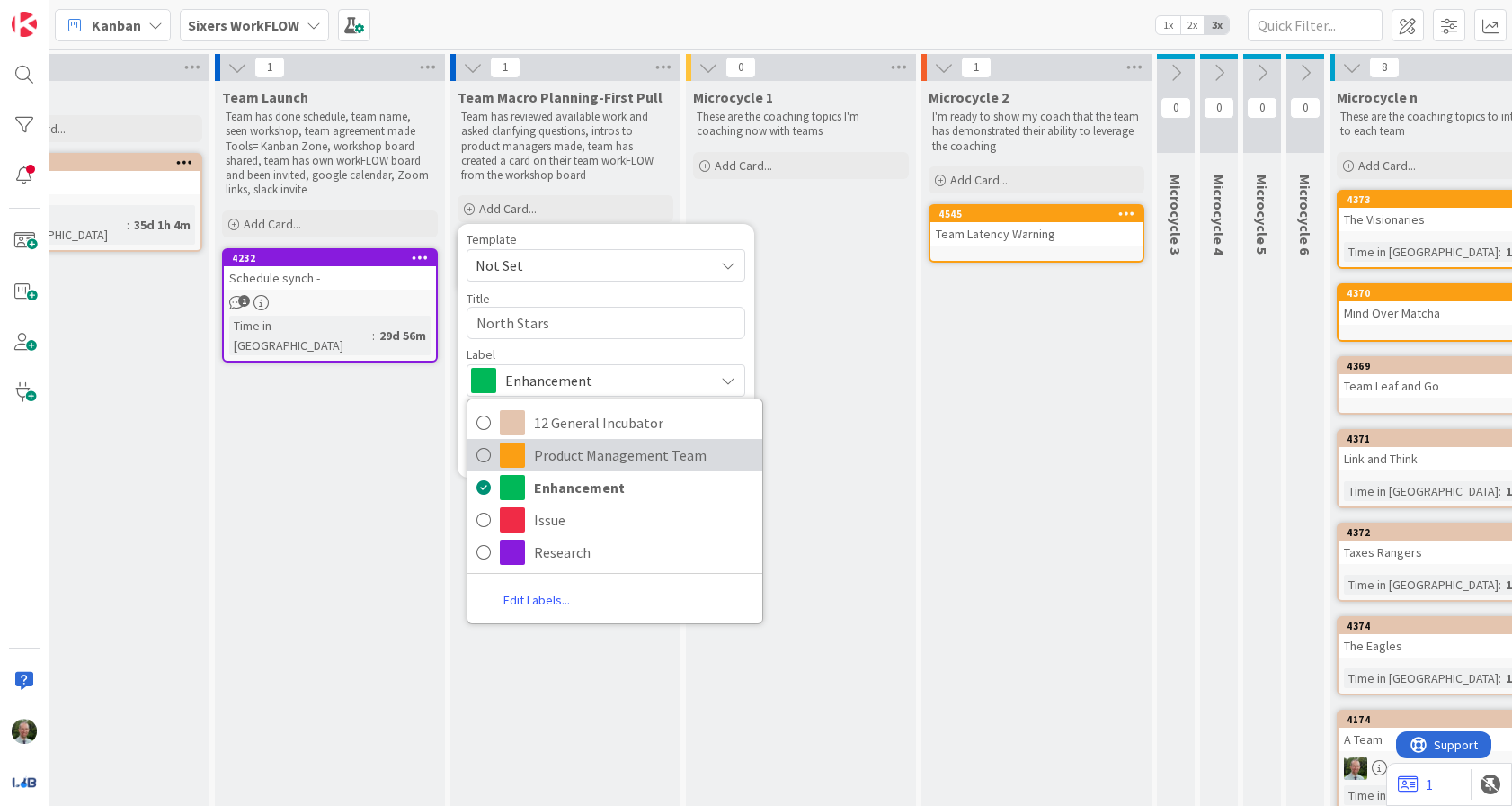
click at [567, 443] on span "Product Management Team" at bounding box center [644, 454] width 220 height 27
type textarea "x"
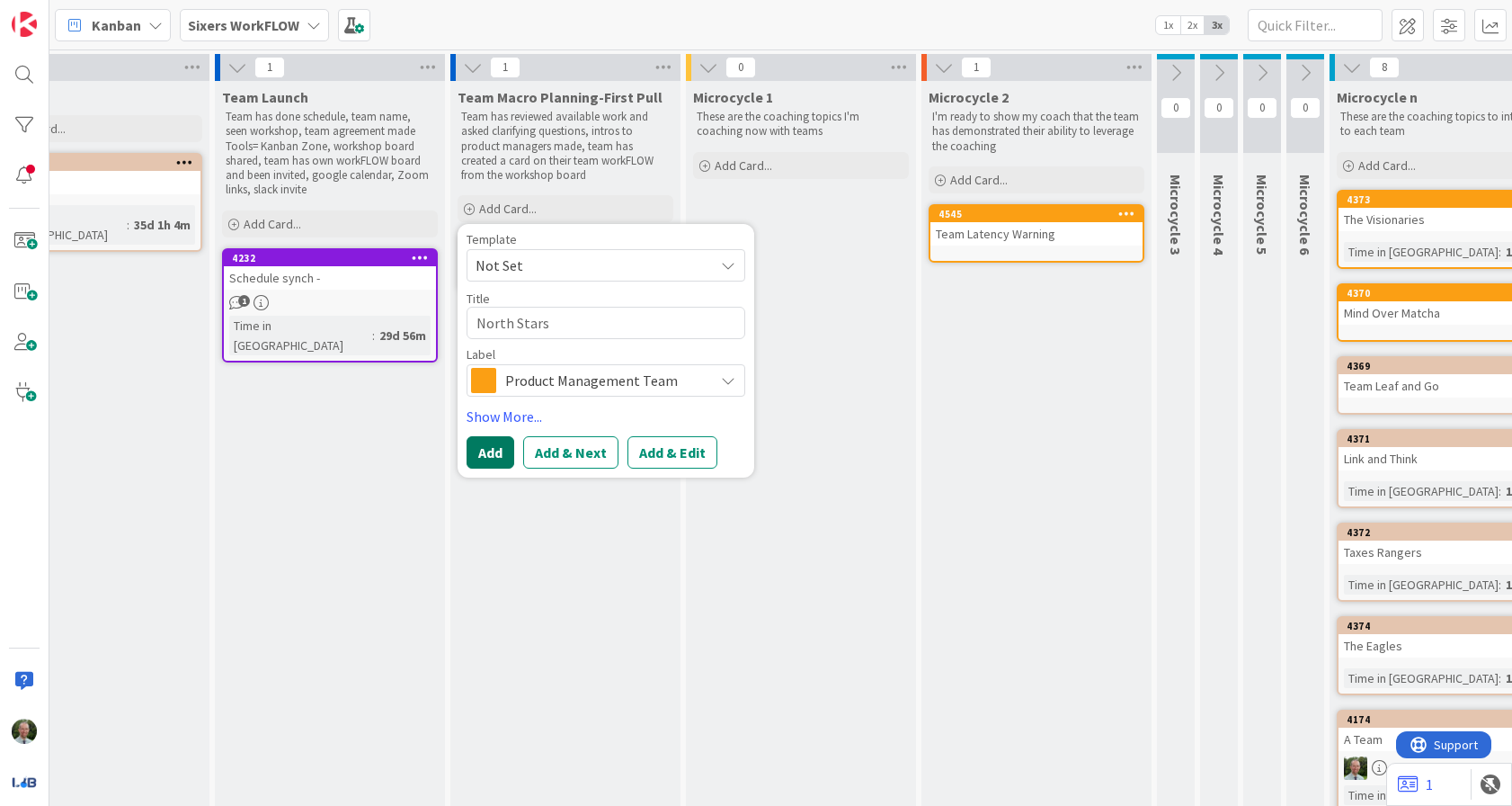
click at [498, 453] on button "Add" at bounding box center [490, 452] width 48 height 33
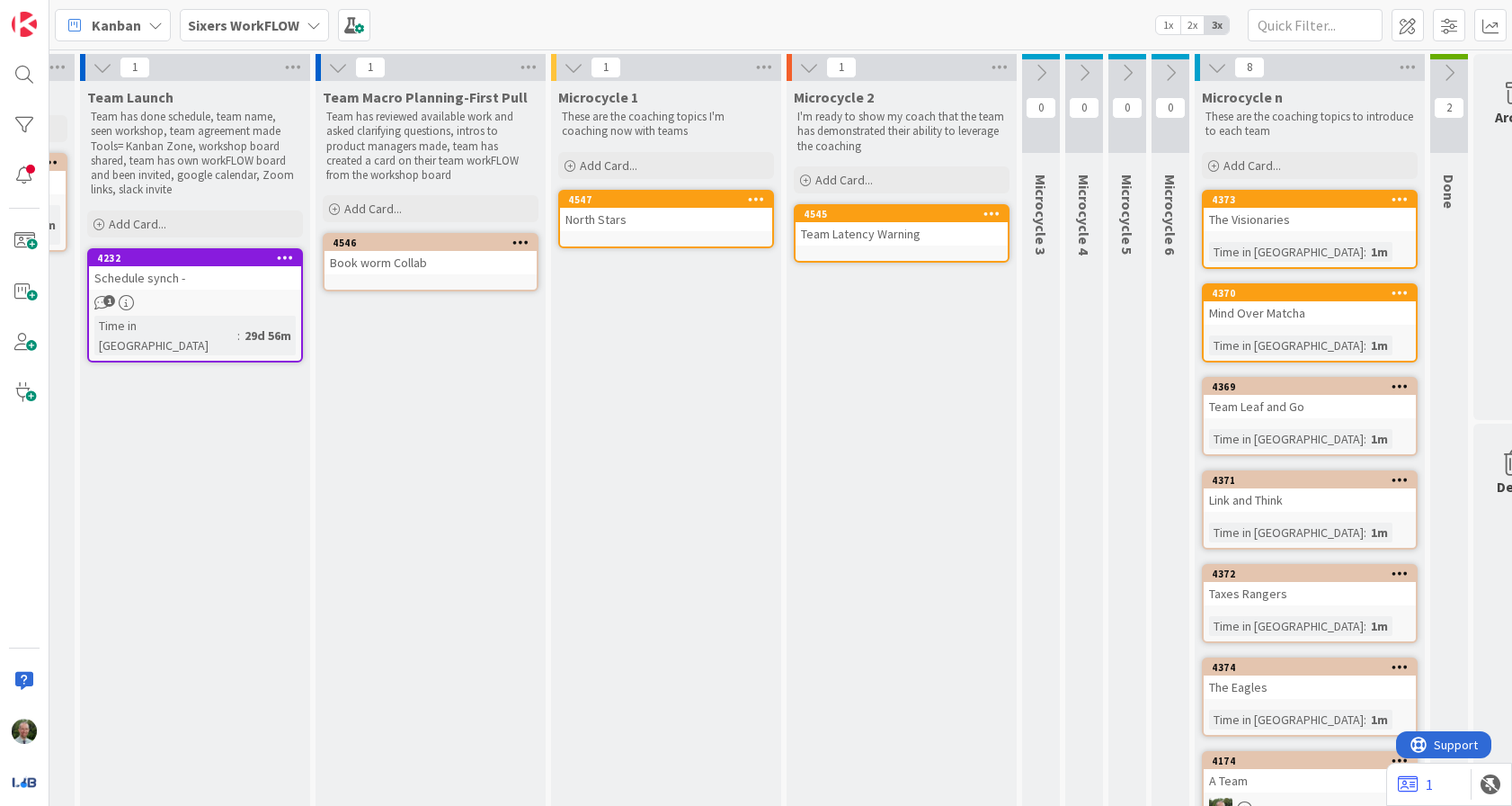
scroll to position [0, 448]
click at [1256, 163] on span "Add Card..." at bounding box center [1252, 165] width 57 height 16
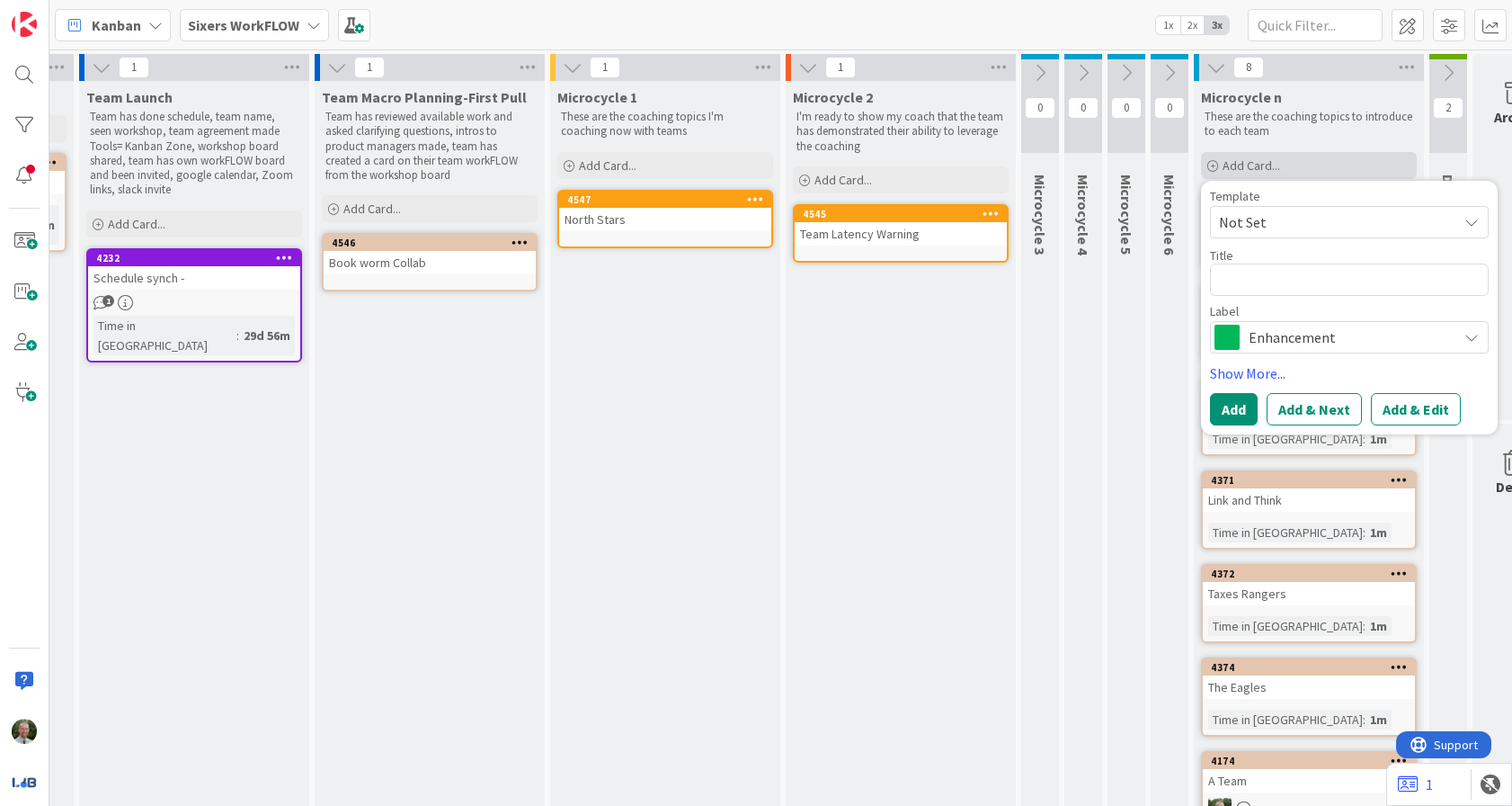
type textarea "T"
type textarea "x"
type textarea "Th"
type textarea "x"
type textarea "The"
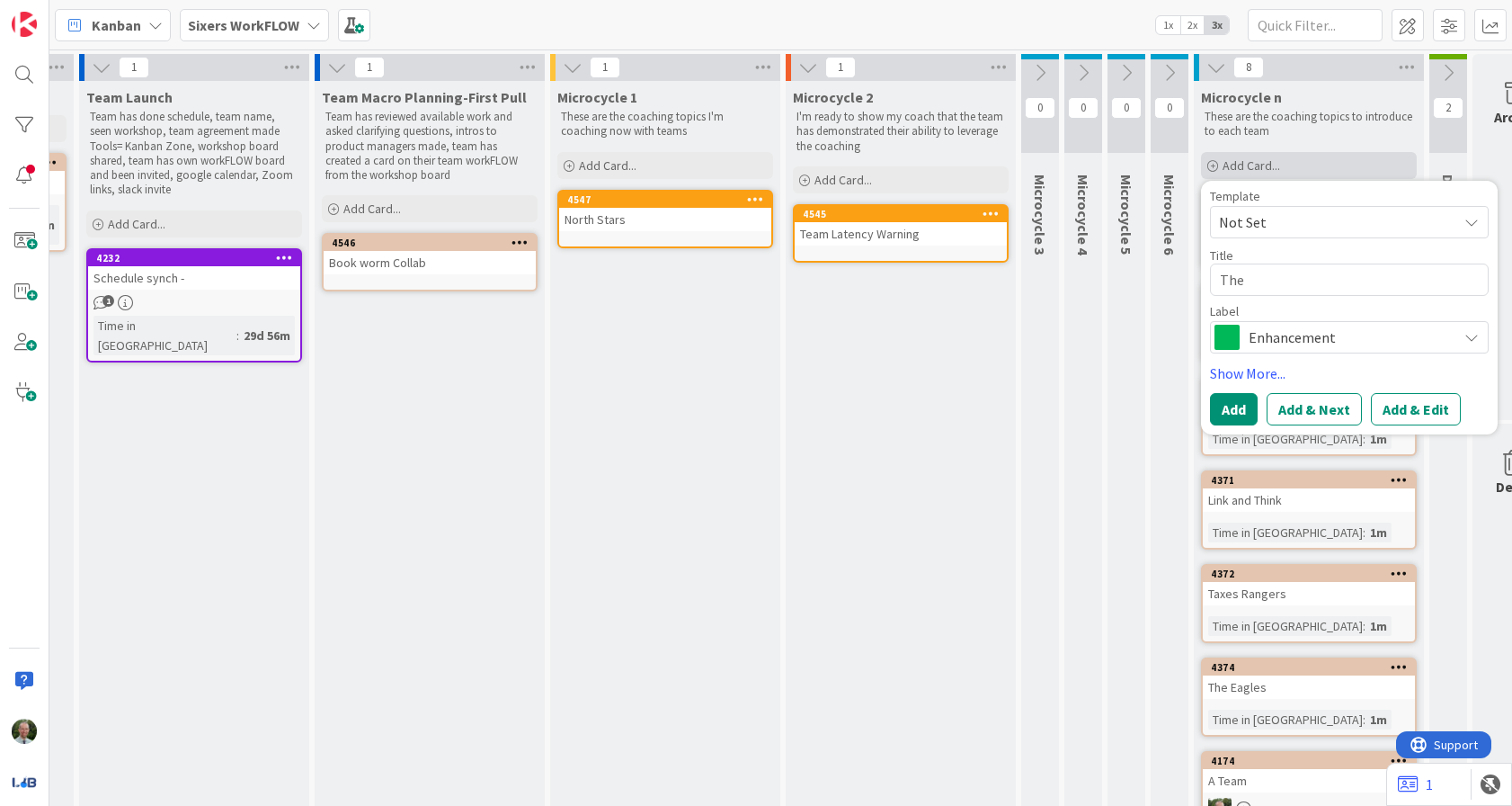
type textarea "x"
type textarea "The"
type textarea "x"
type textarea "The D"
type textarea "x"
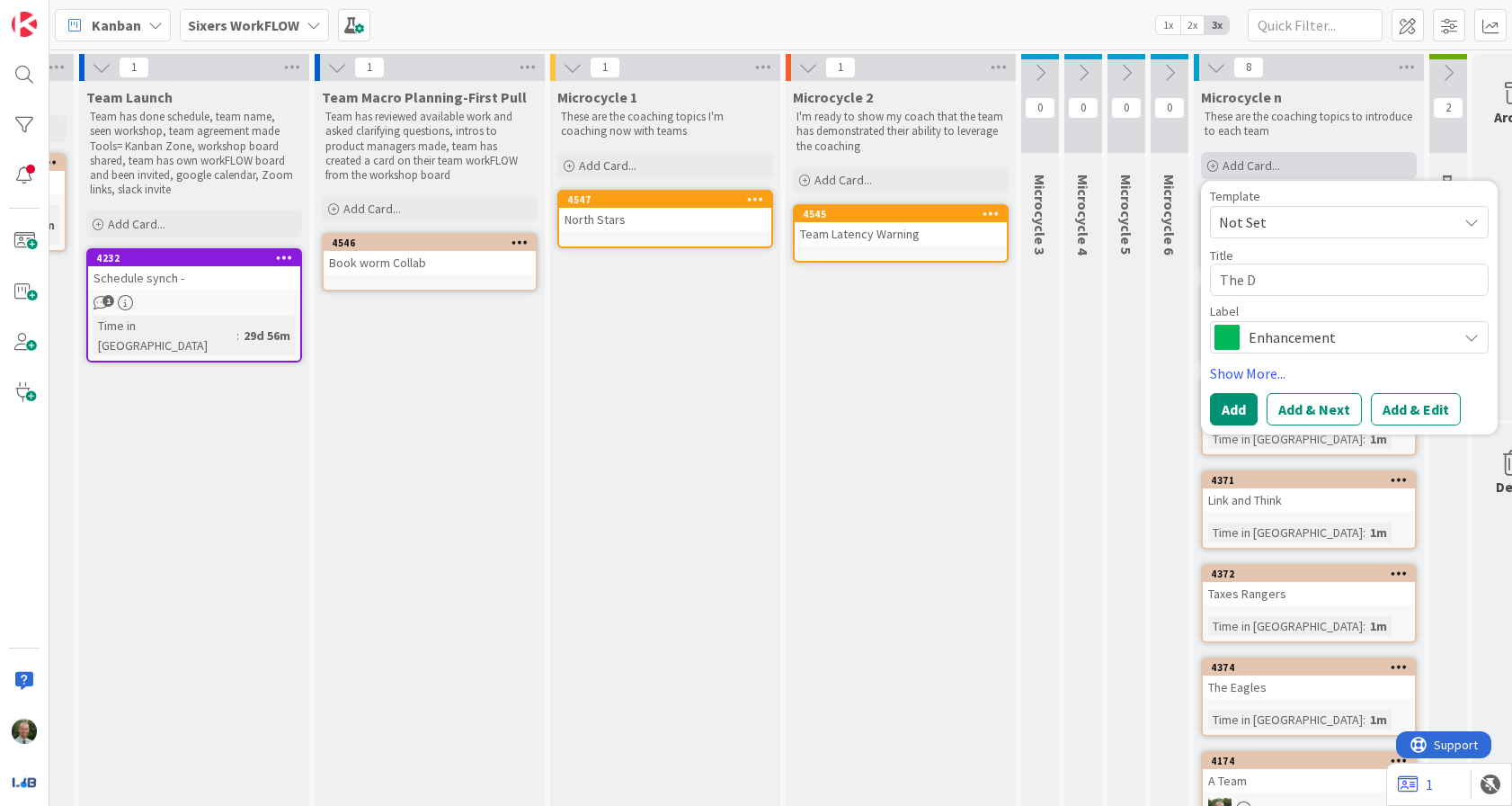
type textarea "The Dr"
type textarea "x"
type textarea "The Dre"
type textarea "x"
type textarea "The Drea"
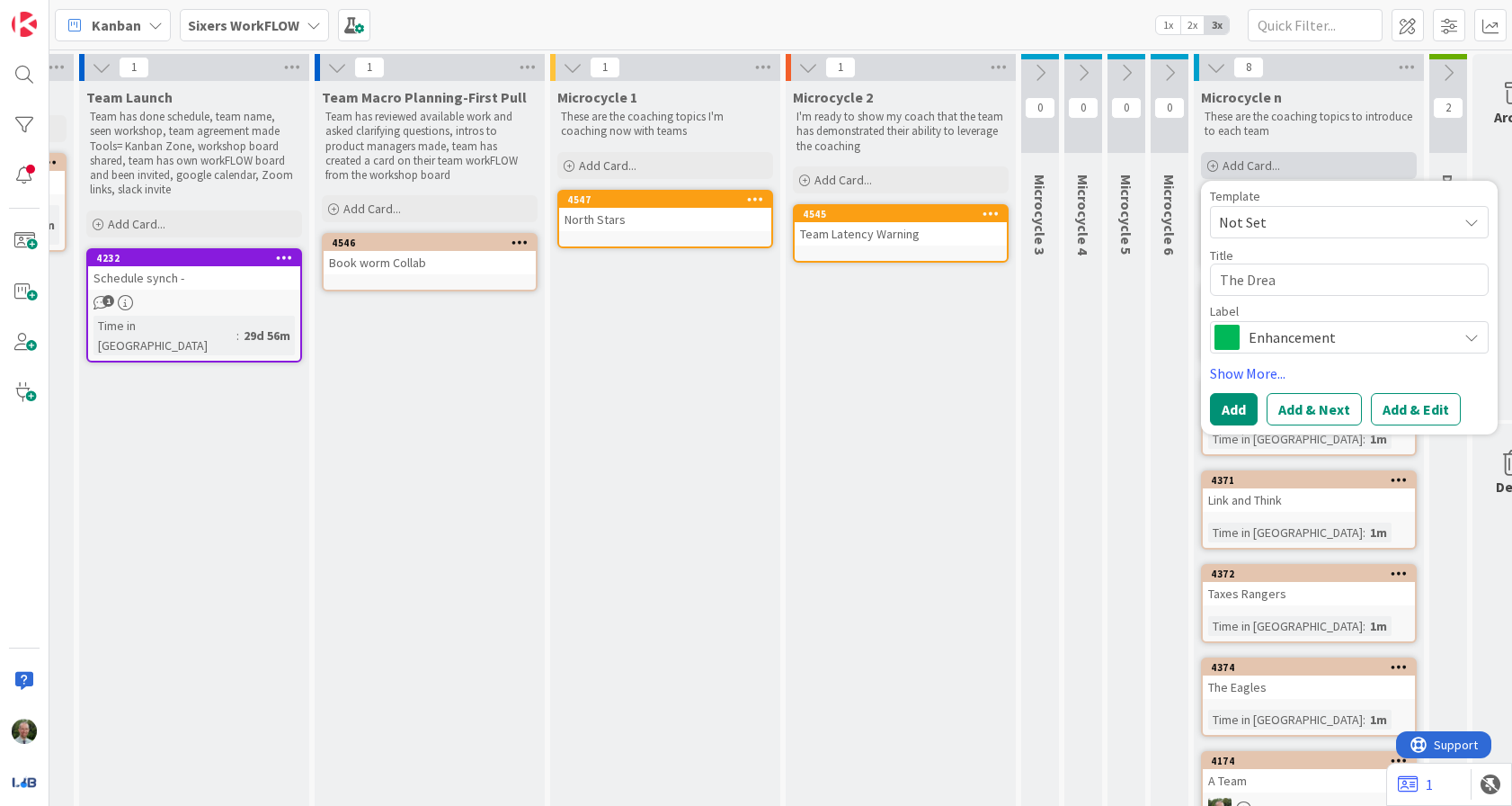
type textarea "x"
type textarea "The Dream"
type textarea "x"
type textarea "The Dreame"
type textarea "x"
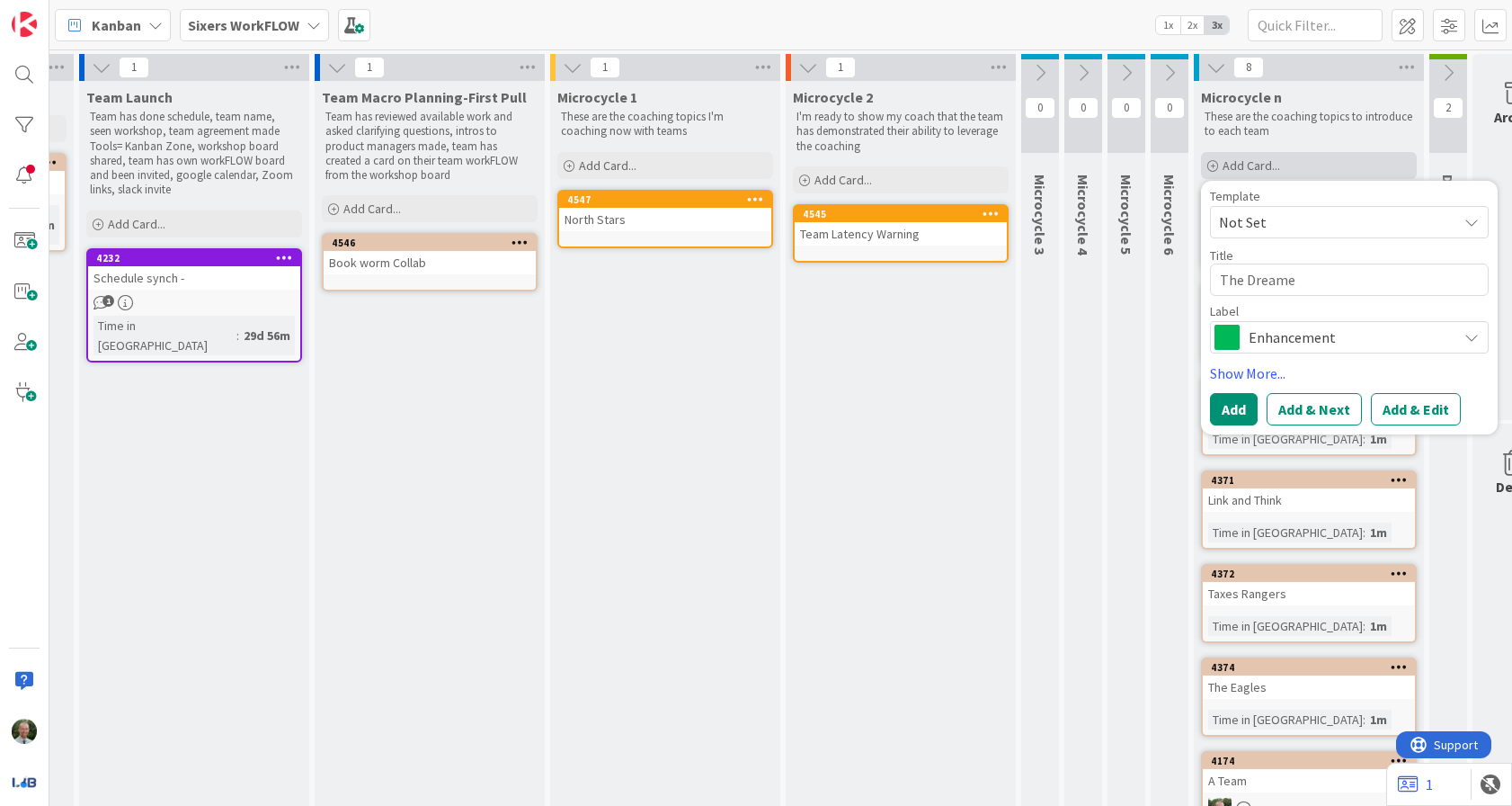
type textarea "The Dreamer"
type textarea "x"
type textarea "The Dreamers"
click at [1346, 338] on span "Enhancement" at bounding box center [1349, 337] width 200 height 25
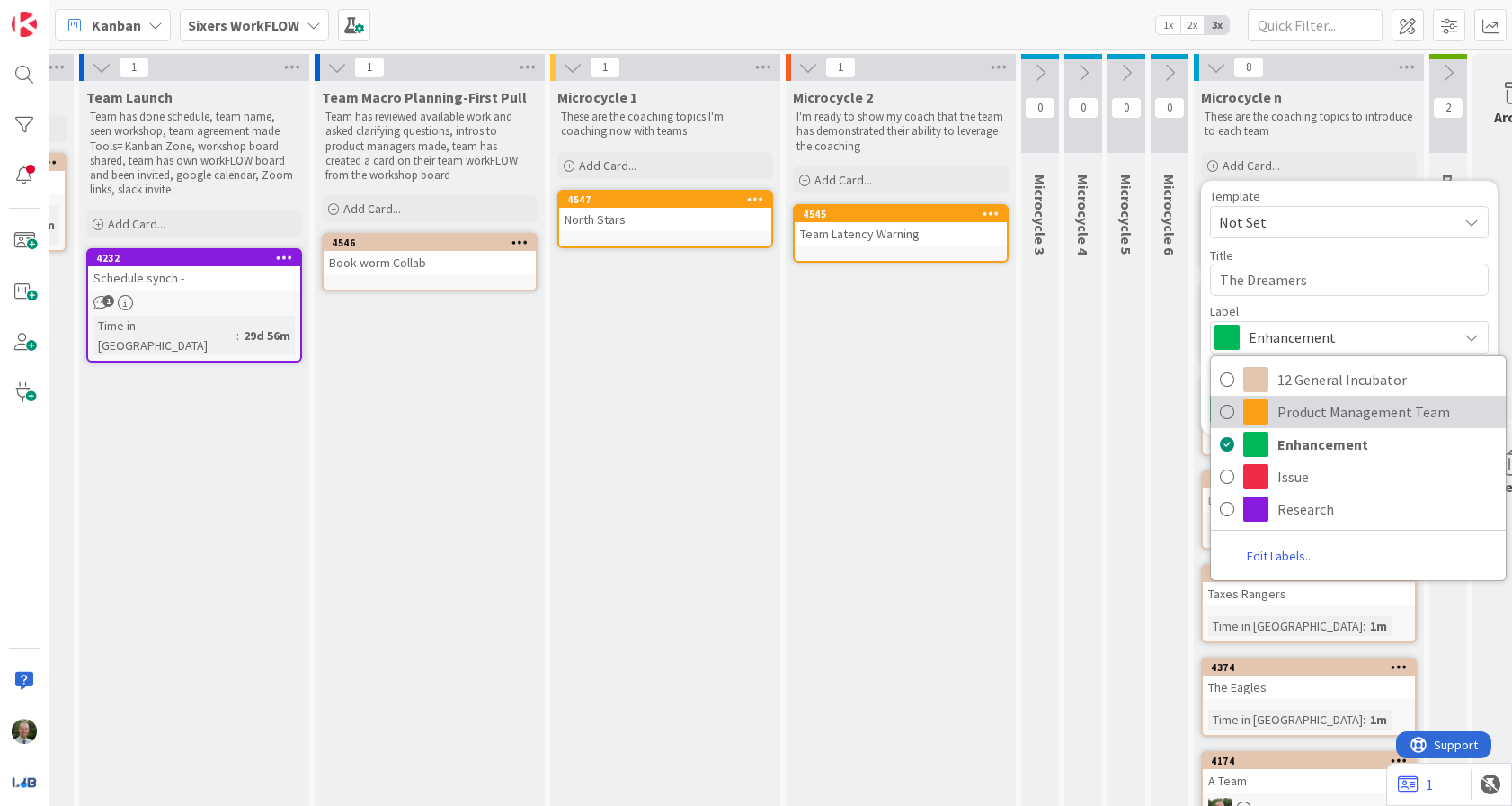
click at [1337, 413] on span "Product Management Team" at bounding box center [1387, 411] width 220 height 27
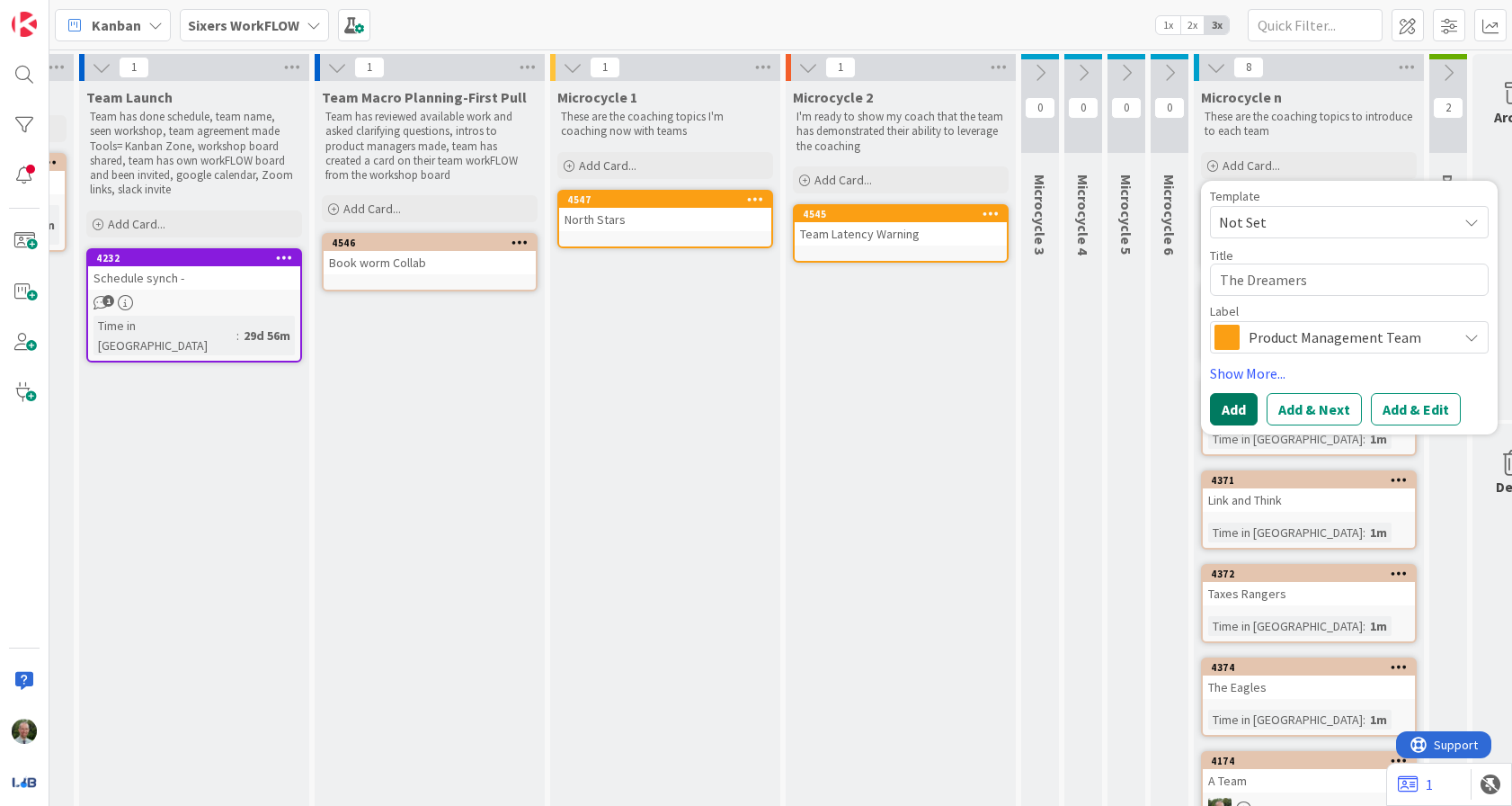
click at [1233, 413] on button "Add" at bounding box center [1234, 409] width 48 height 33
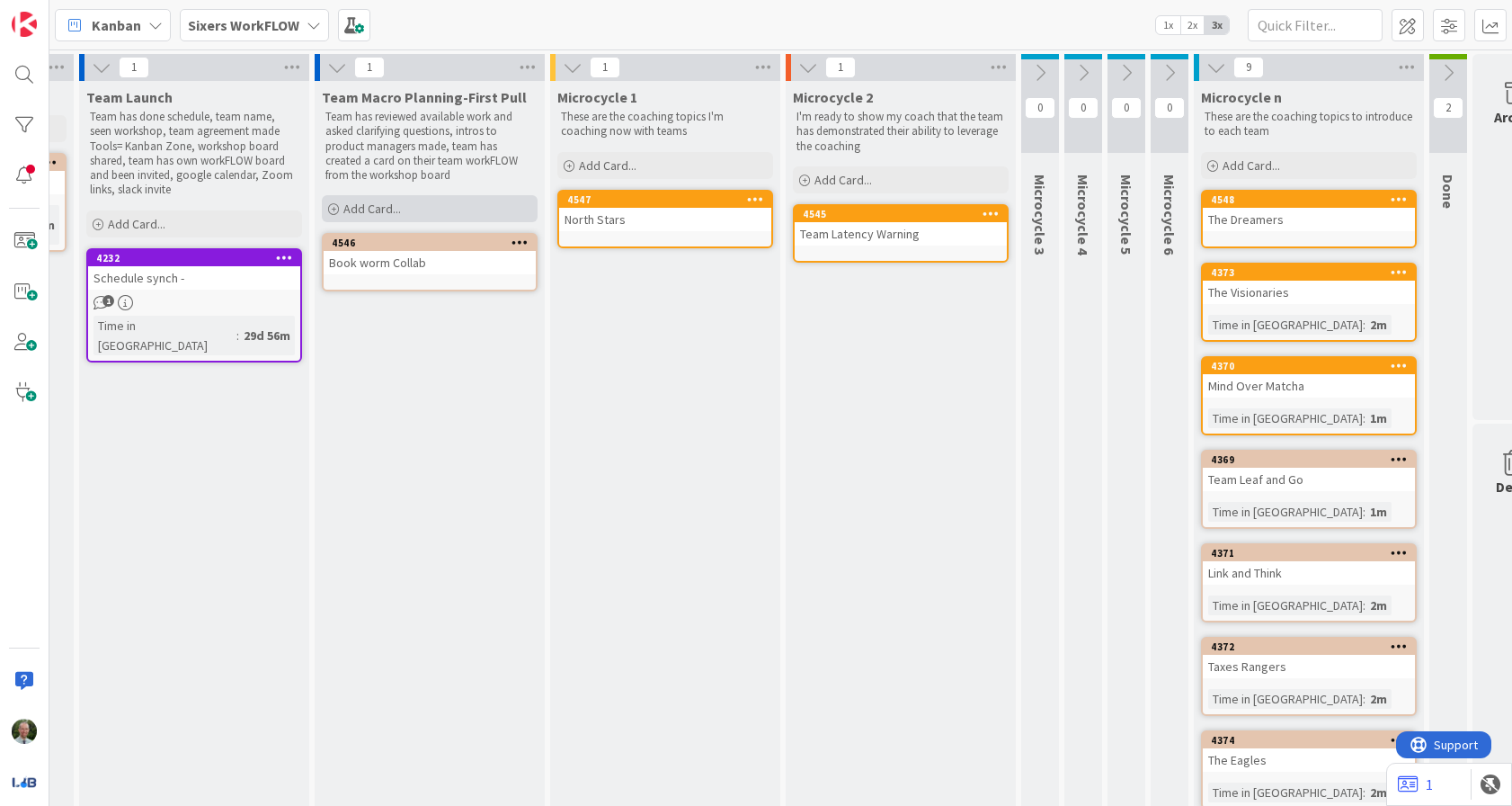
click at [407, 210] on div "Add Card..." at bounding box center [430, 208] width 216 height 27
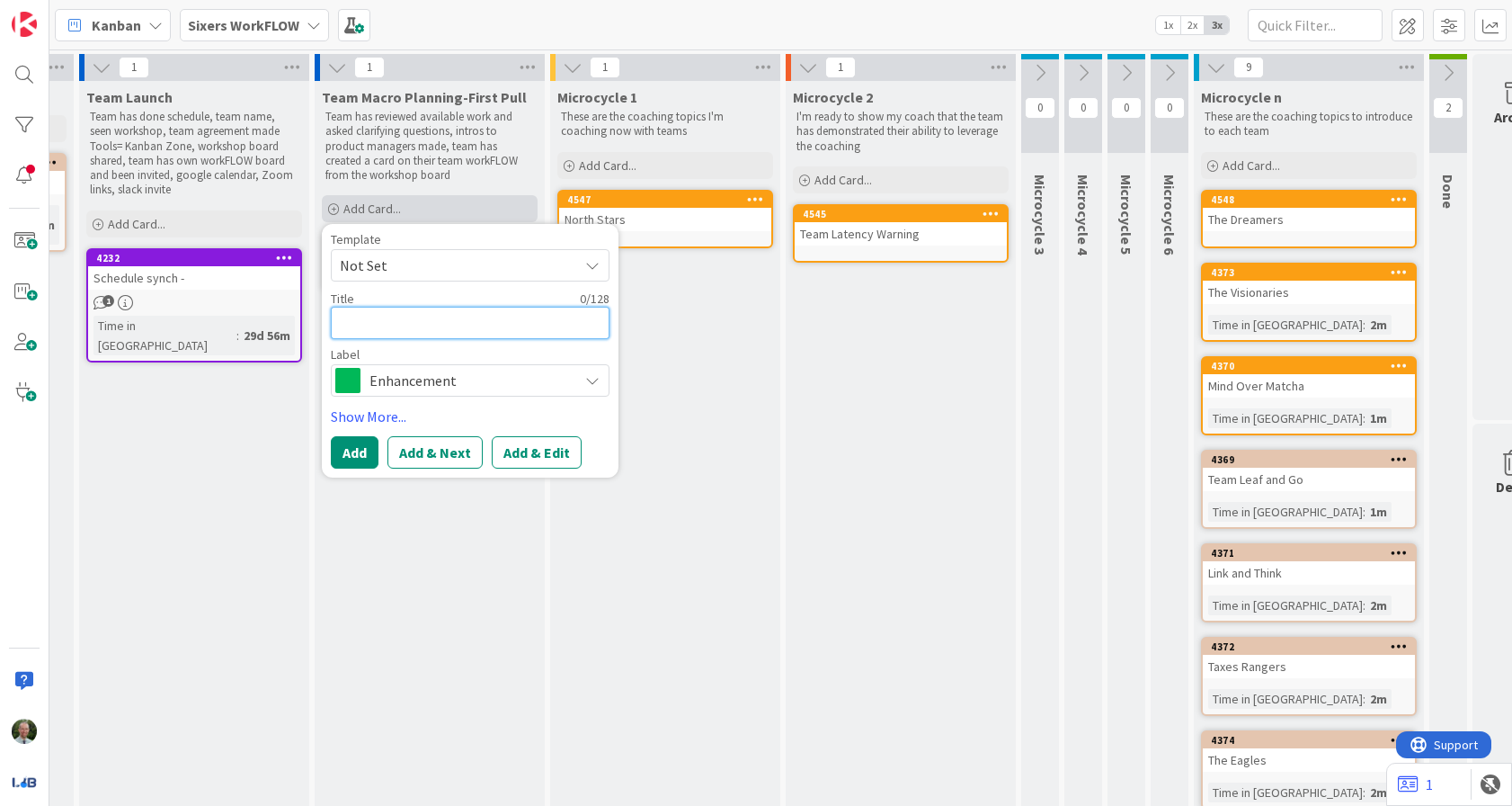
type textarea "x"
type textarea "T"
type textarea "x"
type textarea "Th"
type textarea "x"
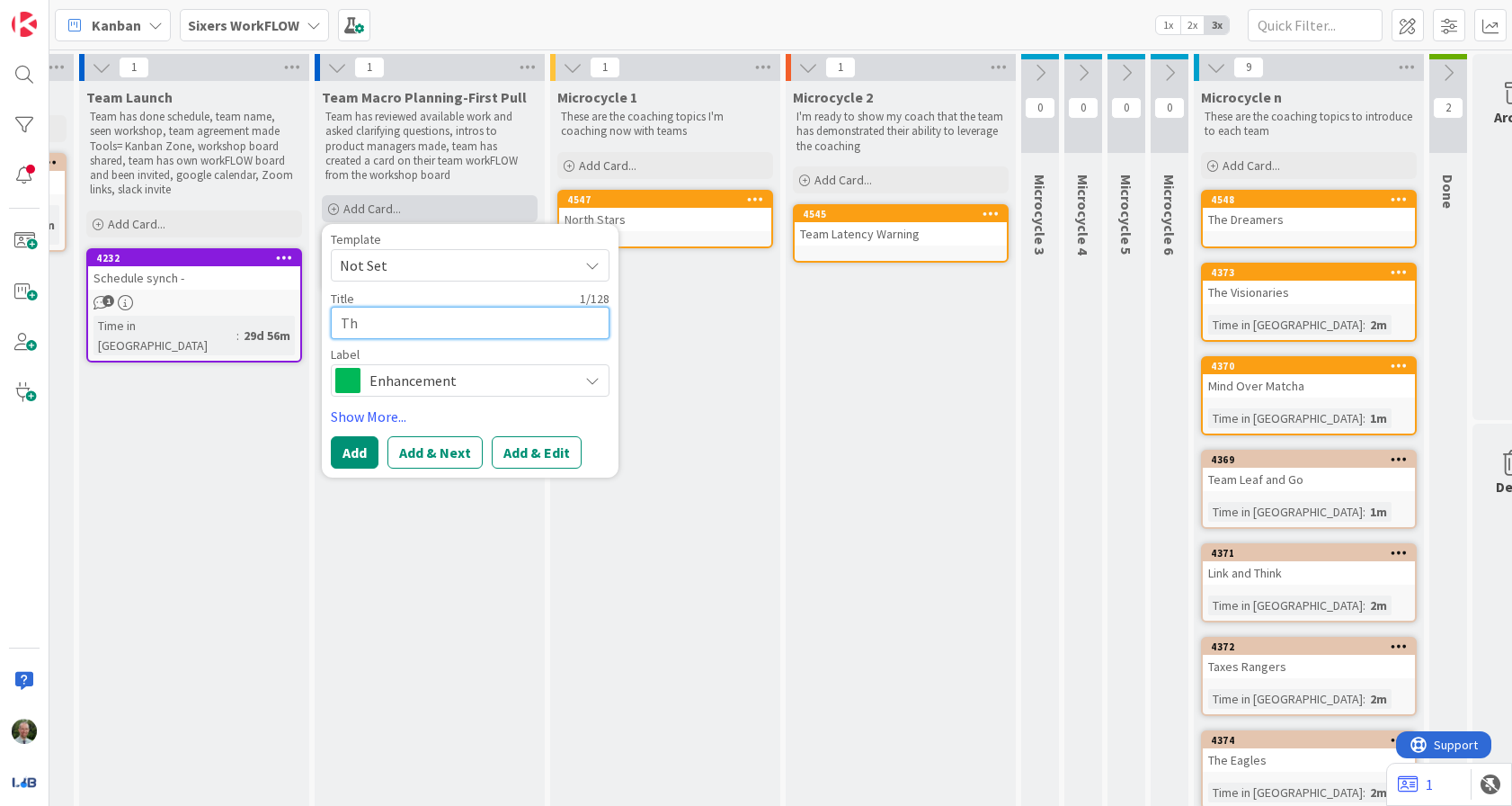
type textarea "The"
type textarea "x"
type textarea "The"
type textarea "x"
type textarea "The E"
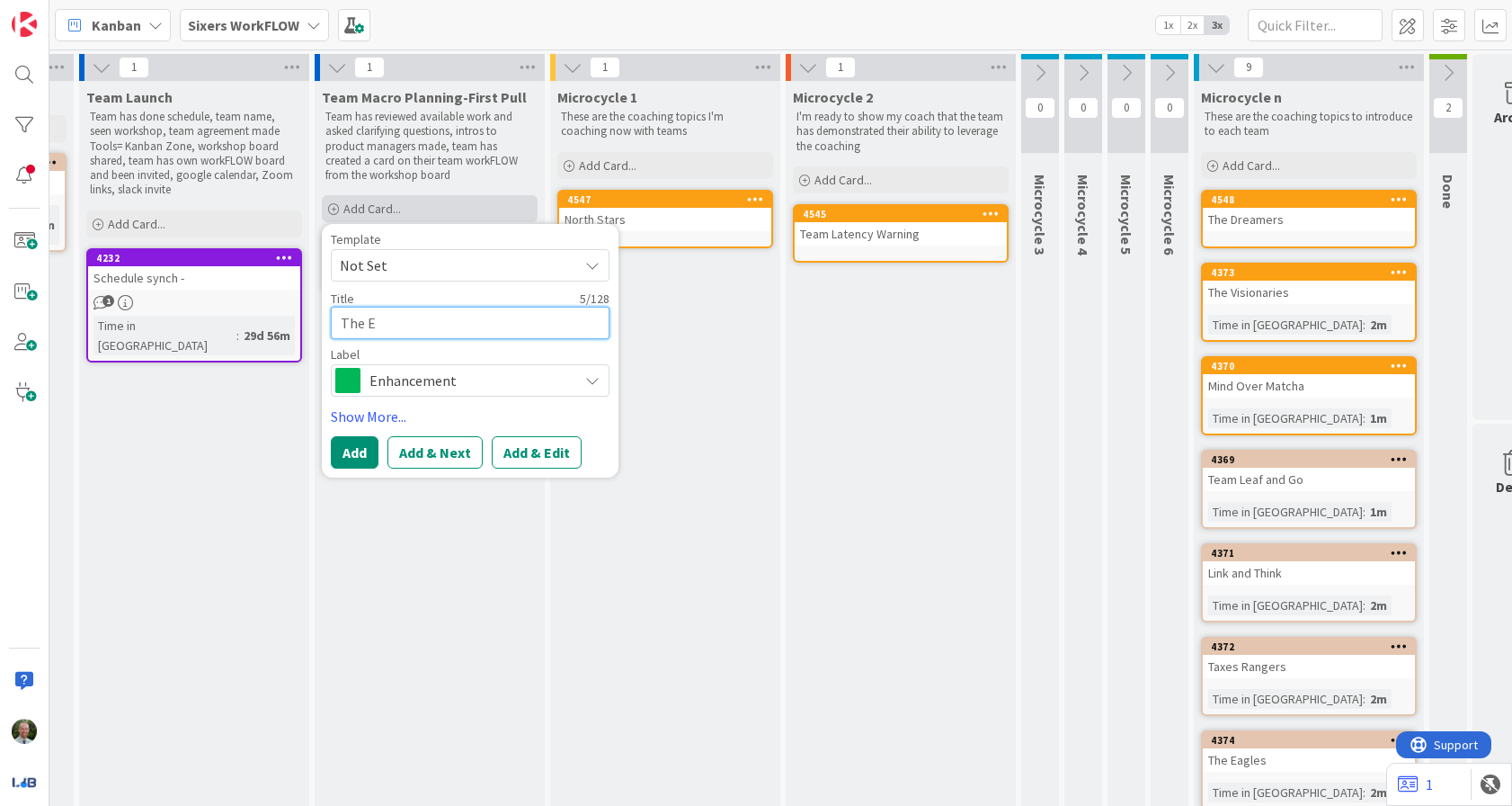
type textarea "x"
type textarea "The Ev"
type textarea "x"
type textarea "The Eva"
type textarea "x"
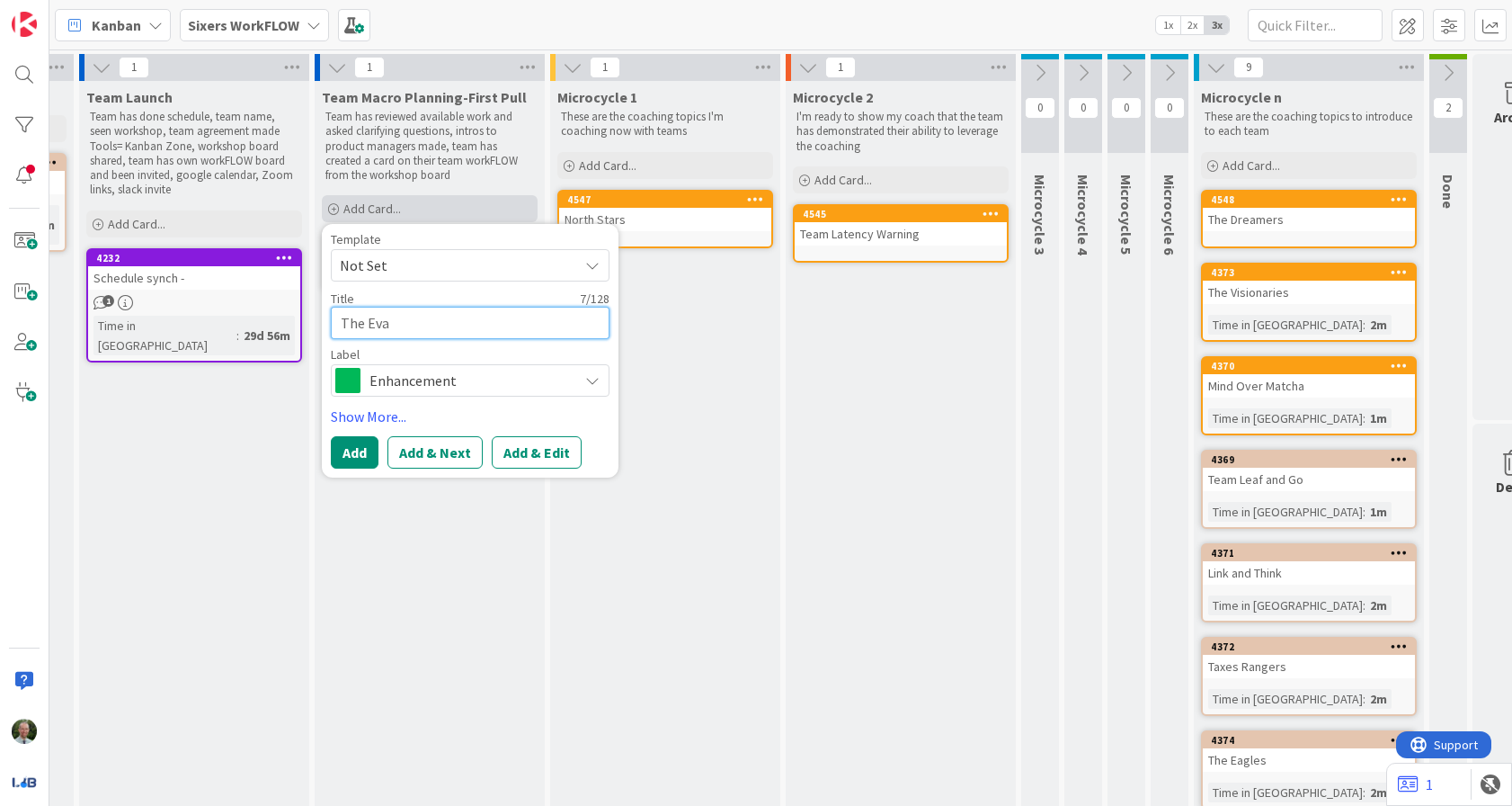
type textarea "The Evan"
type textarea "x"
type textarea "The [DEMOGRAPHIC_DATA]"
type textarea "x"
type textarea "The Evange"
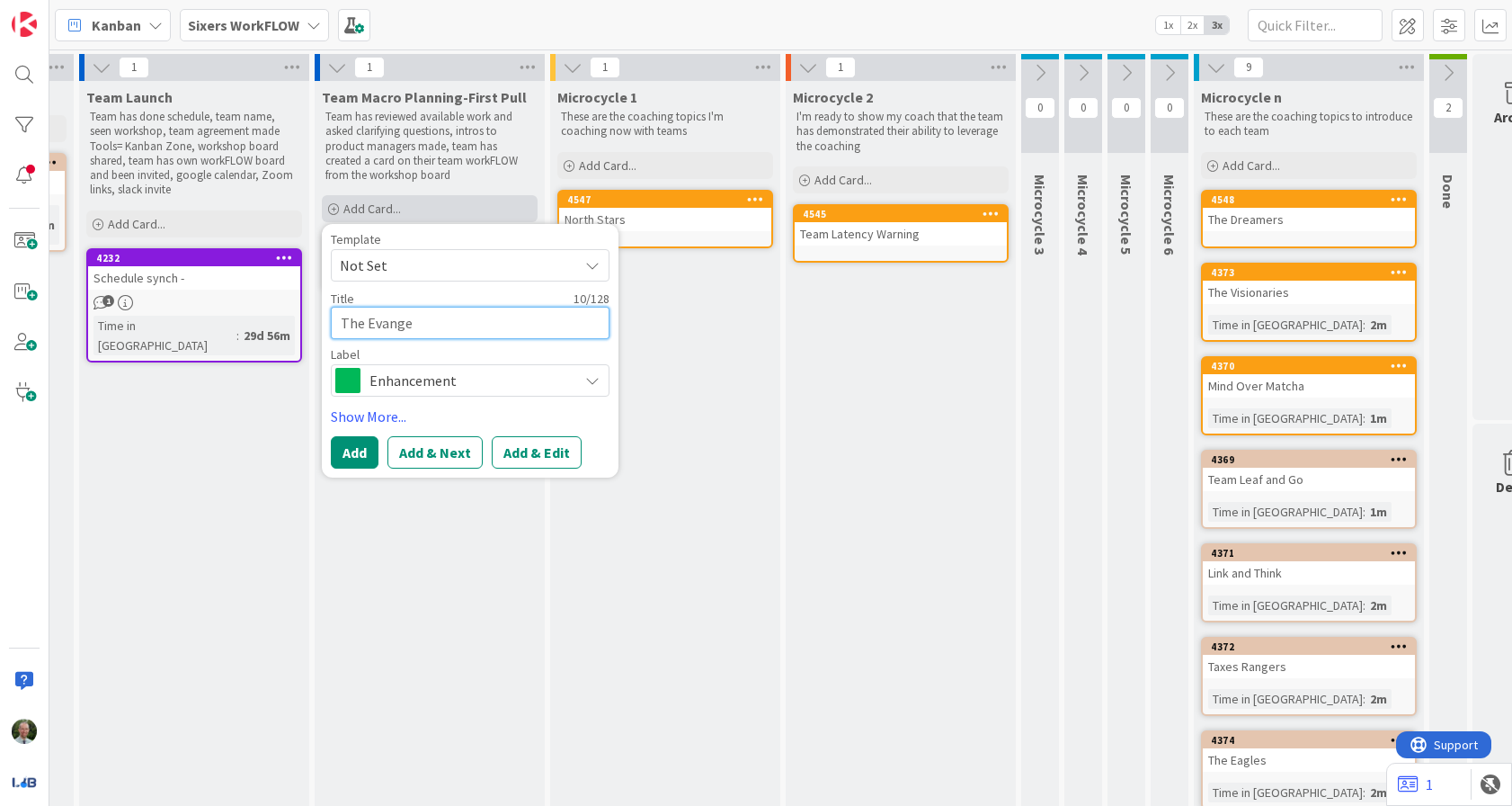
type textarea "x"
type textarea "The [DEMOGRAPHIC_DATA]"
type textarea "x"
type textarea "The [DEMOGRAPHIC_DATA]"
type textarea "x"
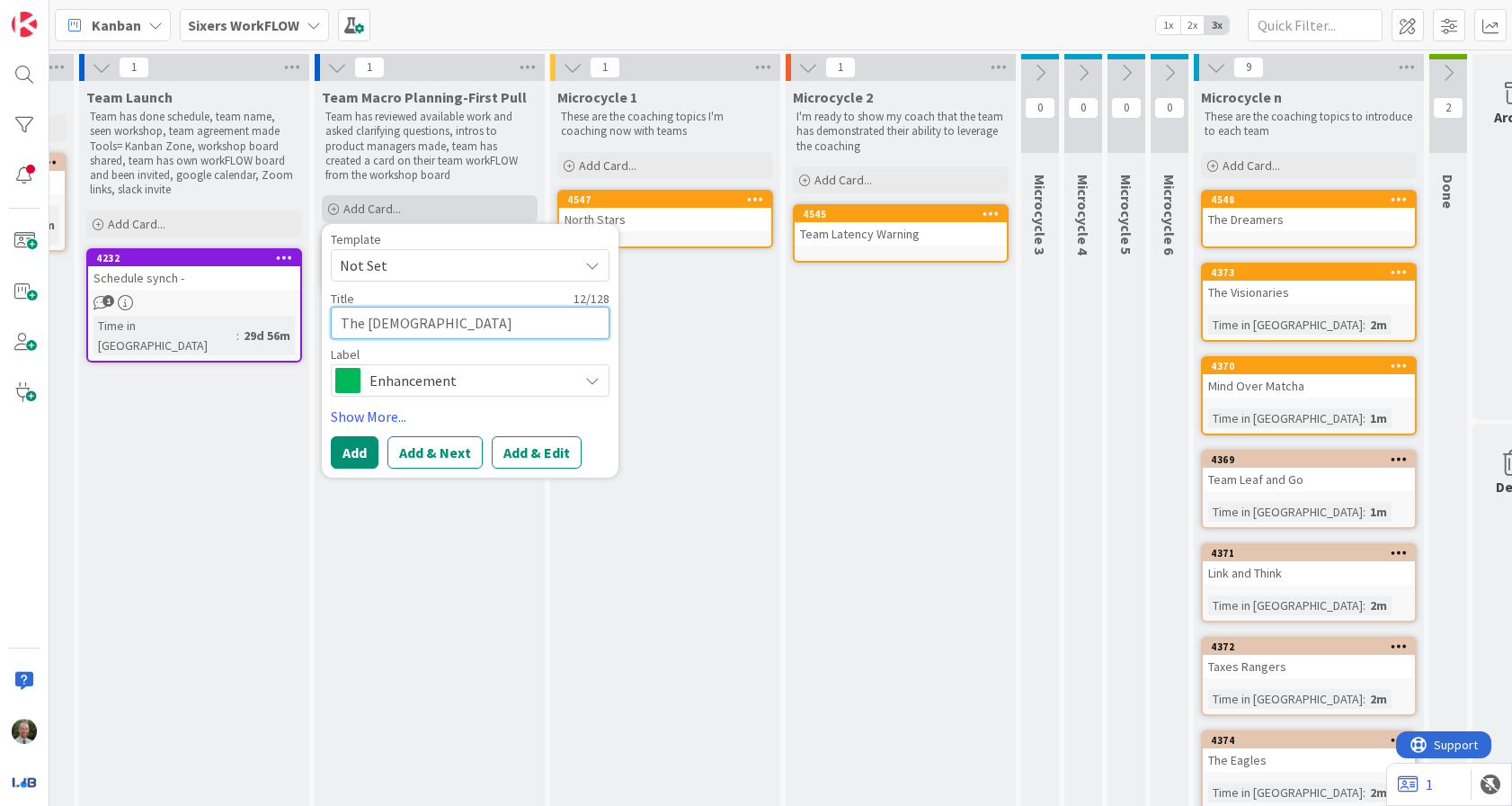
type textarea "The [DEMOGRAPHIC_DATA]"
type textarea "x"
type textarea "The [DEMOGRAPHIC_DATA]"
type textarea "x"
type textarea "The [DEMOGRAPHIC_DATA]"
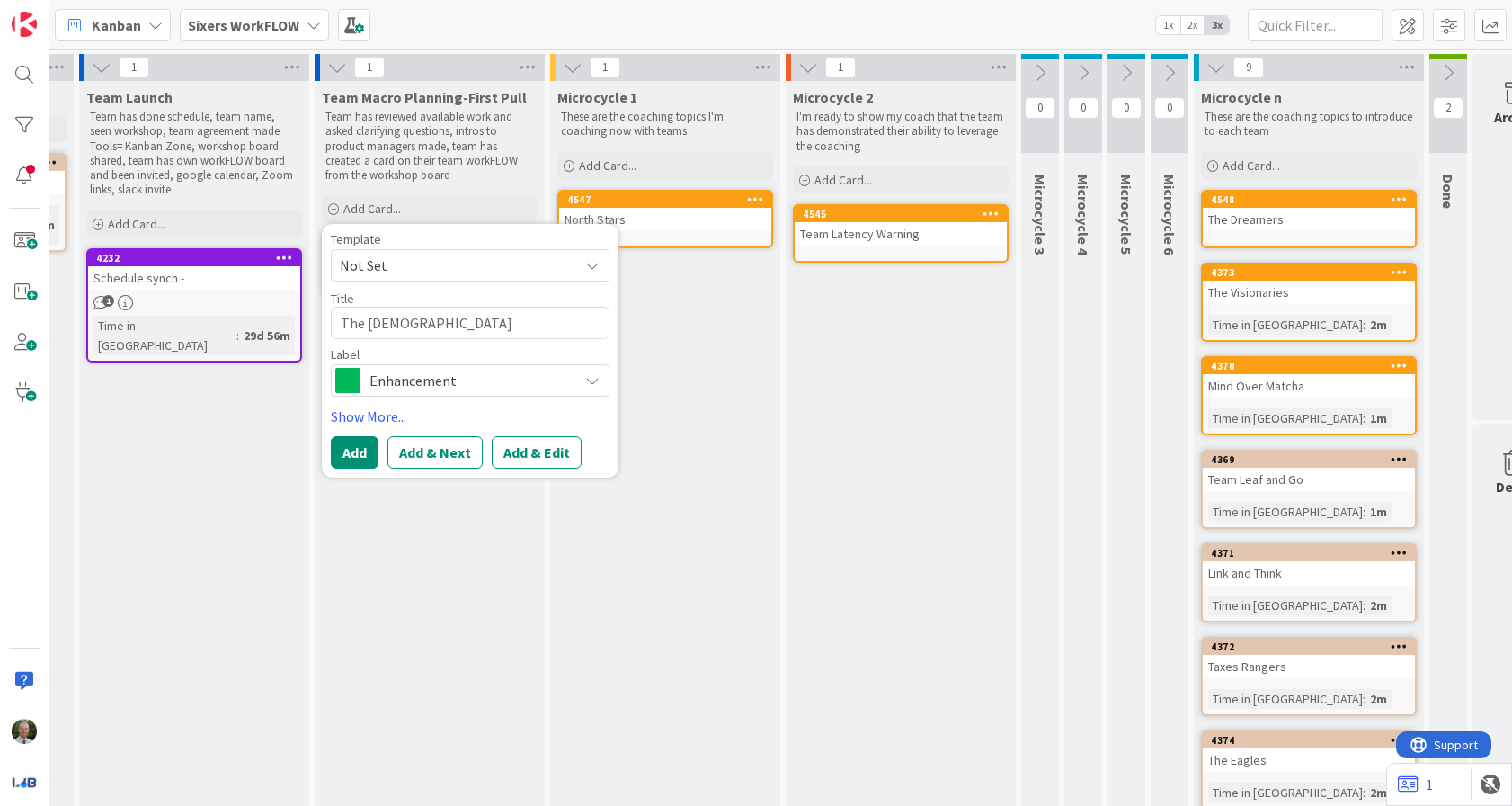
click at [406, 375] on span "Enhancement" at bounding box center [469, 379] width 200 height 25
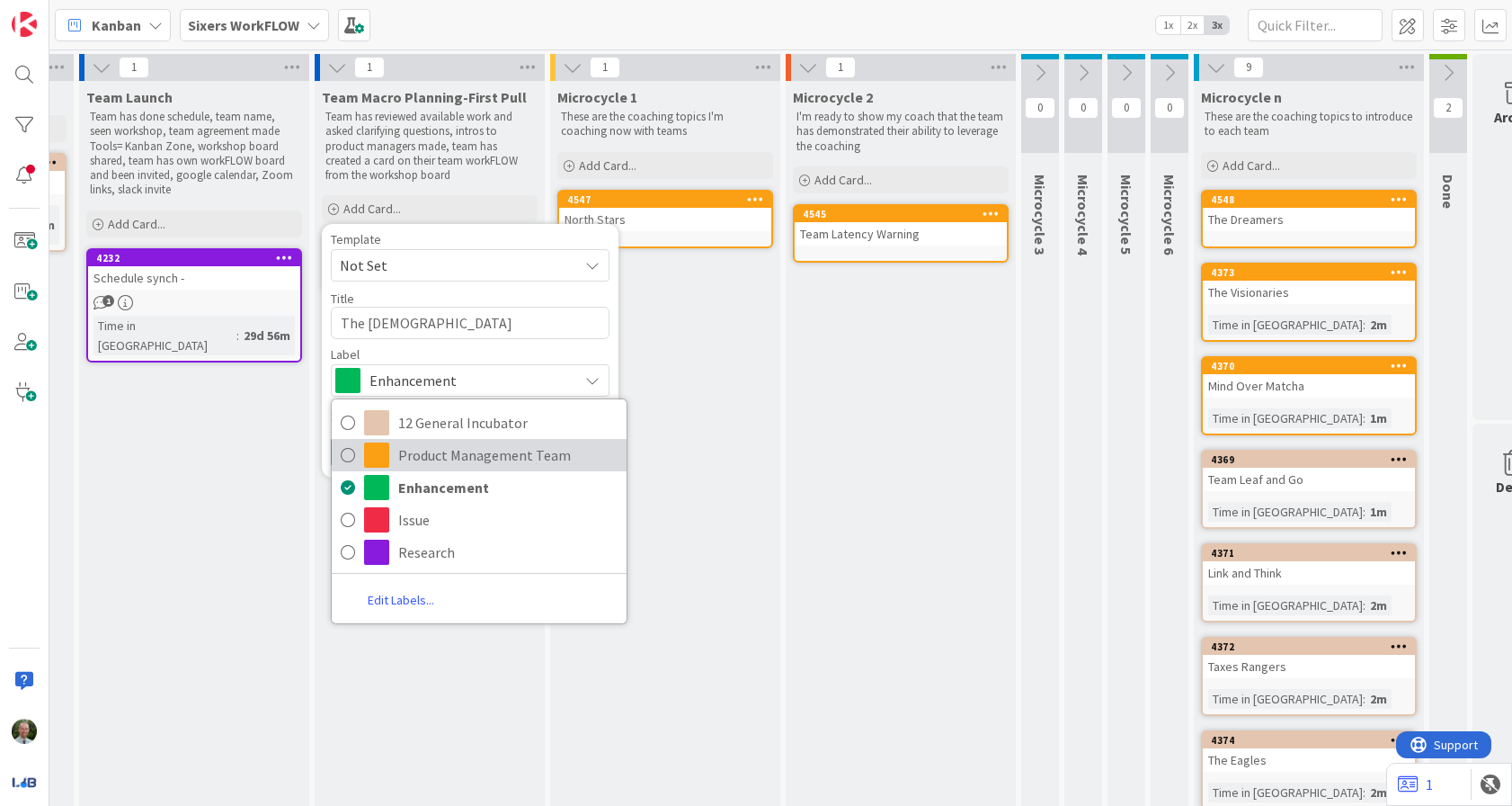
click at [411, 458] on span "Product Management Team" at bounding box center [508, 454] width 220 height 27
type textarea "x"
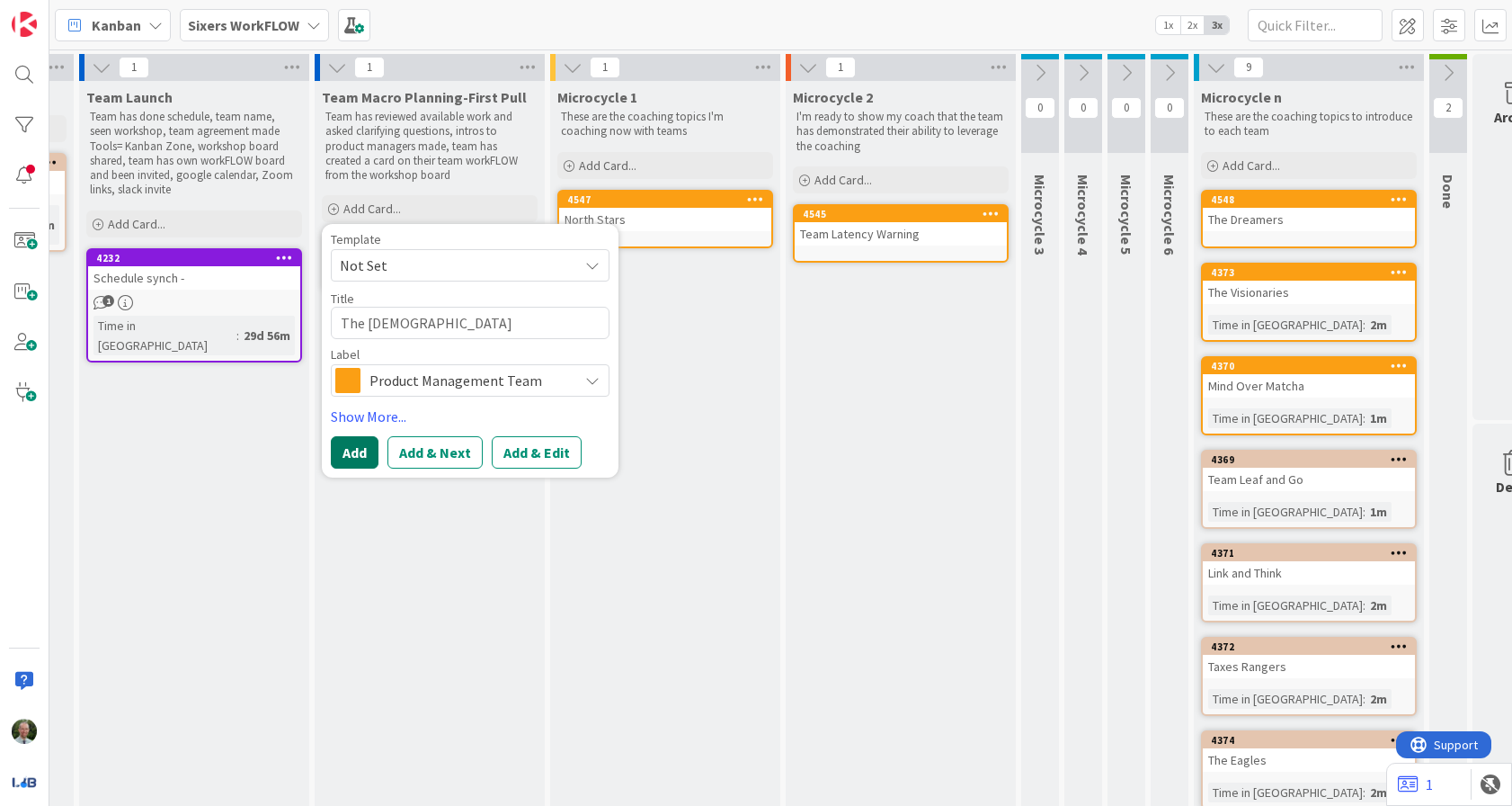
click at [356, 450] on button "Add" at bounding box center [354, 452] width 48 height 33
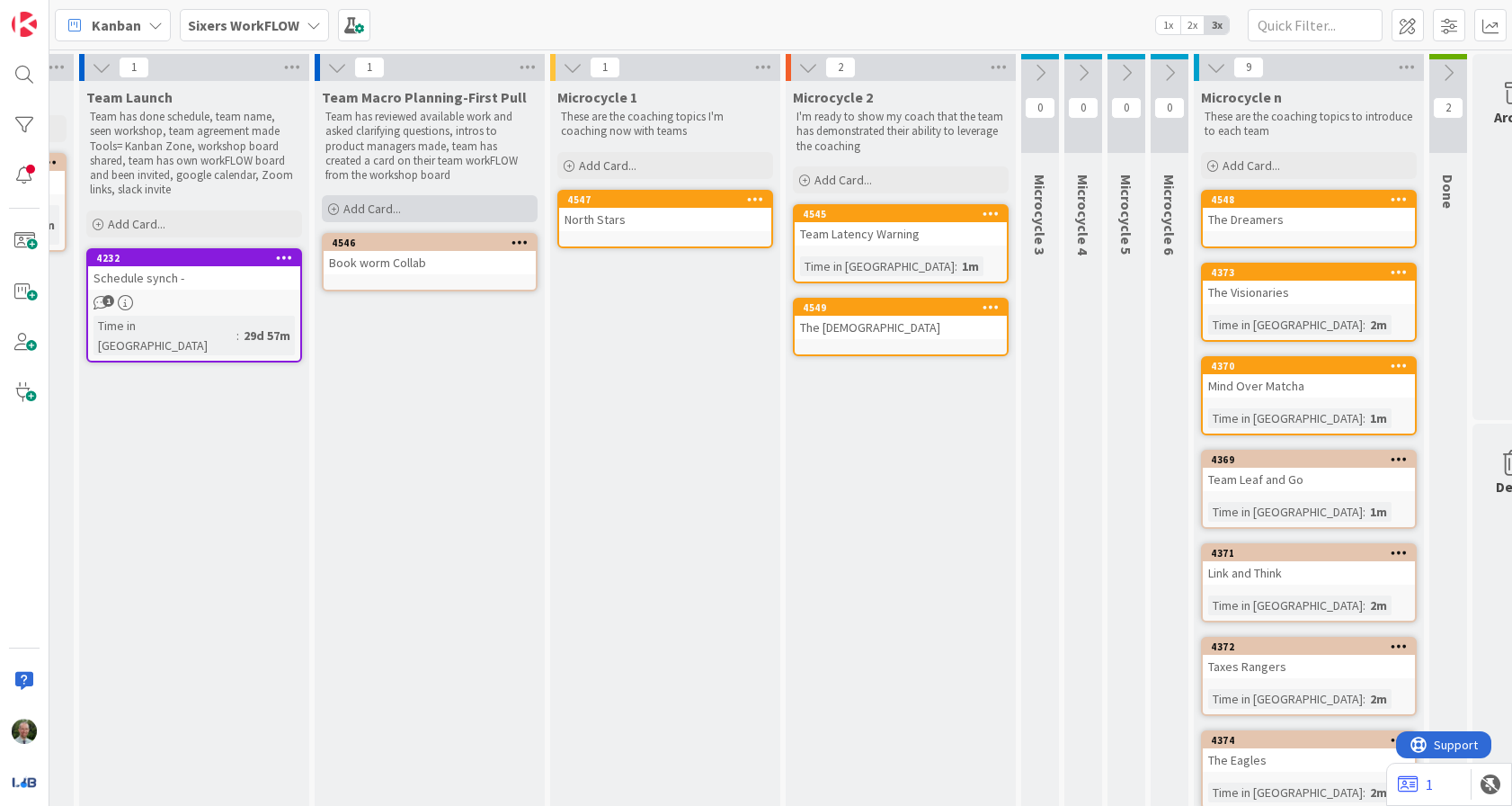
click at [394, 211] on span "Add Card..." at bounding box center [372, 208] width 57 height 16
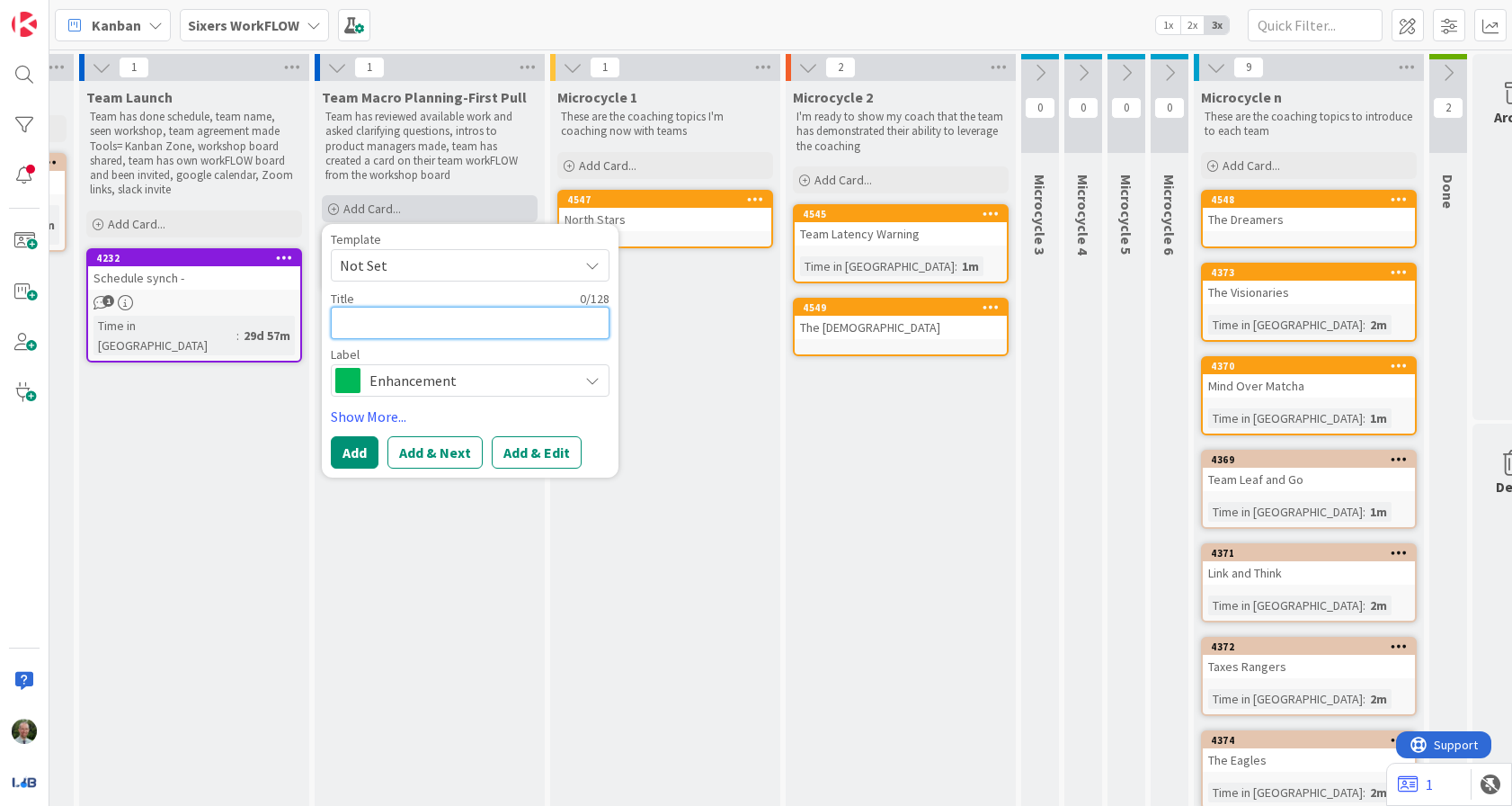
type textarea "T"
type textarea "x"
type textarea "Te"
type textarea "x"
type textarea "Tec"
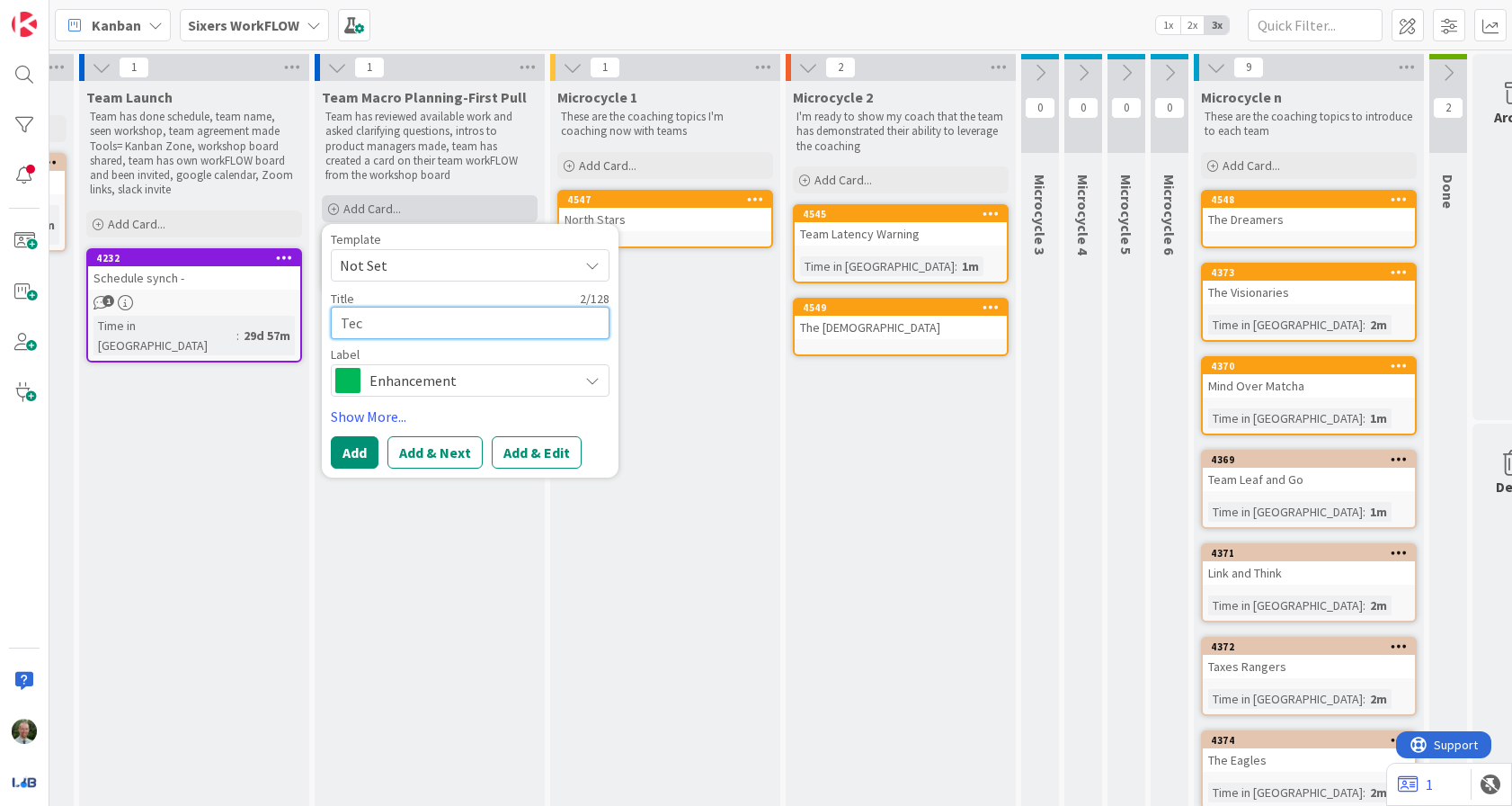
type textarea "x"
type textarea "Tech"
type textarea "x"
type textarea "Techn"
type textarea "x"
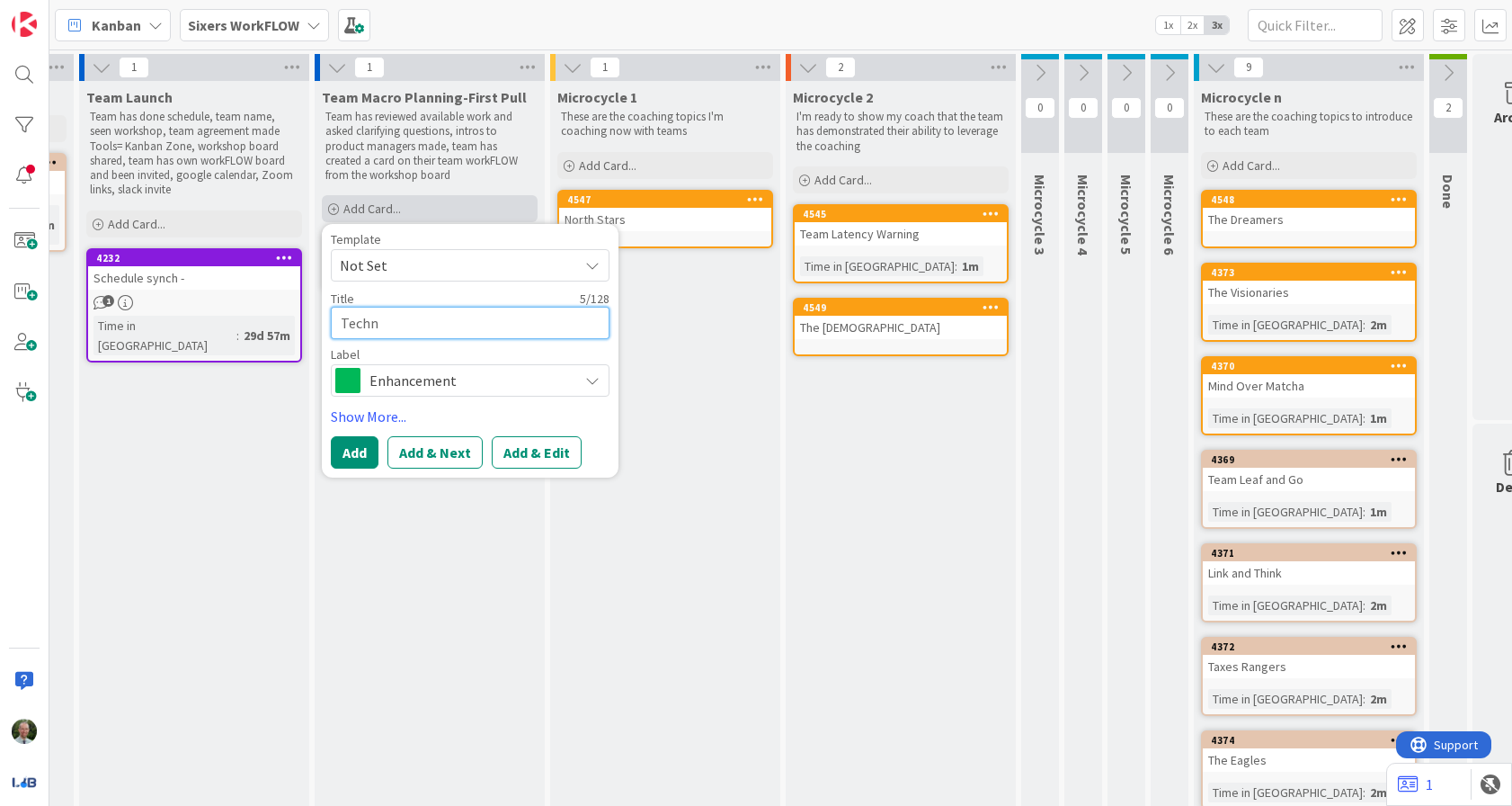
type textarea "Techni"
type textarea "x"
type textarea "Technic"
type textarea "x"
type textarea "Technica"
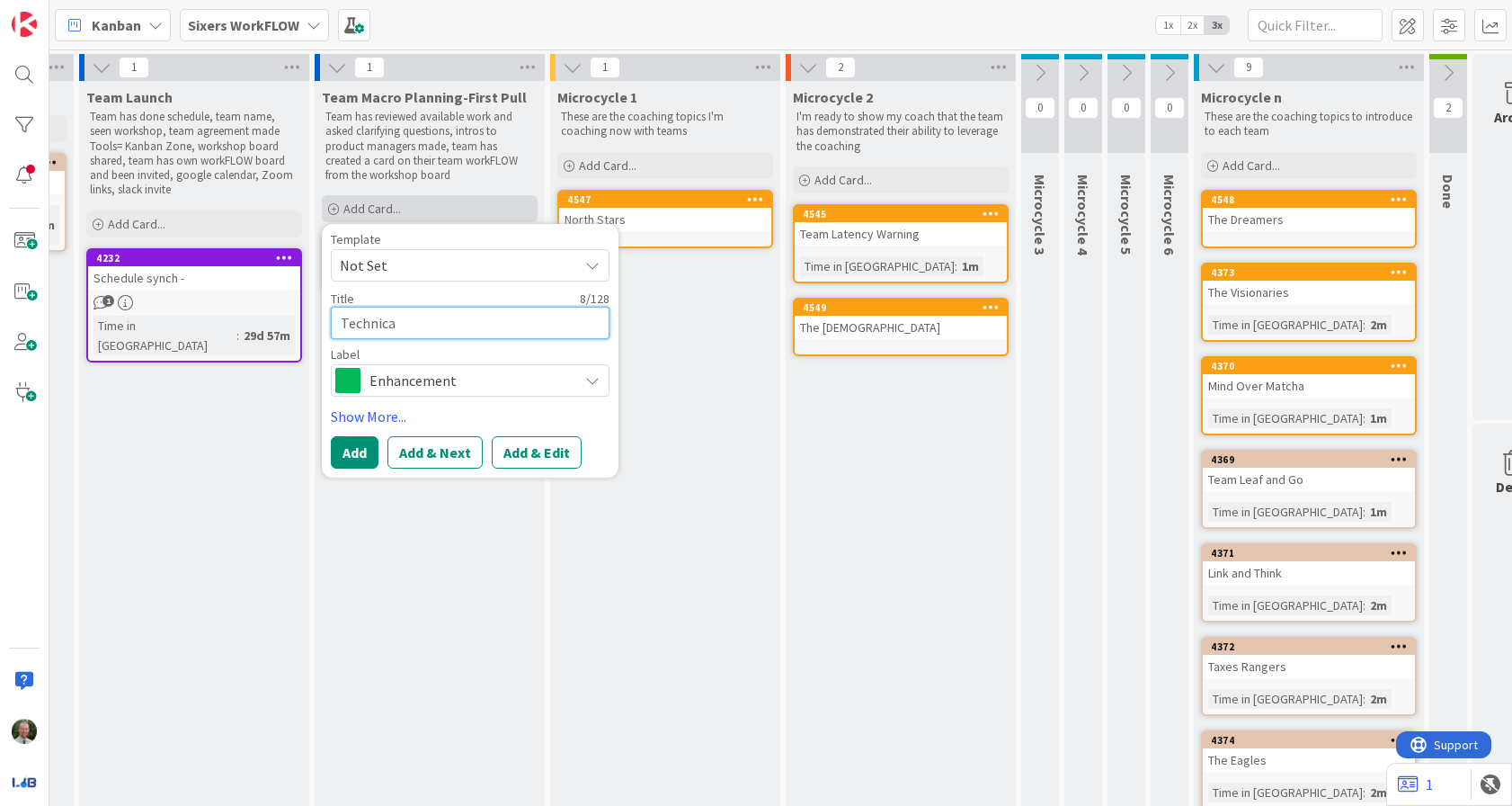
type textarea "x"
type textarea "Technical"
type textarea "x"
type textarea "Technical"
type textarea "x"
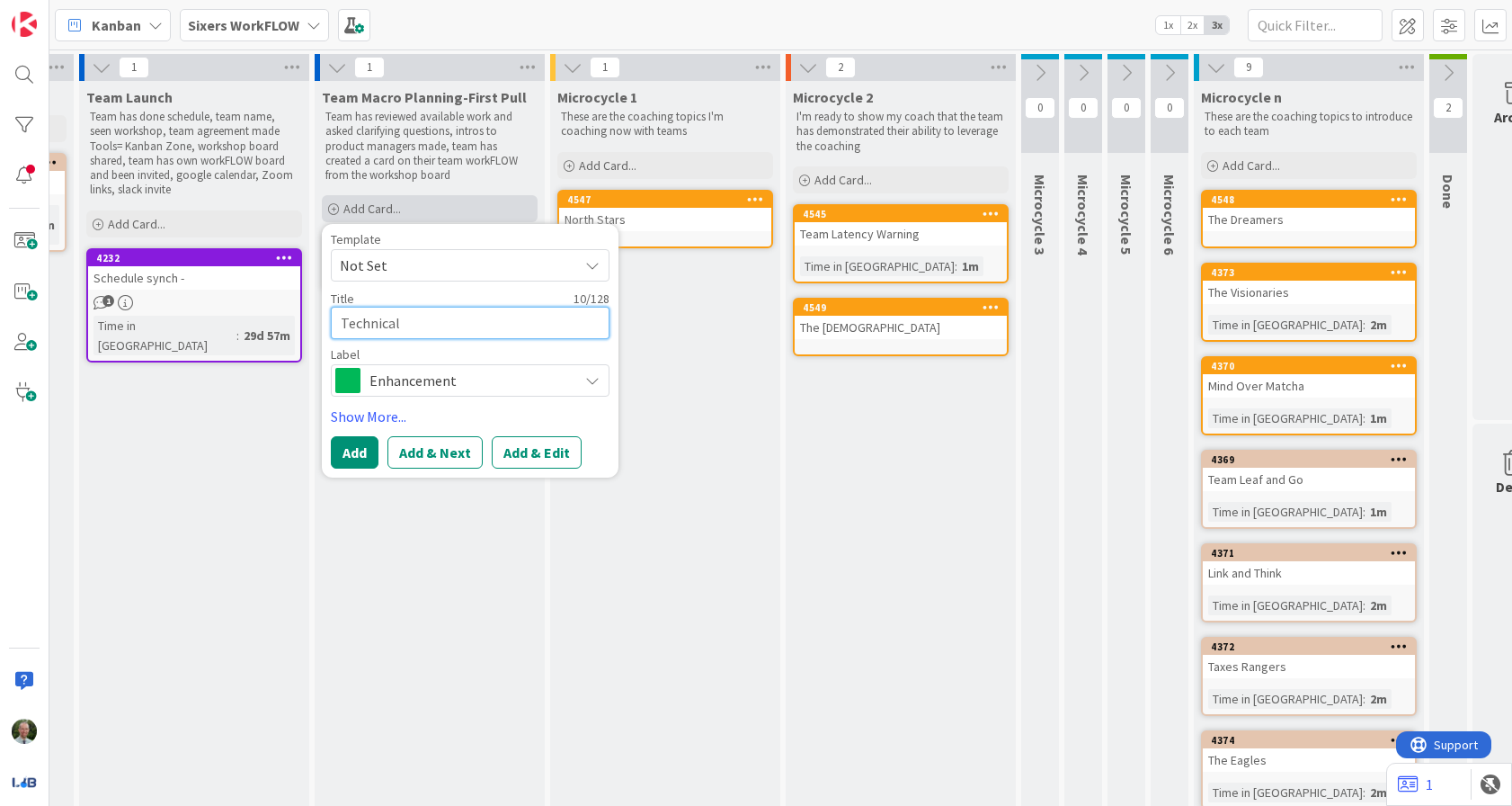
type textarea "Technical T"
type textarea "x"
type textarea "Technical Ta"
type textarea "x"
type textarea "Technical Tam"
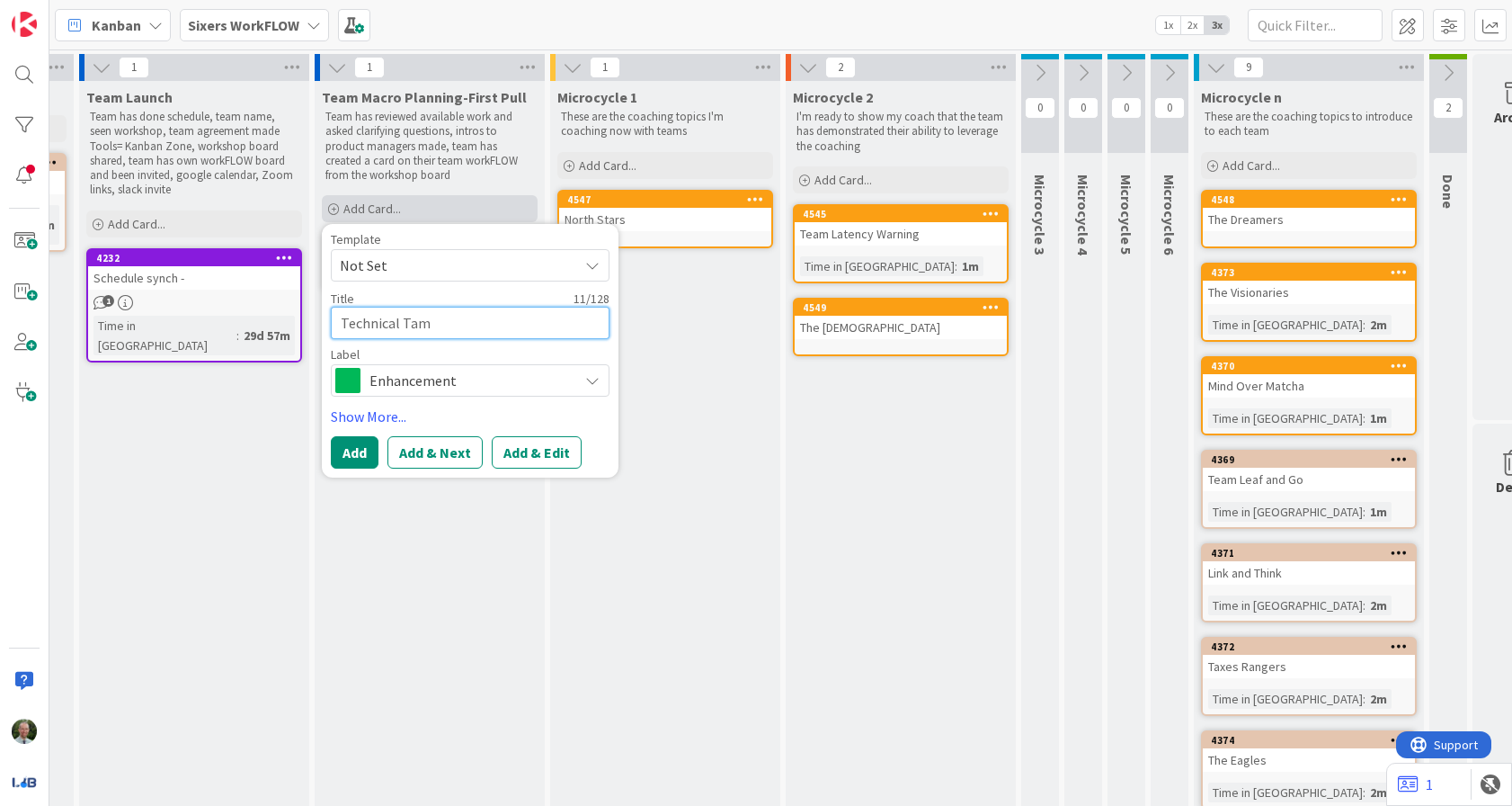
type textarea "x"
type textarea "Technical Tama"
type textarea "x"
type textarea "Technical Tamal"
type textarea "x"
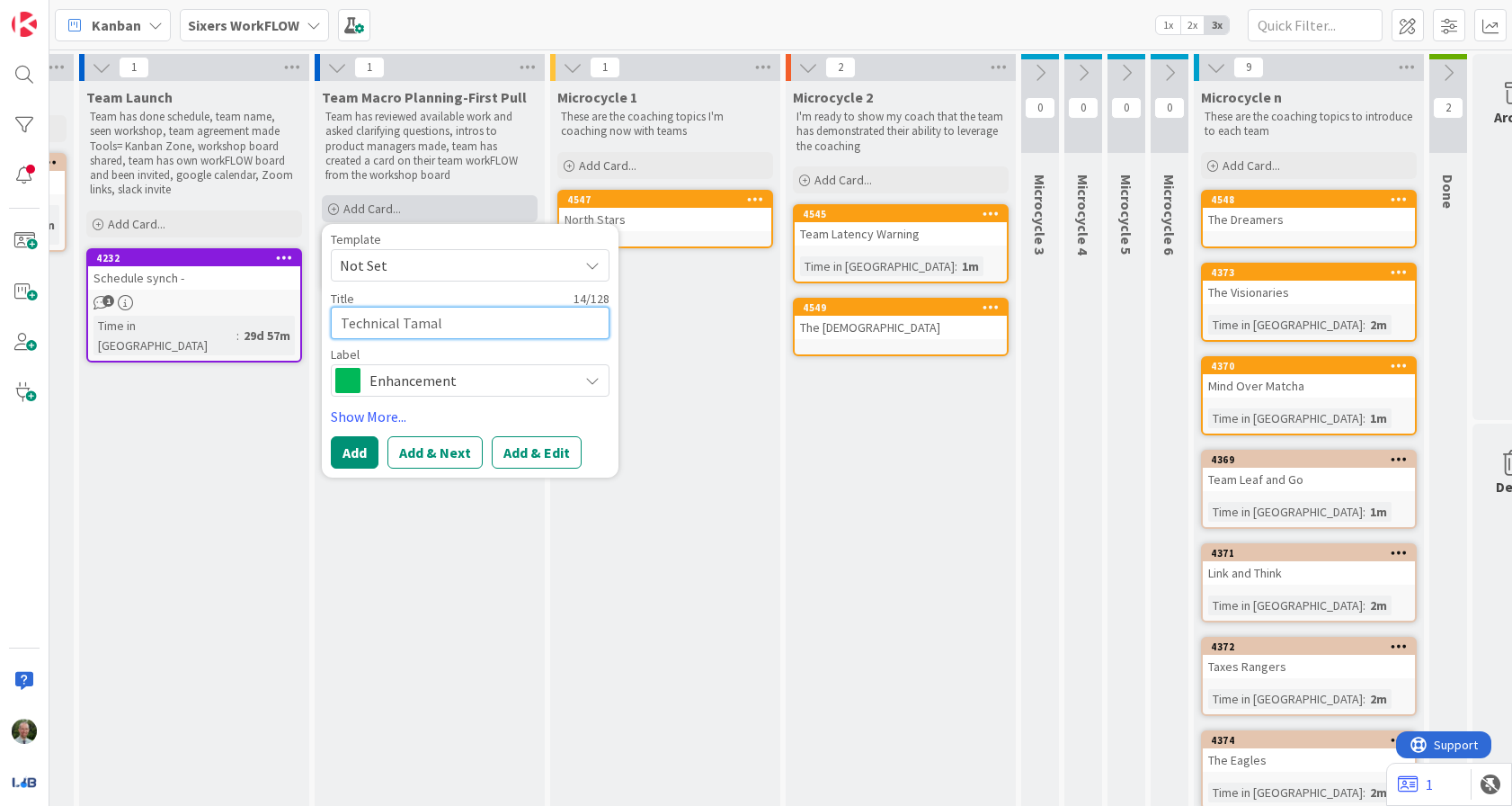
type textarea "Technical Tamale"
type textarea "x"
type textarea "Technical Tamales"
click at [401, 385] on span "Enhancement" at bounding box center [469, 379] width 200 height 25
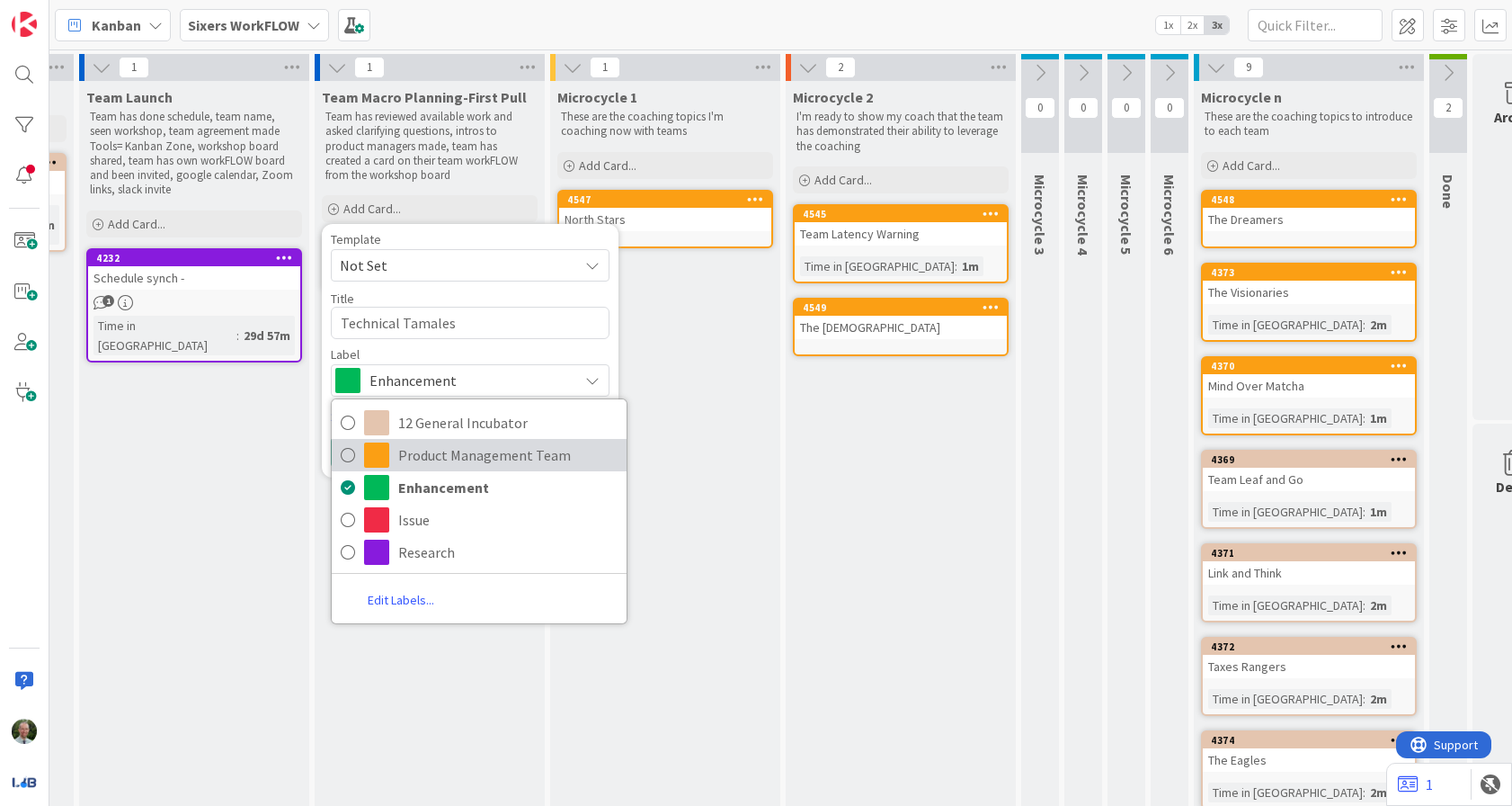
click at [396, 454] on link "Product Management Team" at bounding box center [479, 454] width 295 height 33
type textarea "x"
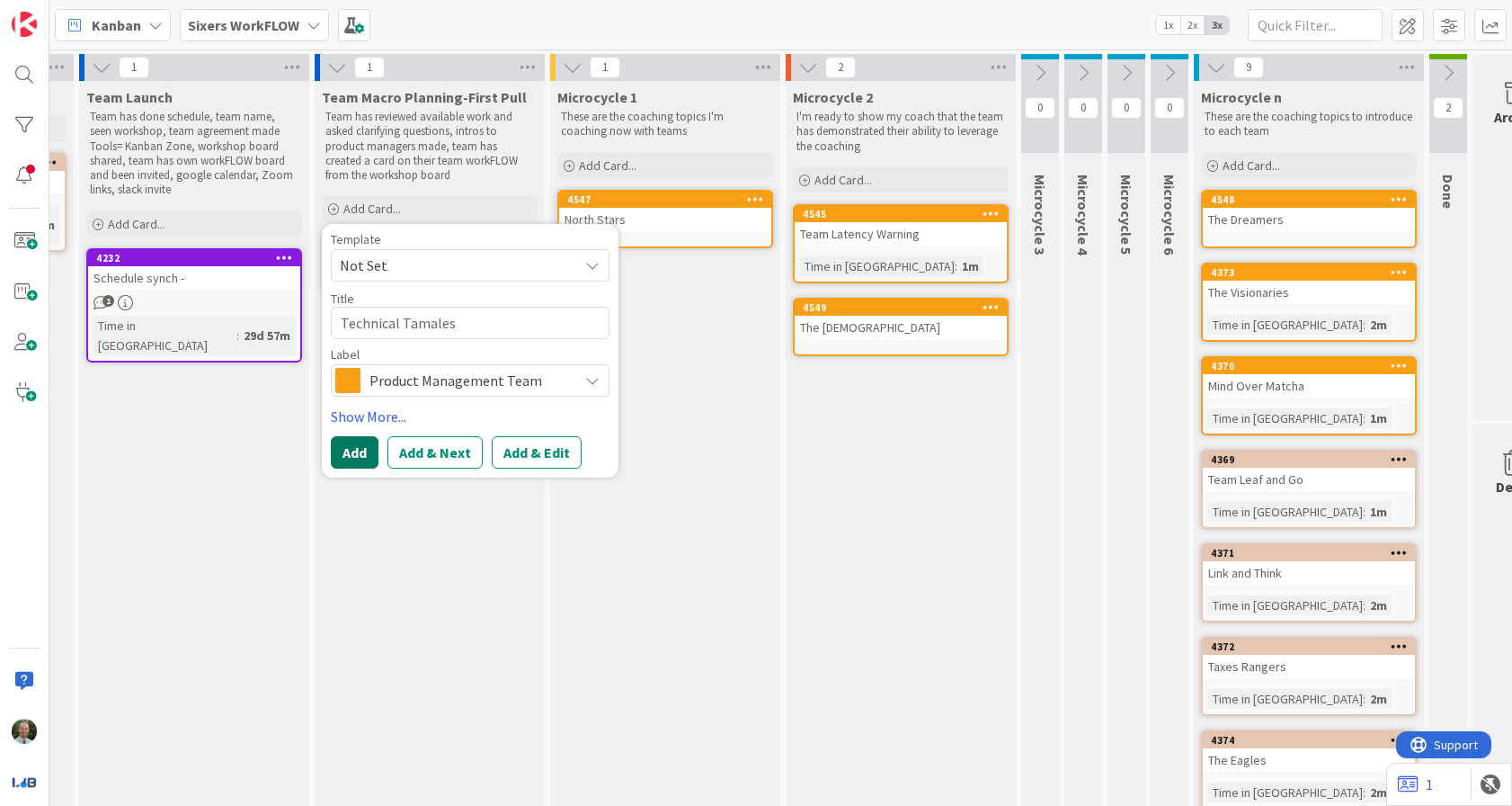
click at [357, 454] on button "Add" at bounding box center [354, 452] width 48 height 33
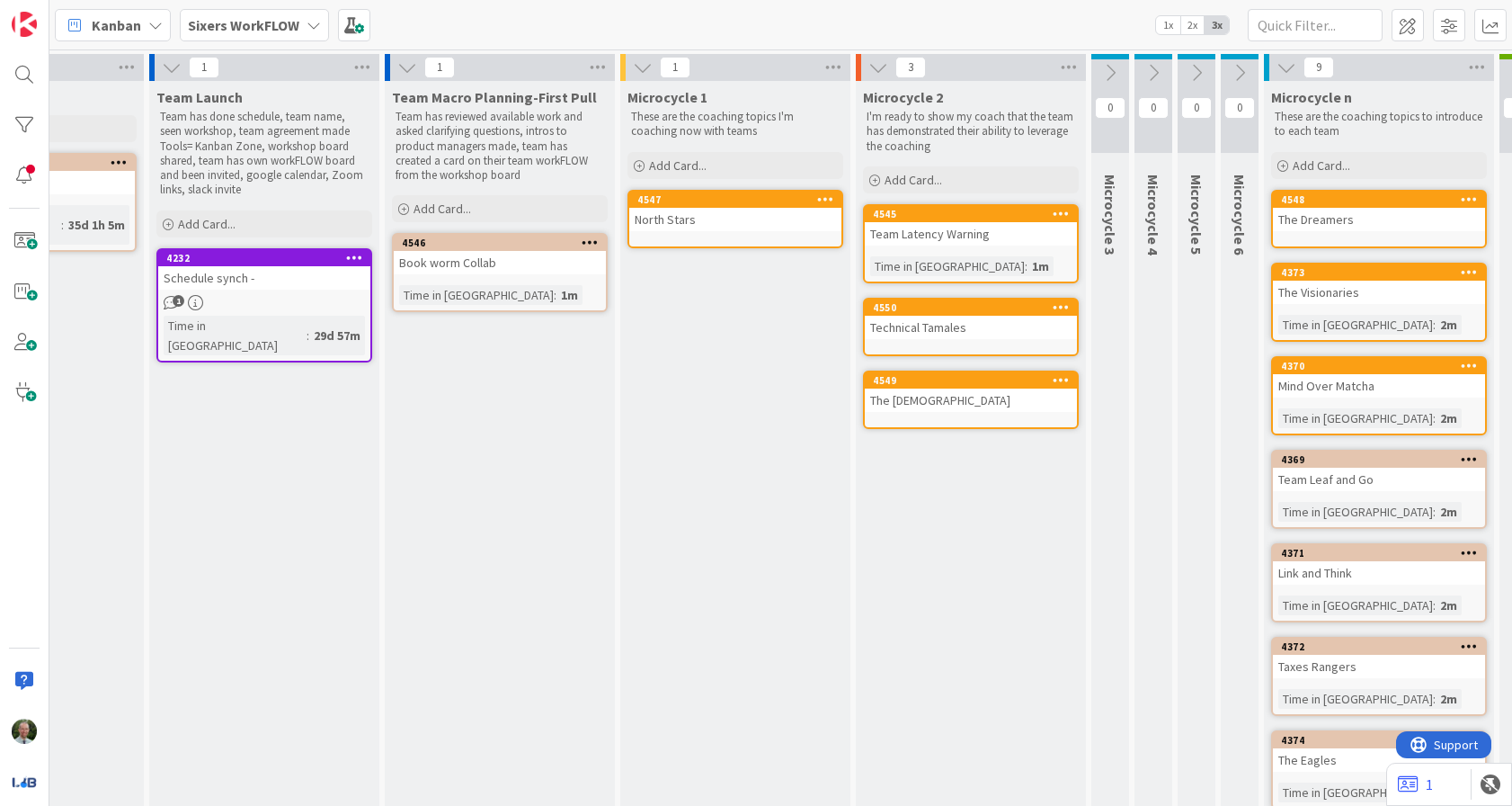
scroll to position [0, 504]
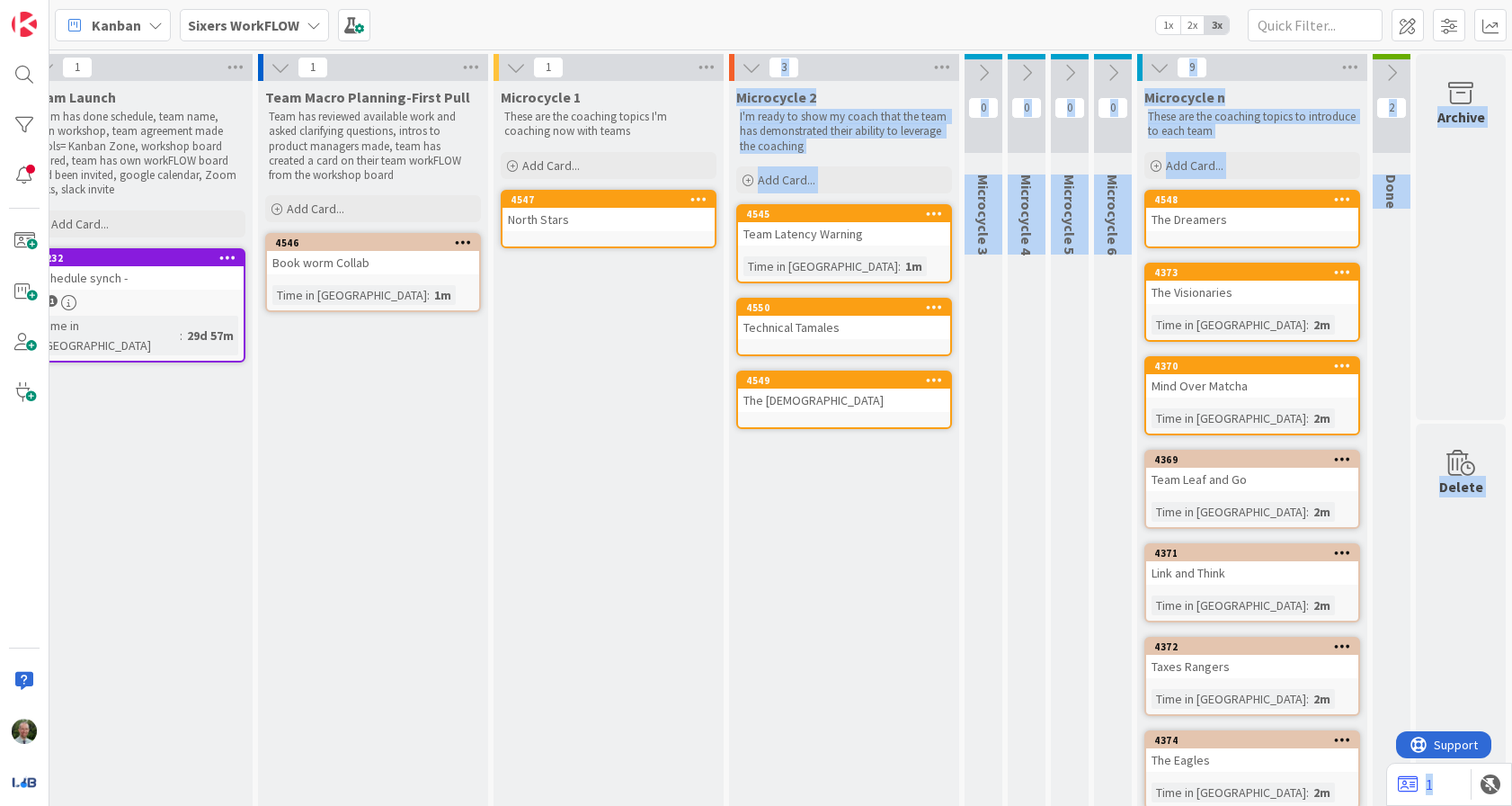
drag, startPoint x: 386, startPoint y: 242, endPoint x: 555, endPoint y: 278, distance: 172.8
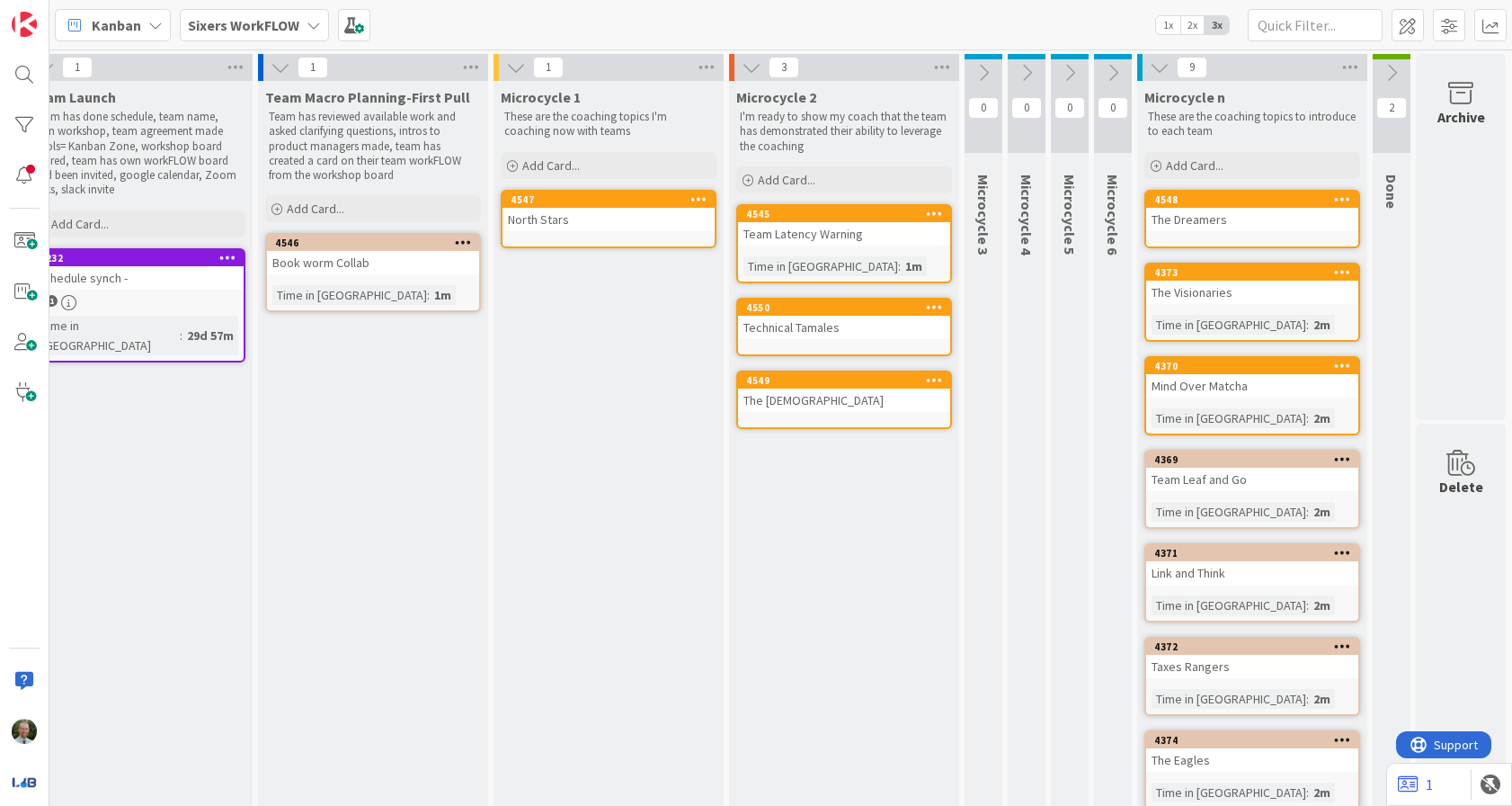
click at [655, 359] on div "Microcycle 1 These are the coaching topics I'm coaching now with teams Add Card…" at bounding box center [609, 603] width 230 height 1044
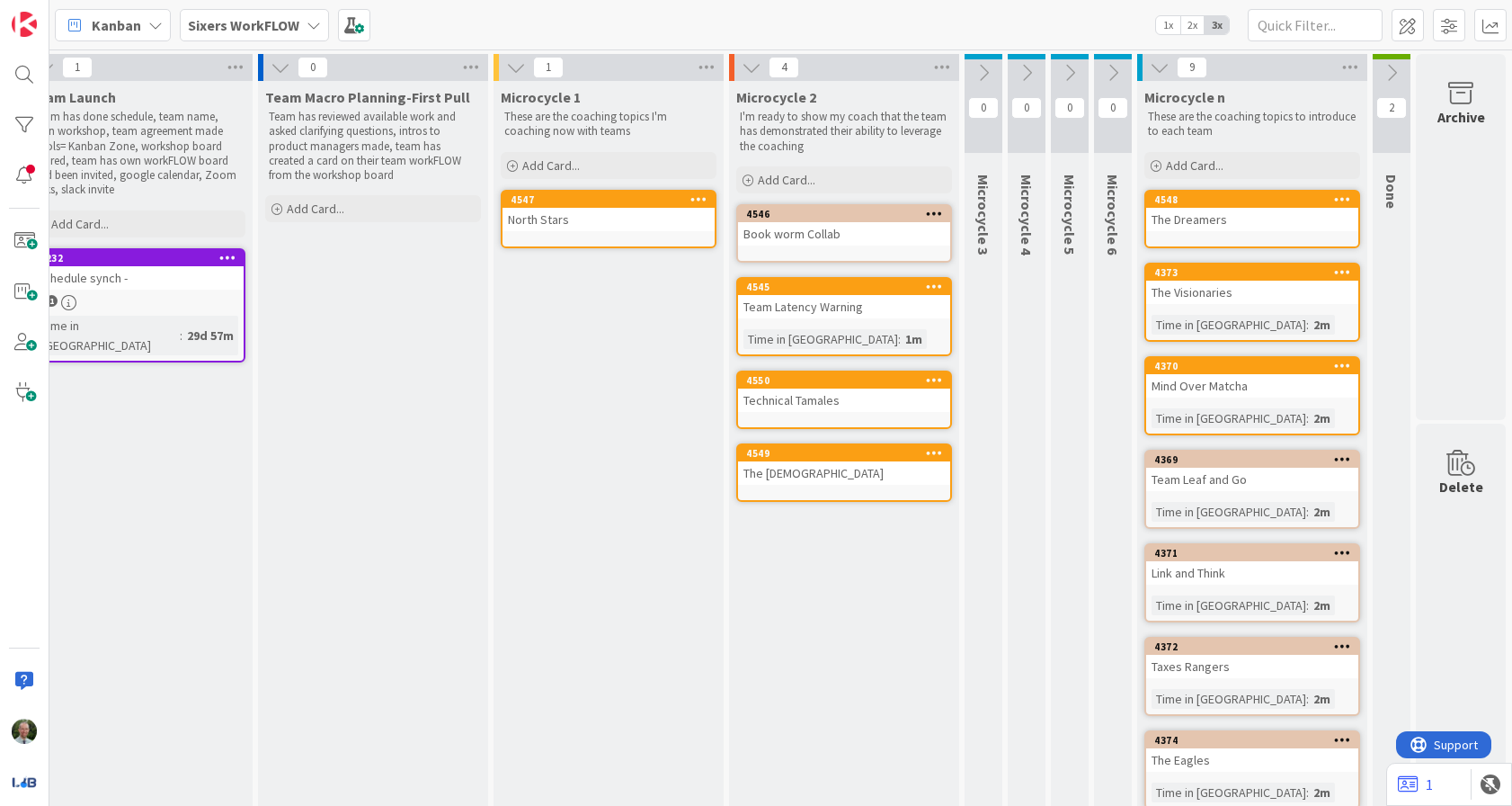
click at [797, 240] on div "Book worm Collab" at bounding box center [845, 234] width 212 height 24
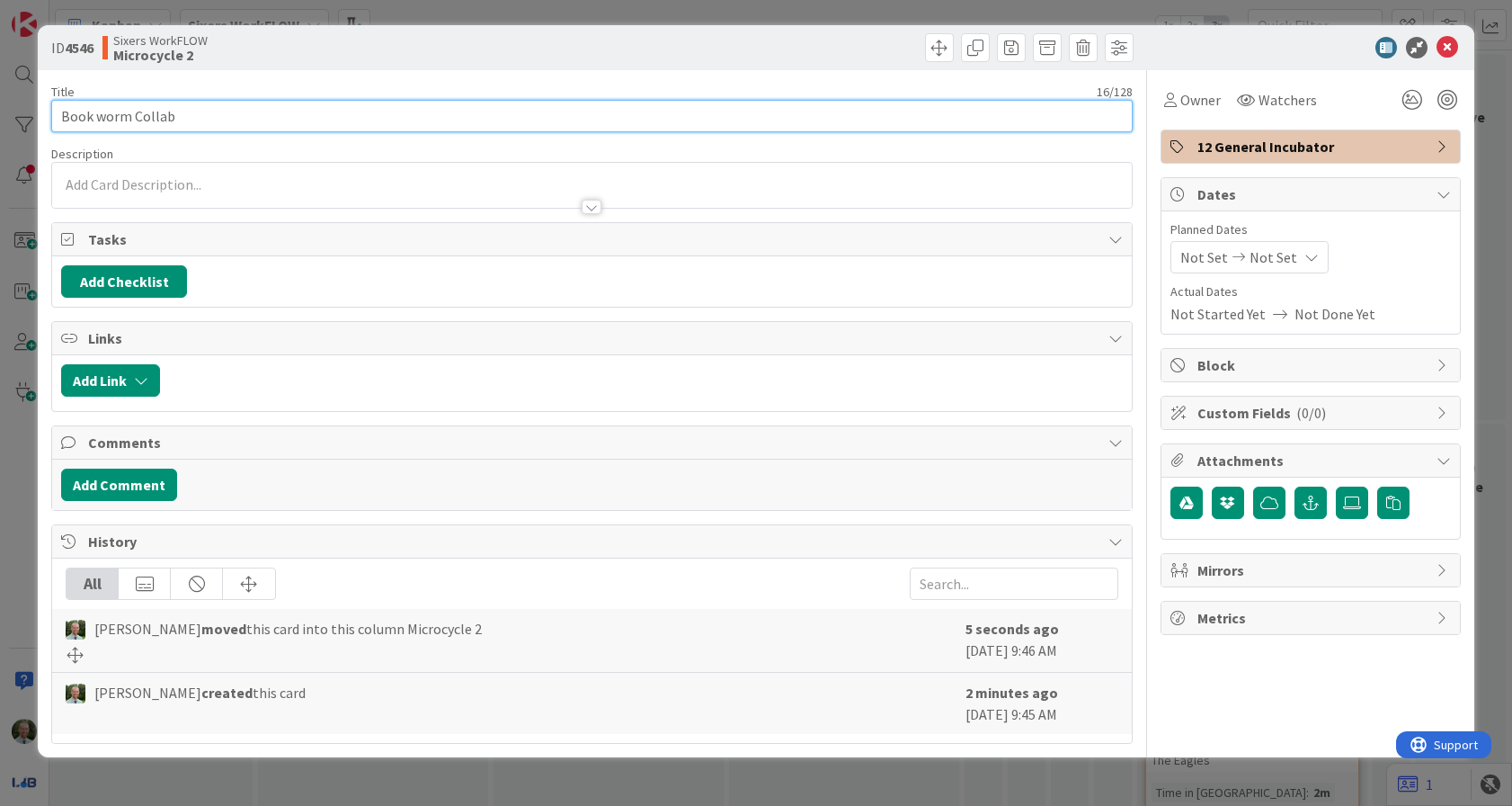
click at [226, 118] on input "Book worm Collab" at bounding box center [592, 116] width 1081 height 33
type input "Book Worms"
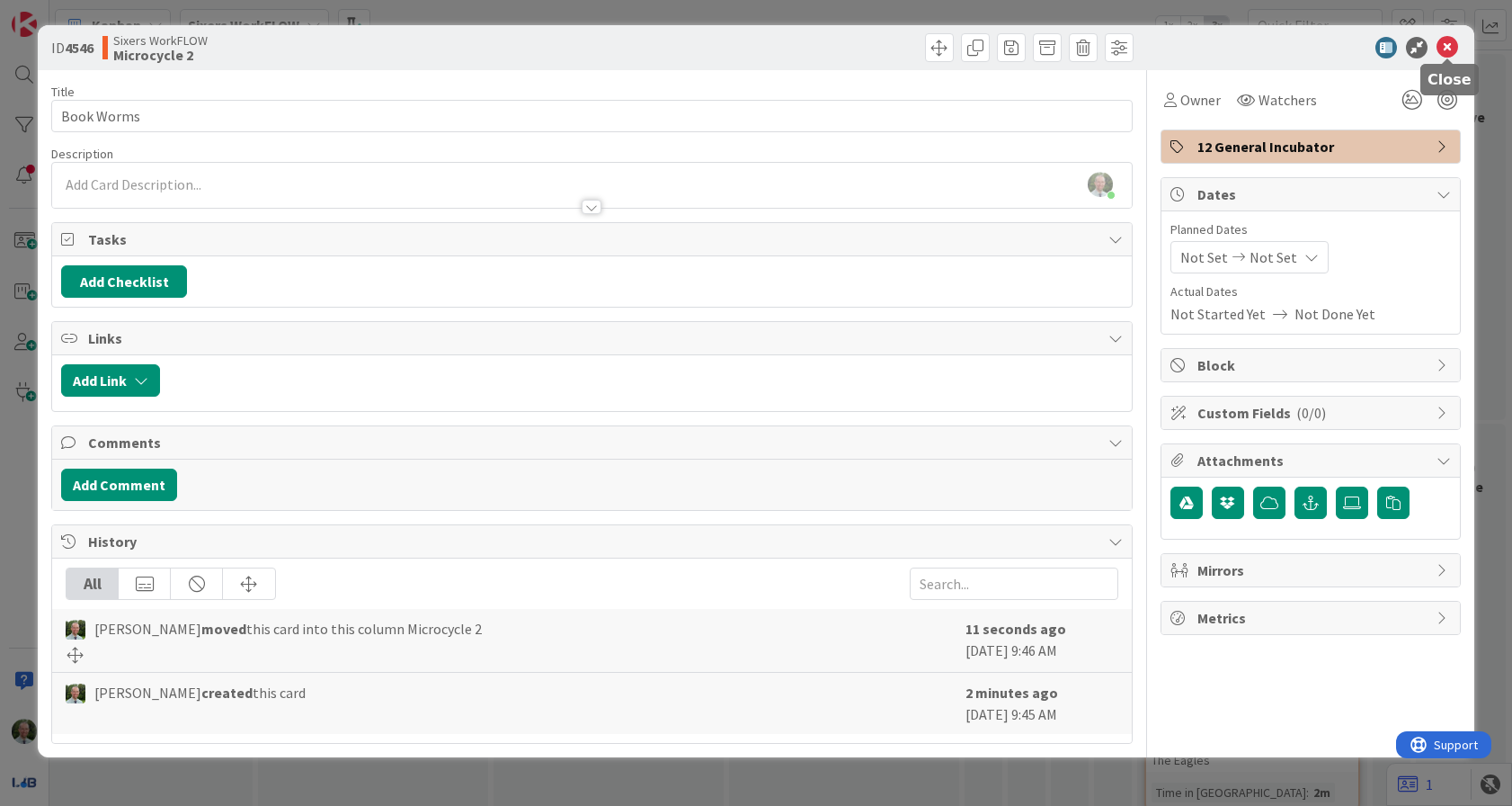
click at [1445, 50] on icon at bounding box center [1448, 48] width 22 height 22
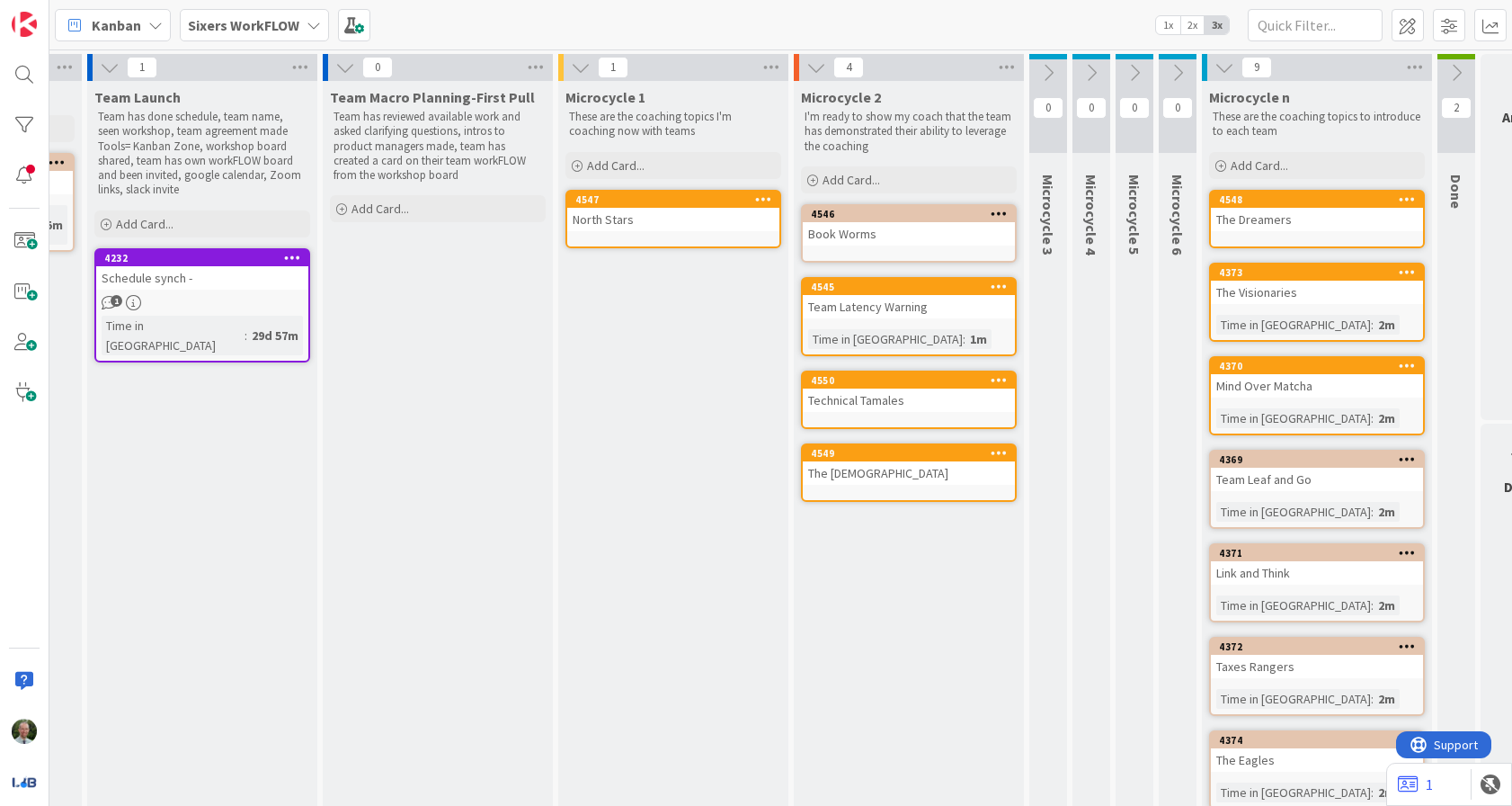
scroll to position [0, 504]
